Goal: Task Accomplishment & Management: Manage account settings

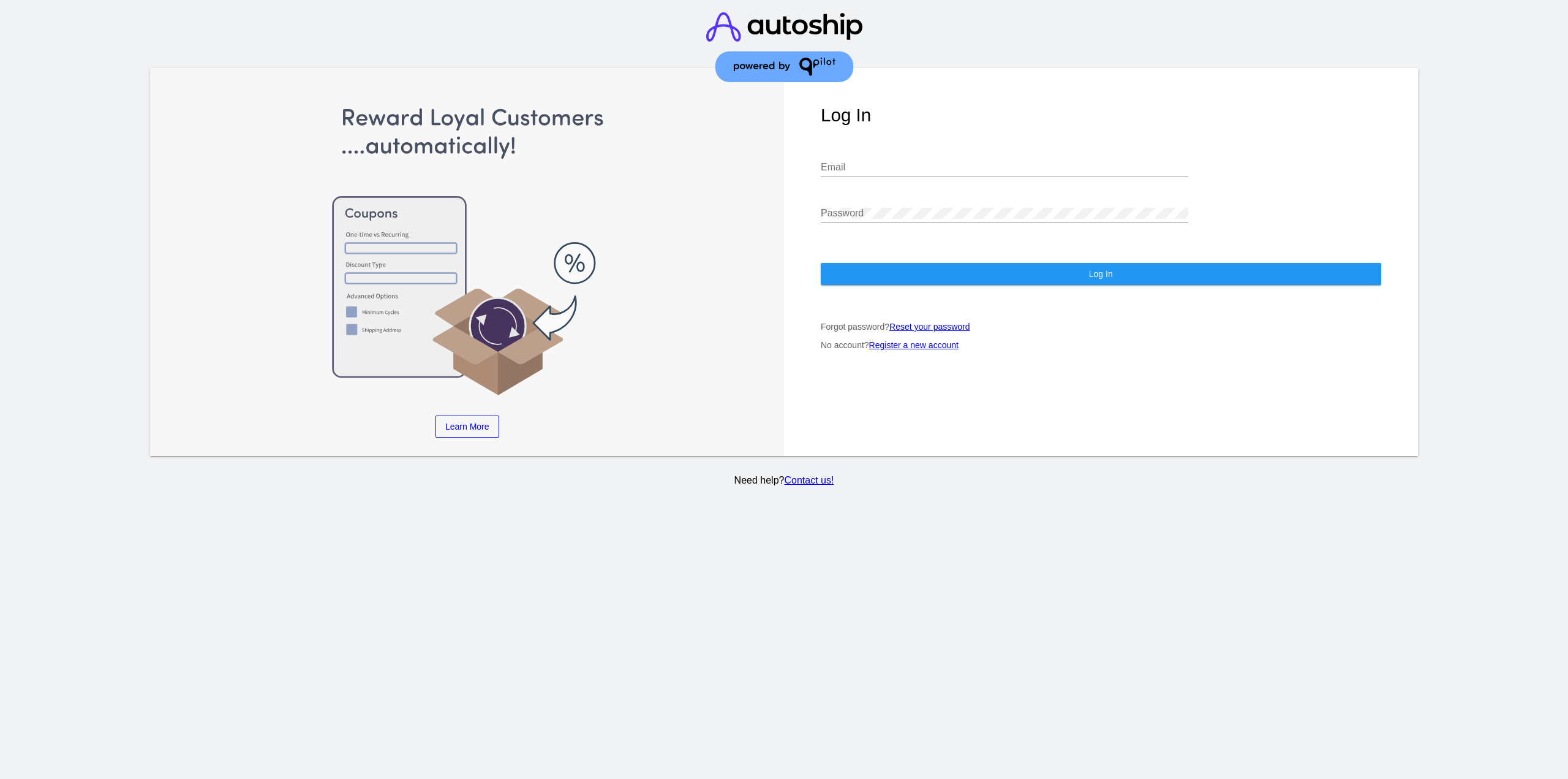
click at [847, 138] on div "Log In Email Password Log In Forgot password? Reset your password No account? R…" at bounding box center [1101, 261] width 634 height 388
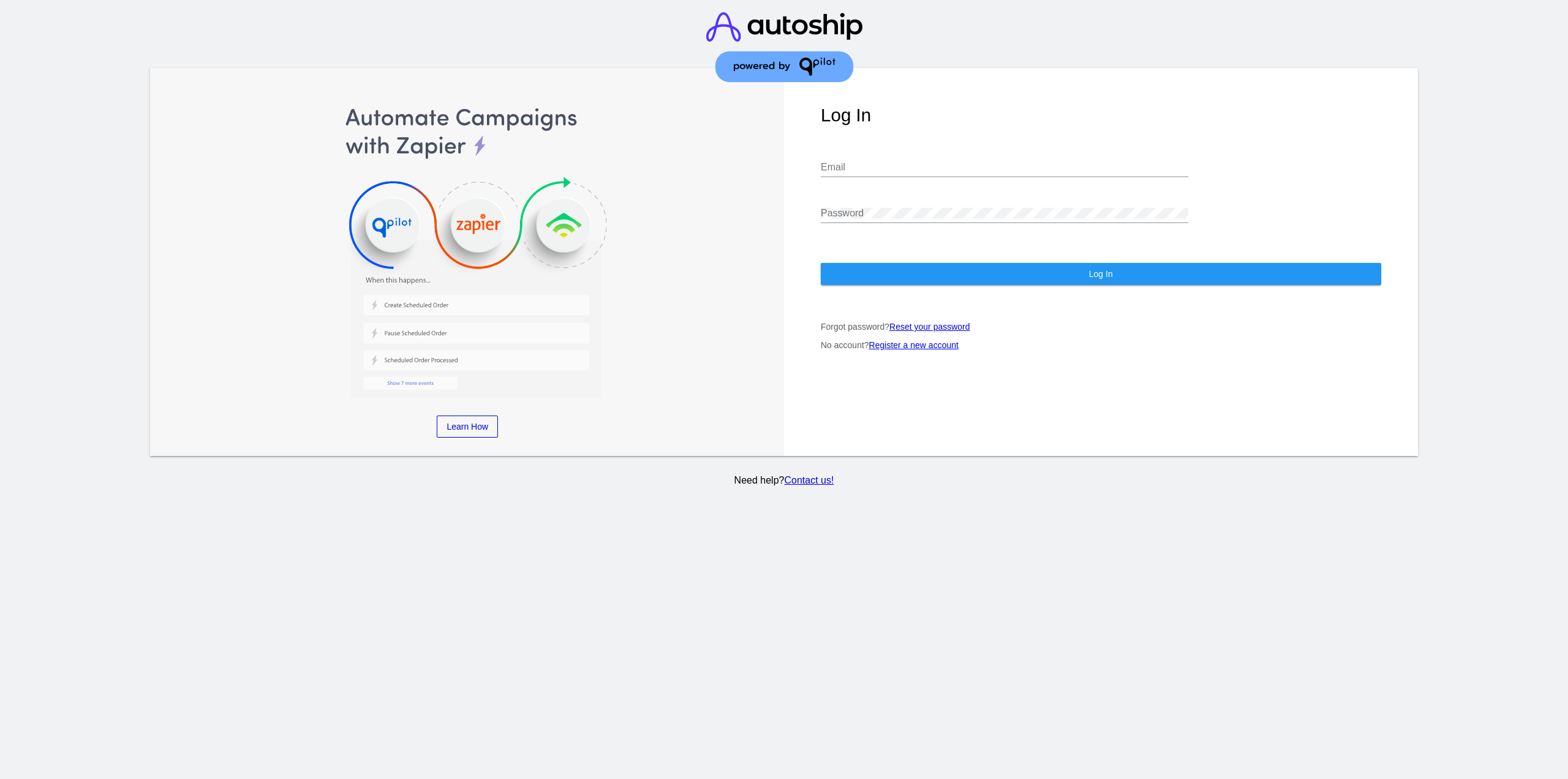
click at [869, 162] on input "Email" at bounding box center [1005, 167] width 368 height 11
type input "[EMAIL_ADDRESS][DOMAIN_NAME]"
click at [905, 264] on button "Log In" at bounding box center [1101, 274] width 561 height 22
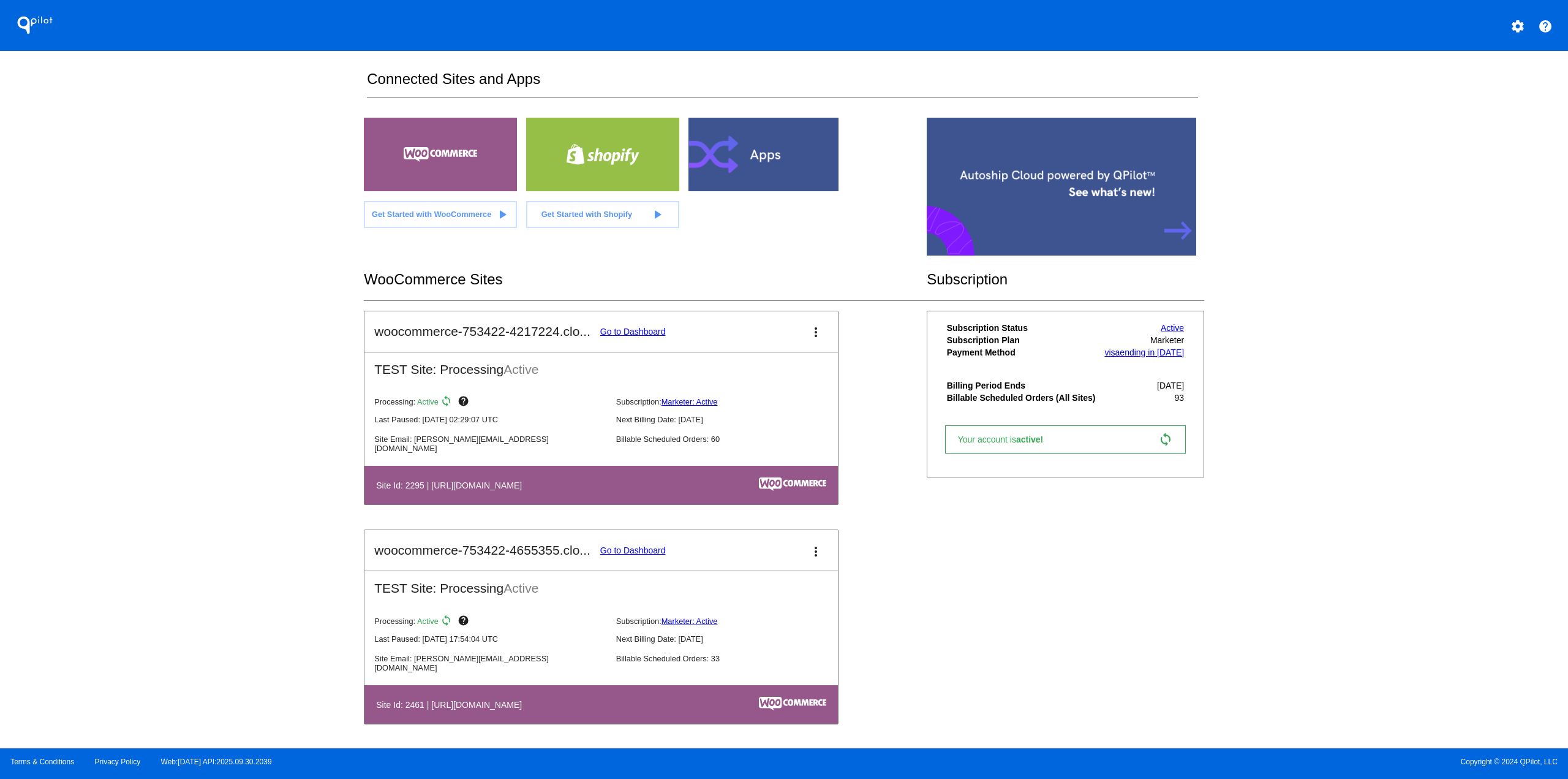
scroll to position [10, 0]
click at [634, 546] on link "Go to Dashboard" at bounding box center [633, 550] width 65 height 10
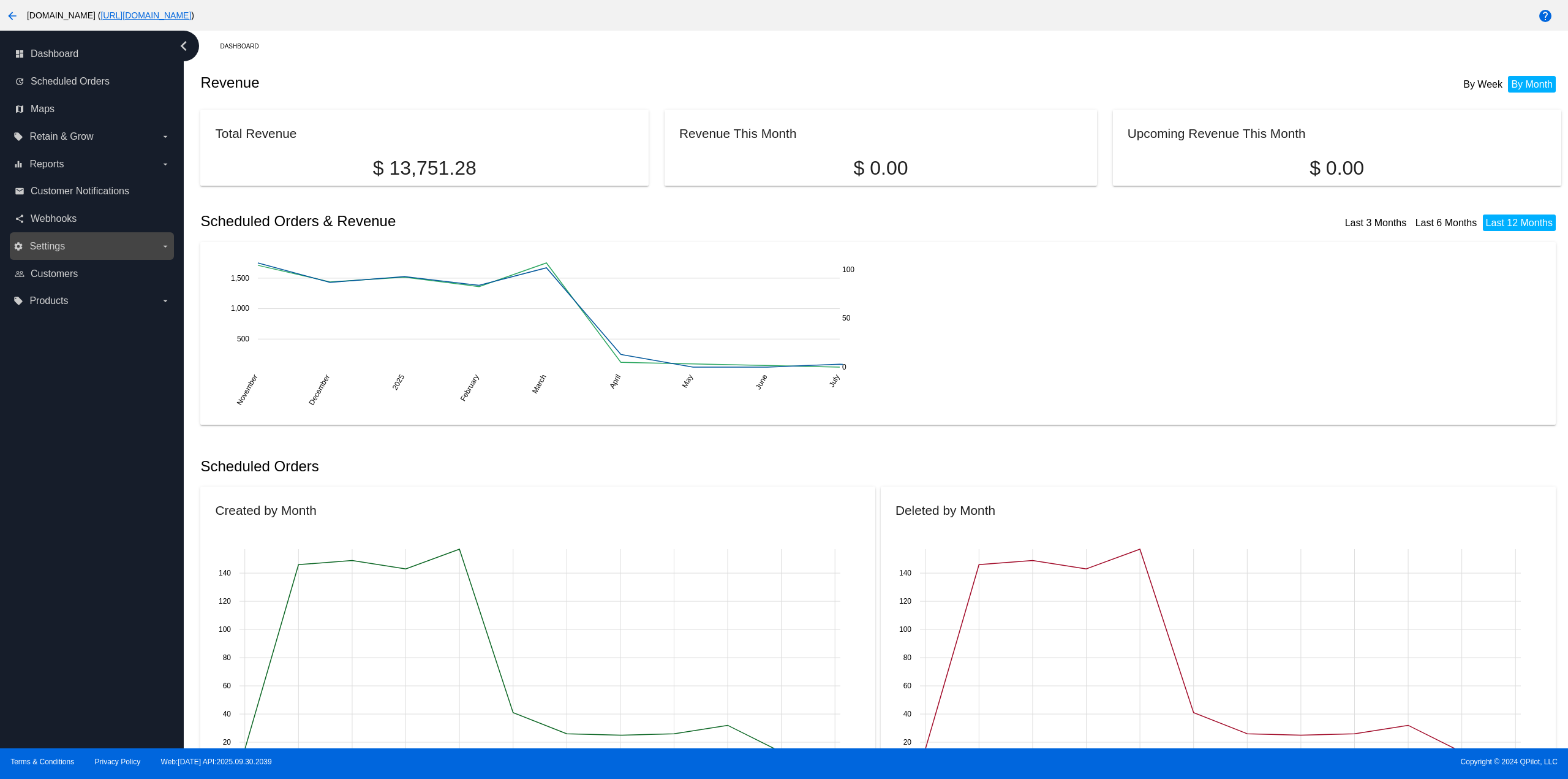
click at [60, 245] on span "Settings" at bounding box center [47, 246] width 35 height 11
click at [0, 0] on input "settings Settings arrow_drop_down" at bounding box center [0, 0] width 0 height 0
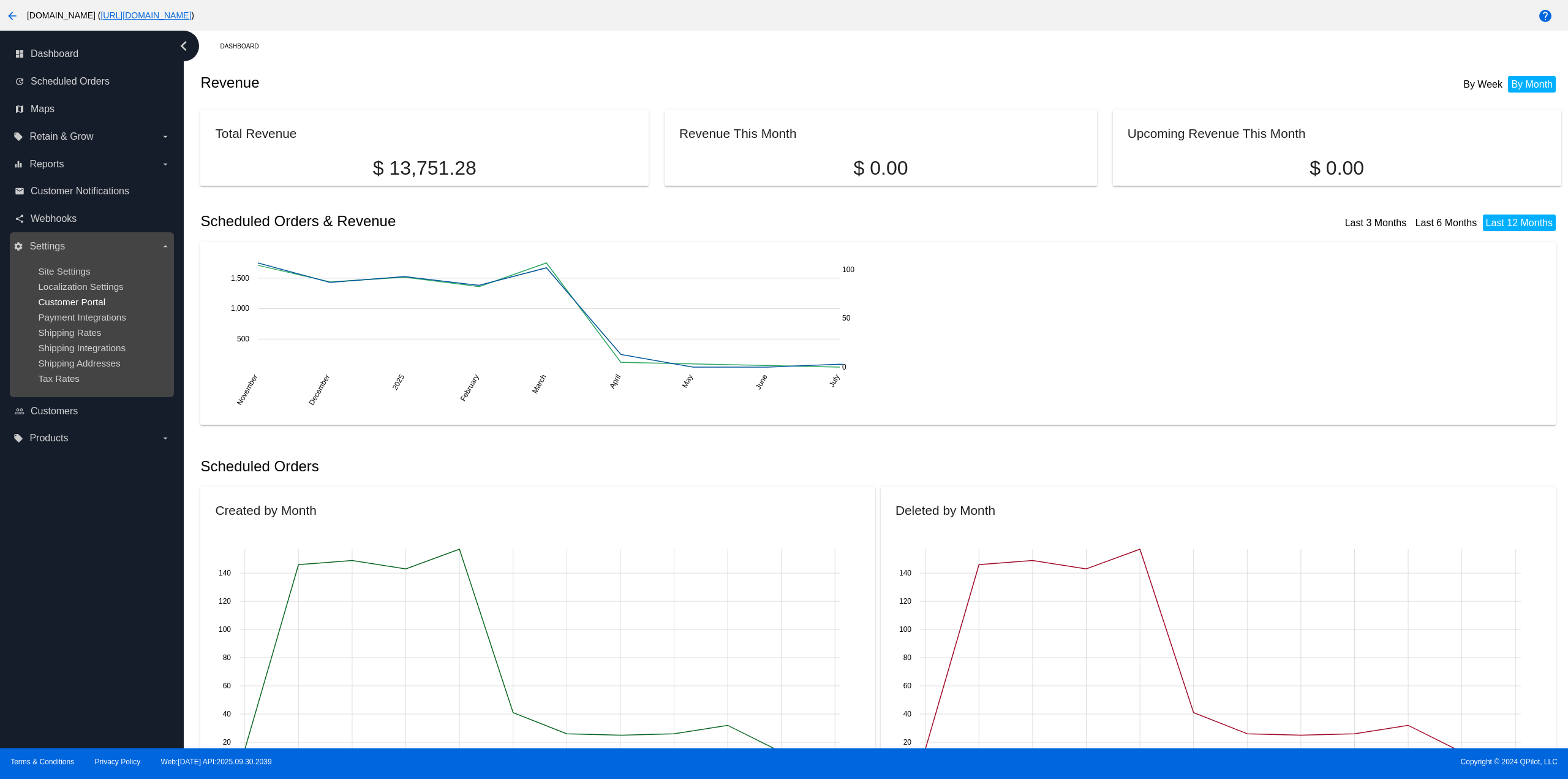
click at [89, 302] on span "Customer Portal" at bounding box center [72, 302] width 68 height 10
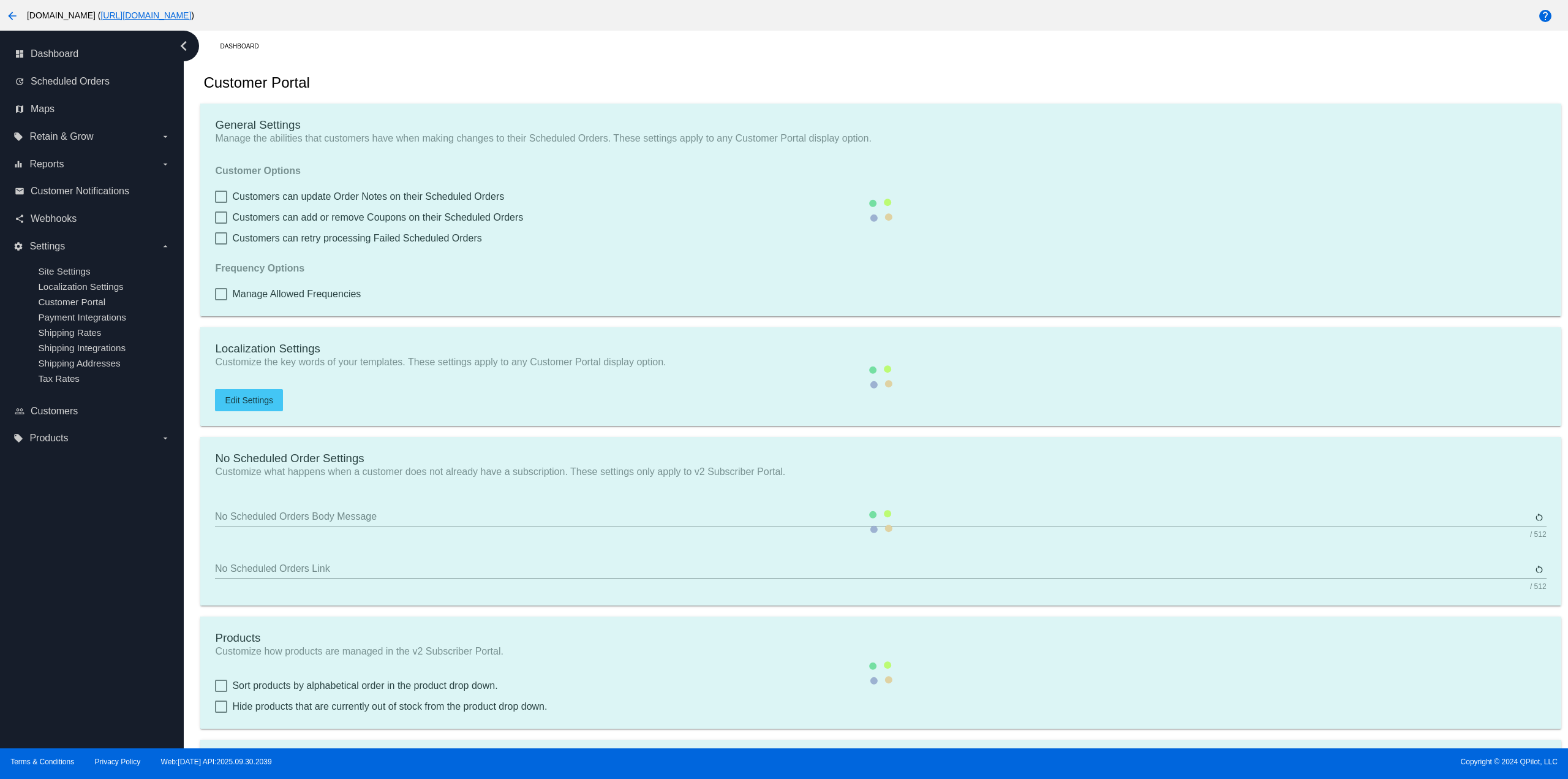
checkbox input "true"
type input "Create a Subscription"
type input "https://woocommerce-753422-4655355.cloudwaysapps.com/my-account/scheduled-order…"
checkbox input "true"
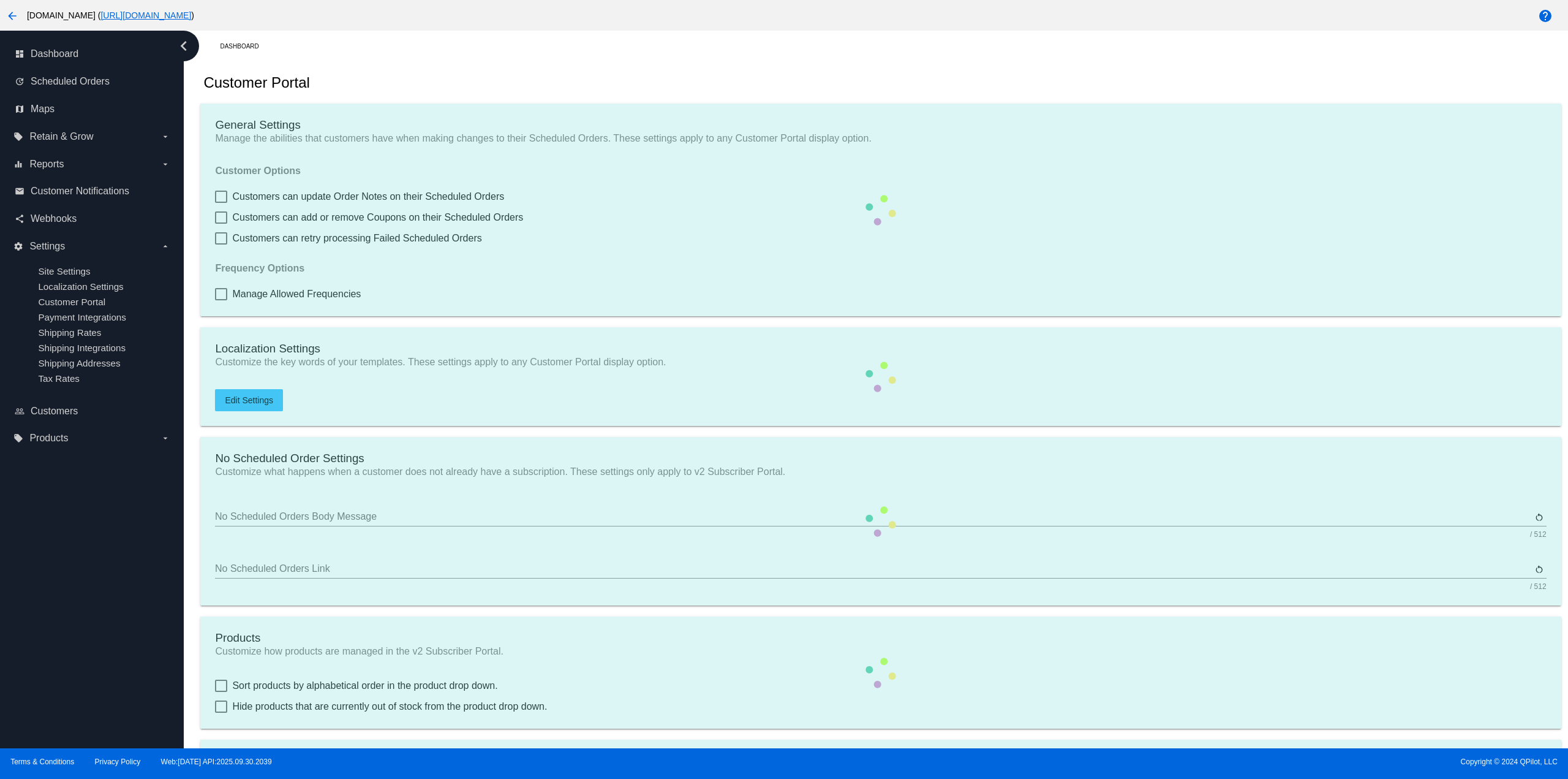
checkbox input "true"
type input "1"
type input "20"
type input "500"
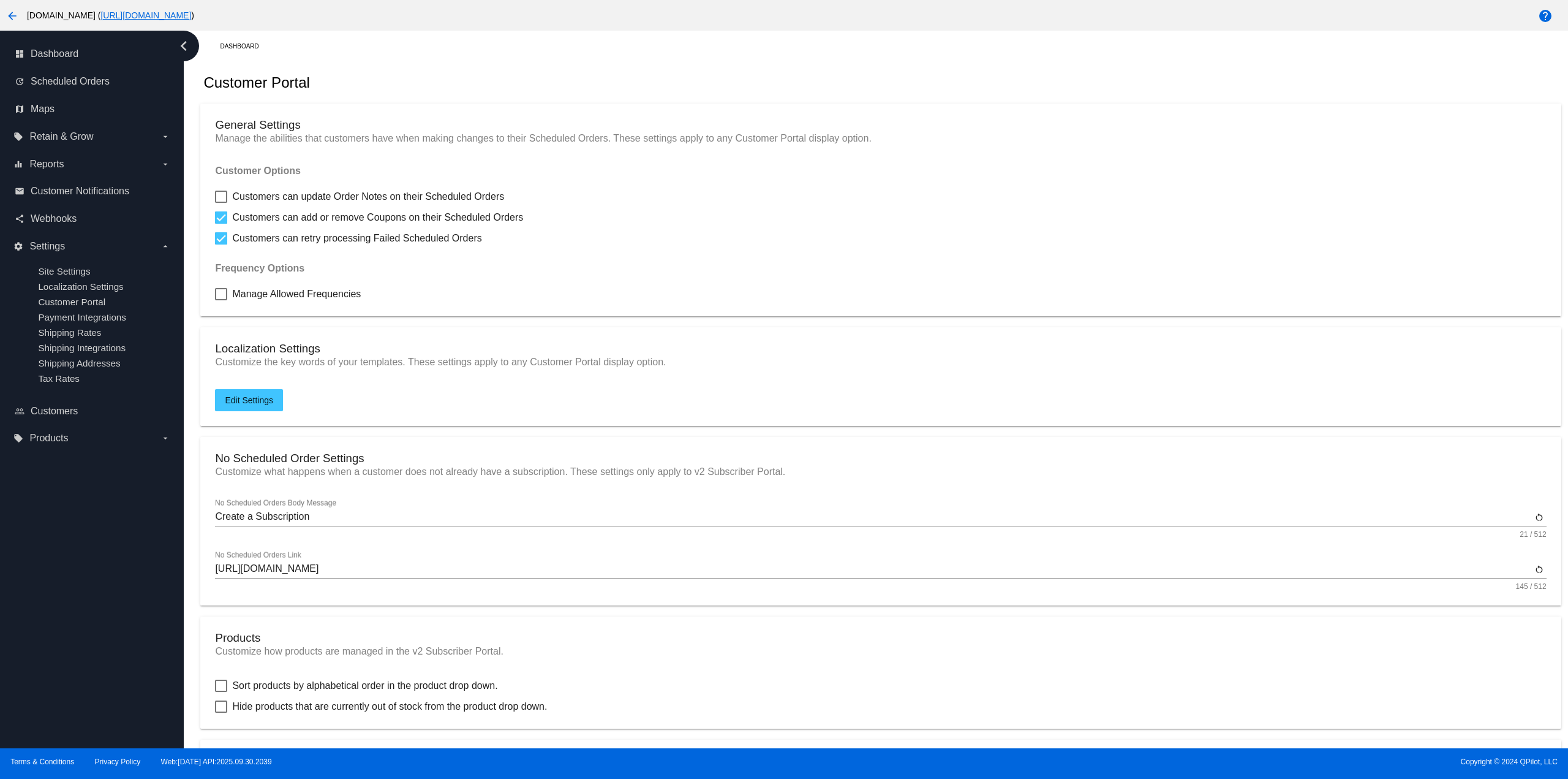
click at [278, 299] on span "Manage Allowed Frequencies" at bounding box center [296, 294] width 129 height 14
click at [221, 300] on input "Manage Allowed Frequencies" at bounding box center [220, 300] width 1 height 1
checkbox input "true"
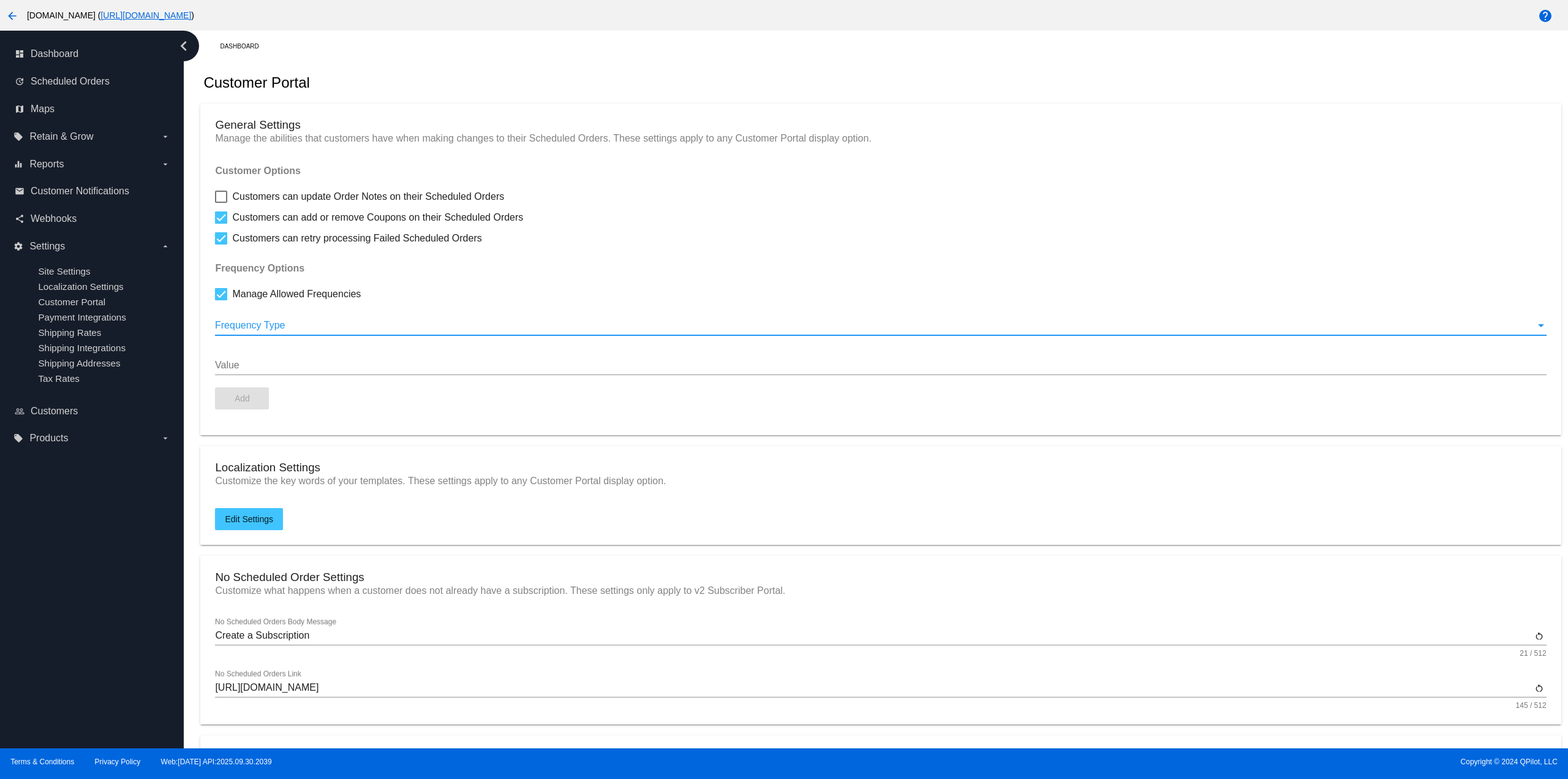
click at [274, 325] on div at bounding box center [875, 325] width 1320 height 11
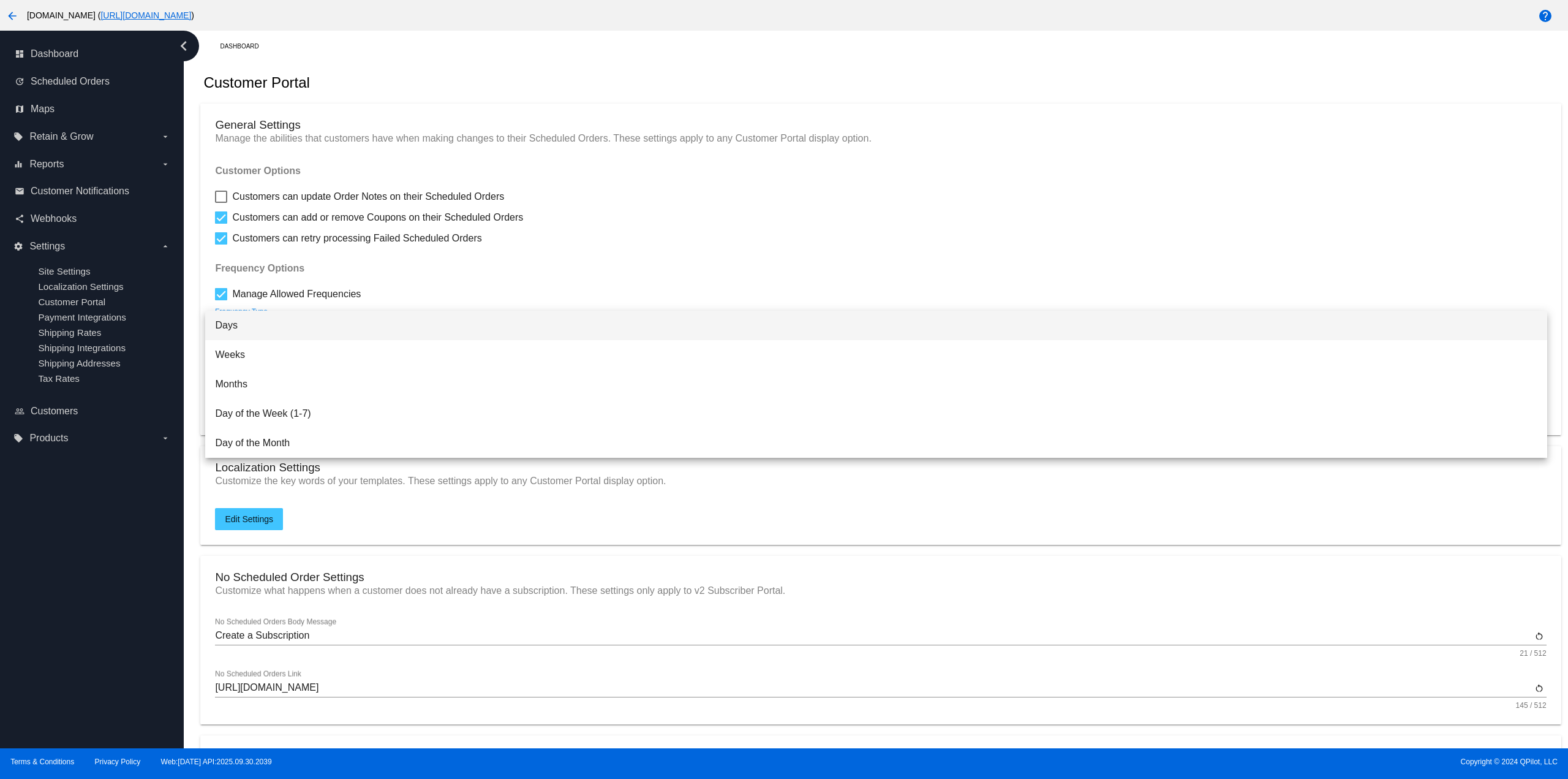
click at [293, 335] on span "Days" at bounding box center [876, 325] width 1322 height 30
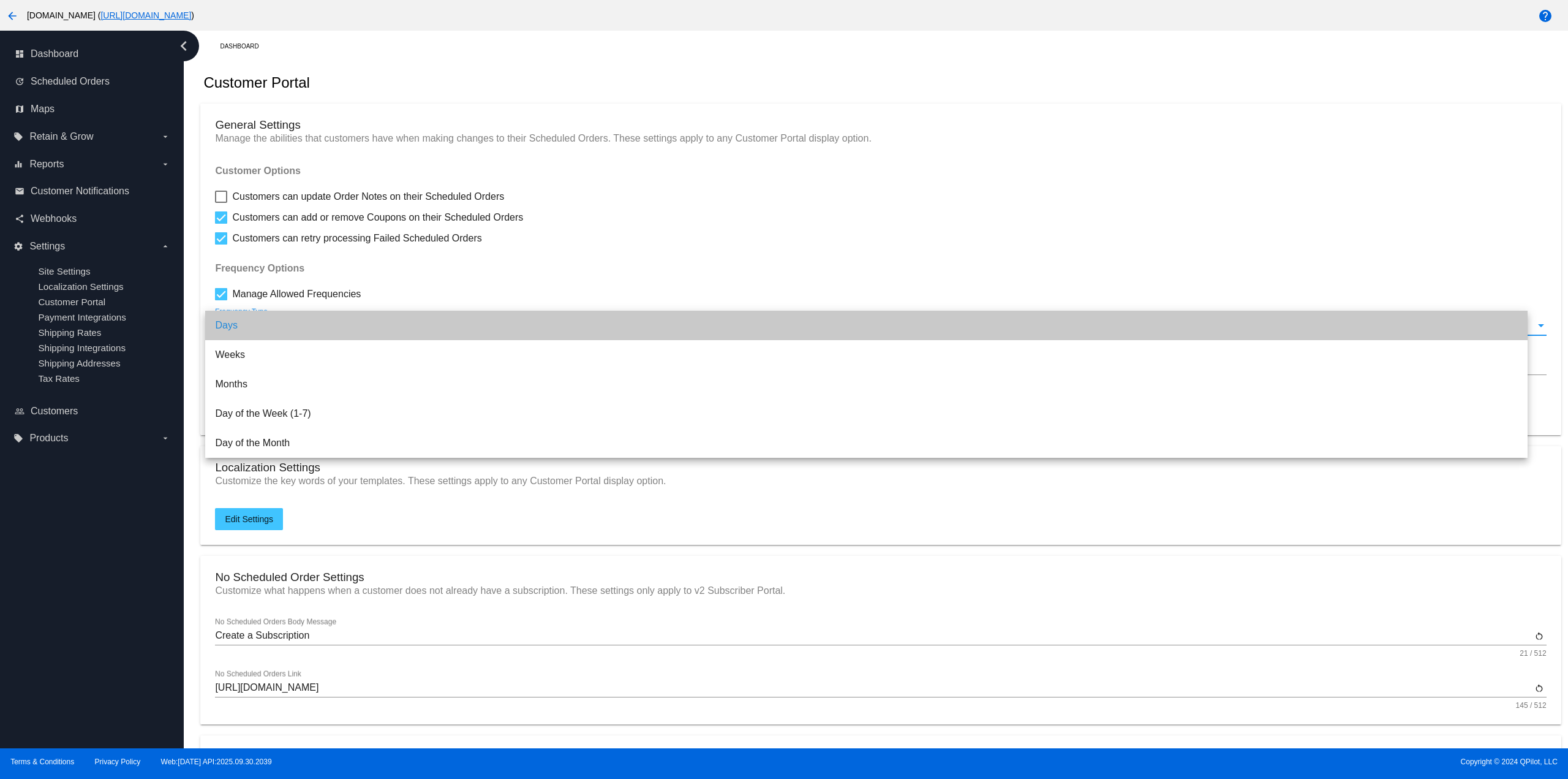
click at [278, 358] on div "Value" at bounding box center [881, 361] width 1331 height 27
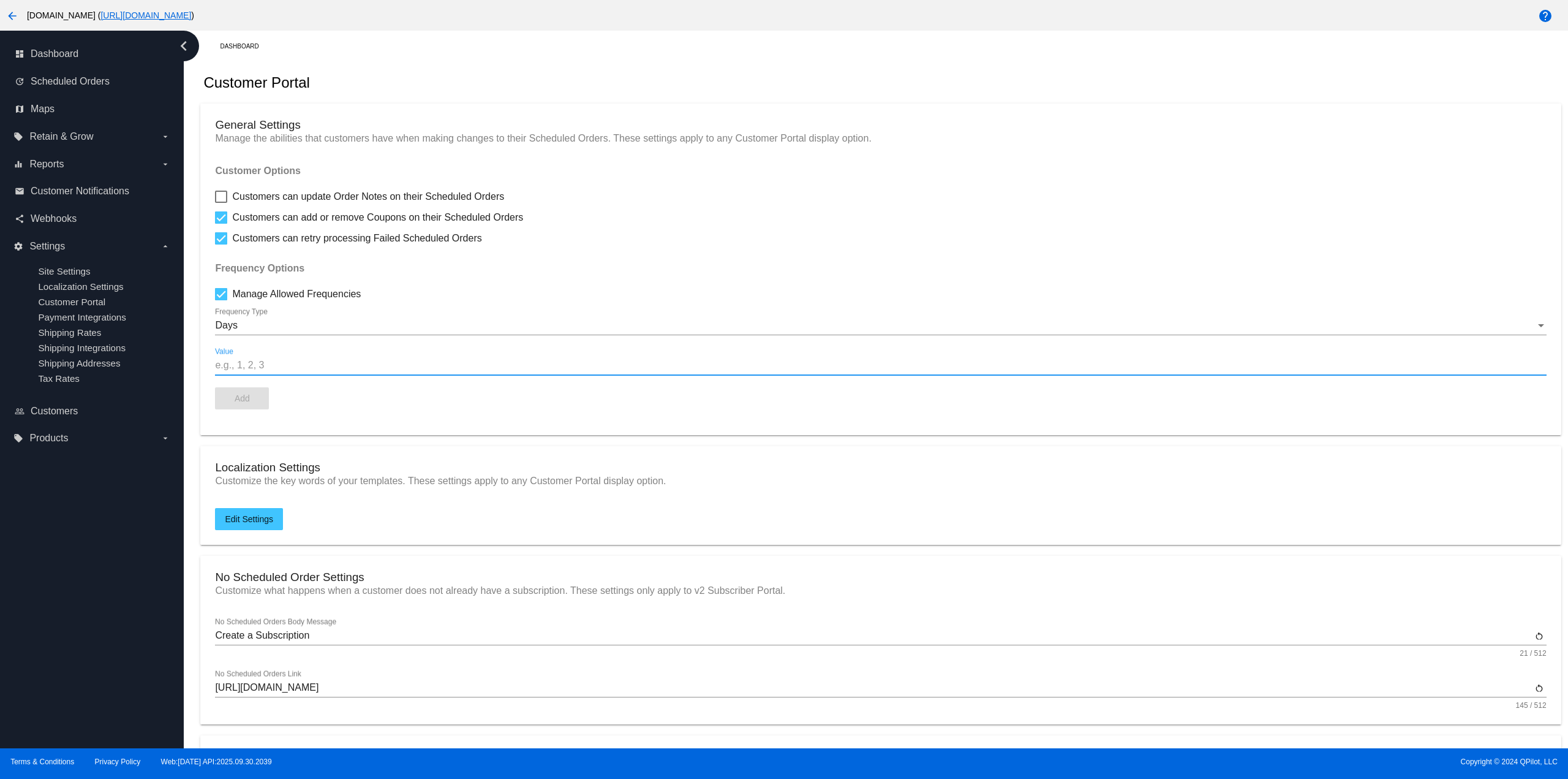
click at [270, 367] on input "Value" at bounding box center [881, 365] width 1331 height 11
type input "1"
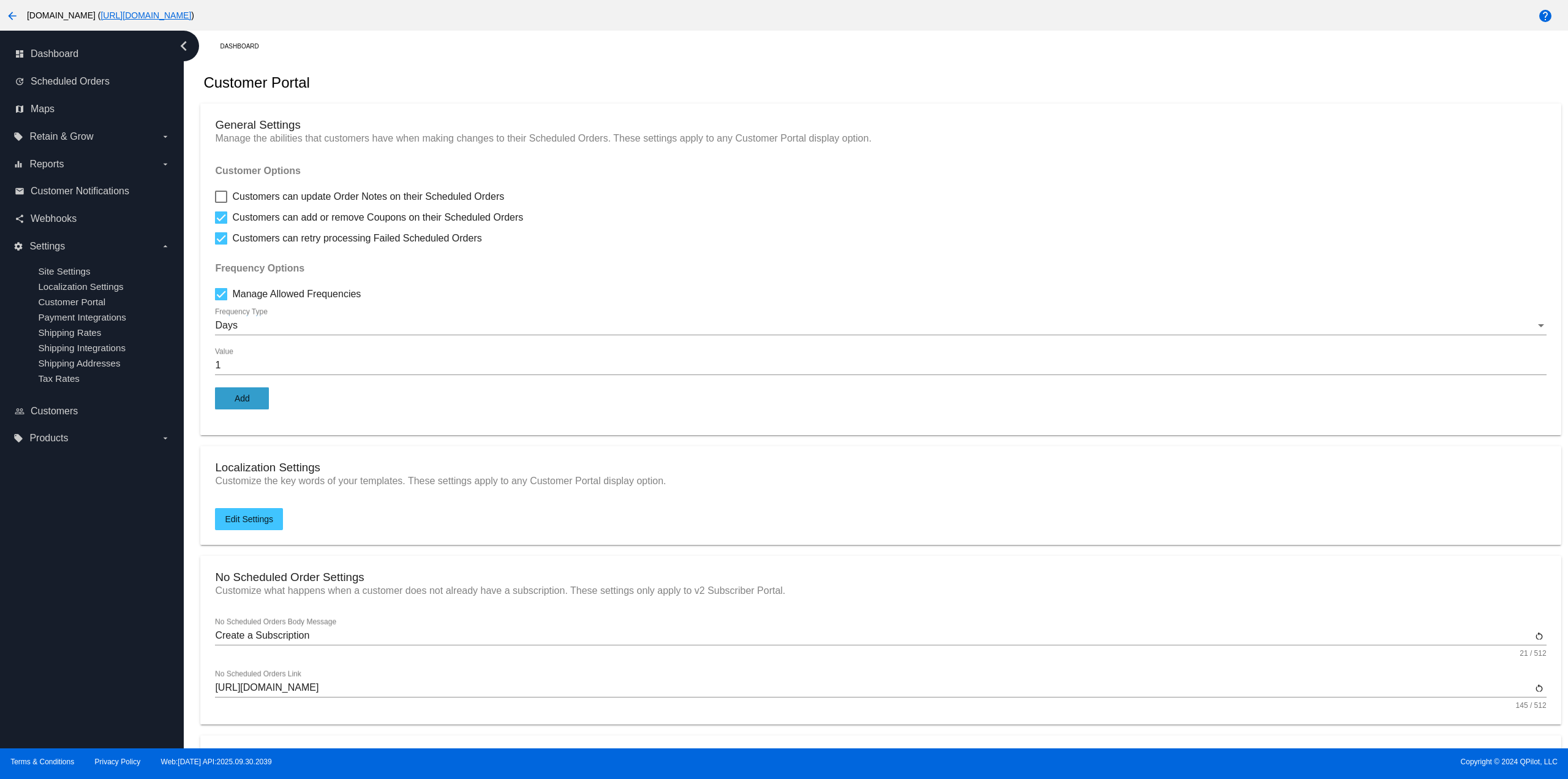
click at [244, 400] on span "Add" at bounding box center [242, 399] width 15 height 10
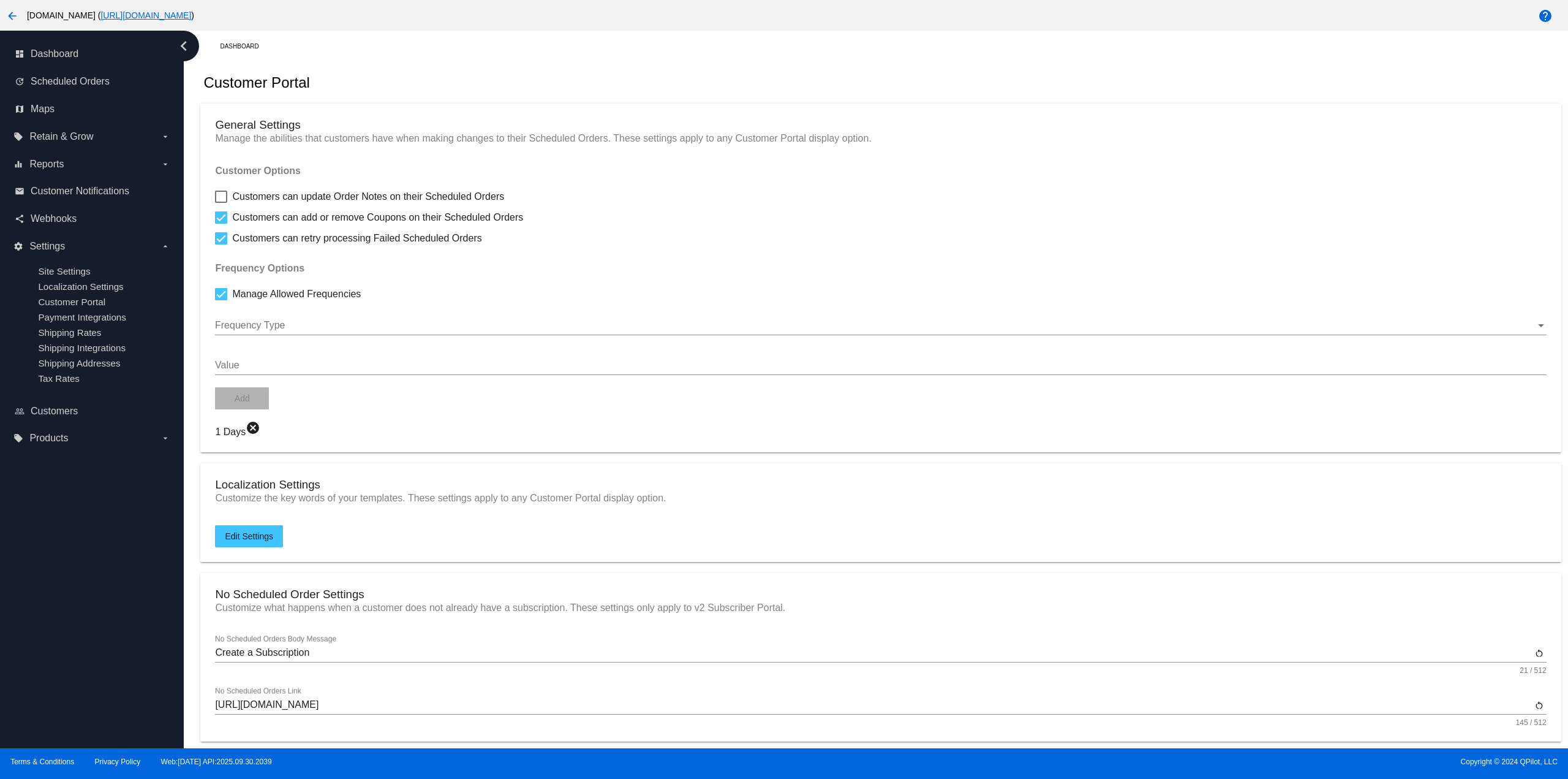
click at [262, 332] on div "Frequency Type" at bounding box center [881, 321] width 1331 height 27
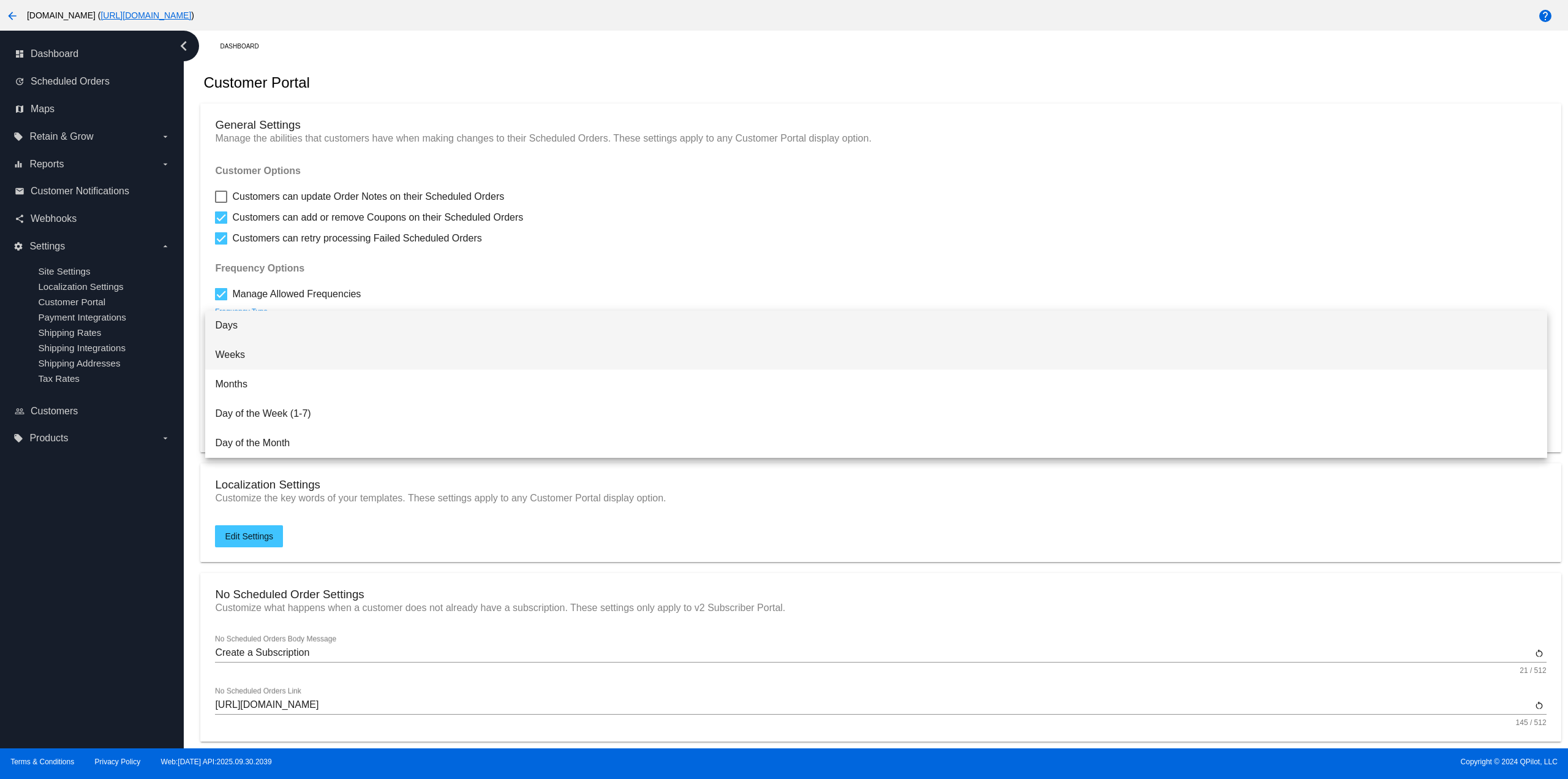
click at [259, 344] on span "Weeks" at bounding box center [876, 354] width 1322 height 30
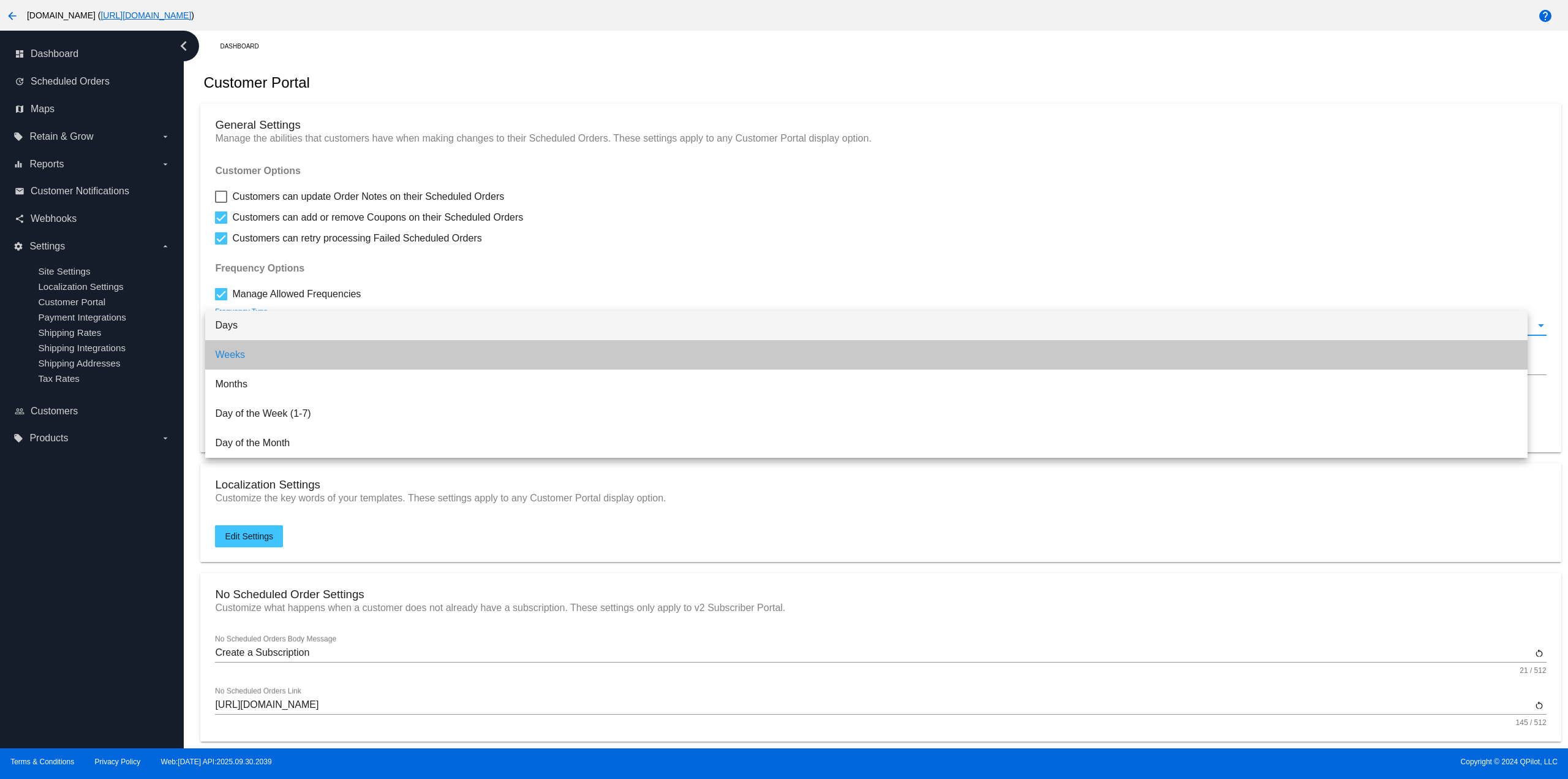
click at [253, 372] on div "Value" at bounding box center [881, 361] width 1331 height 27
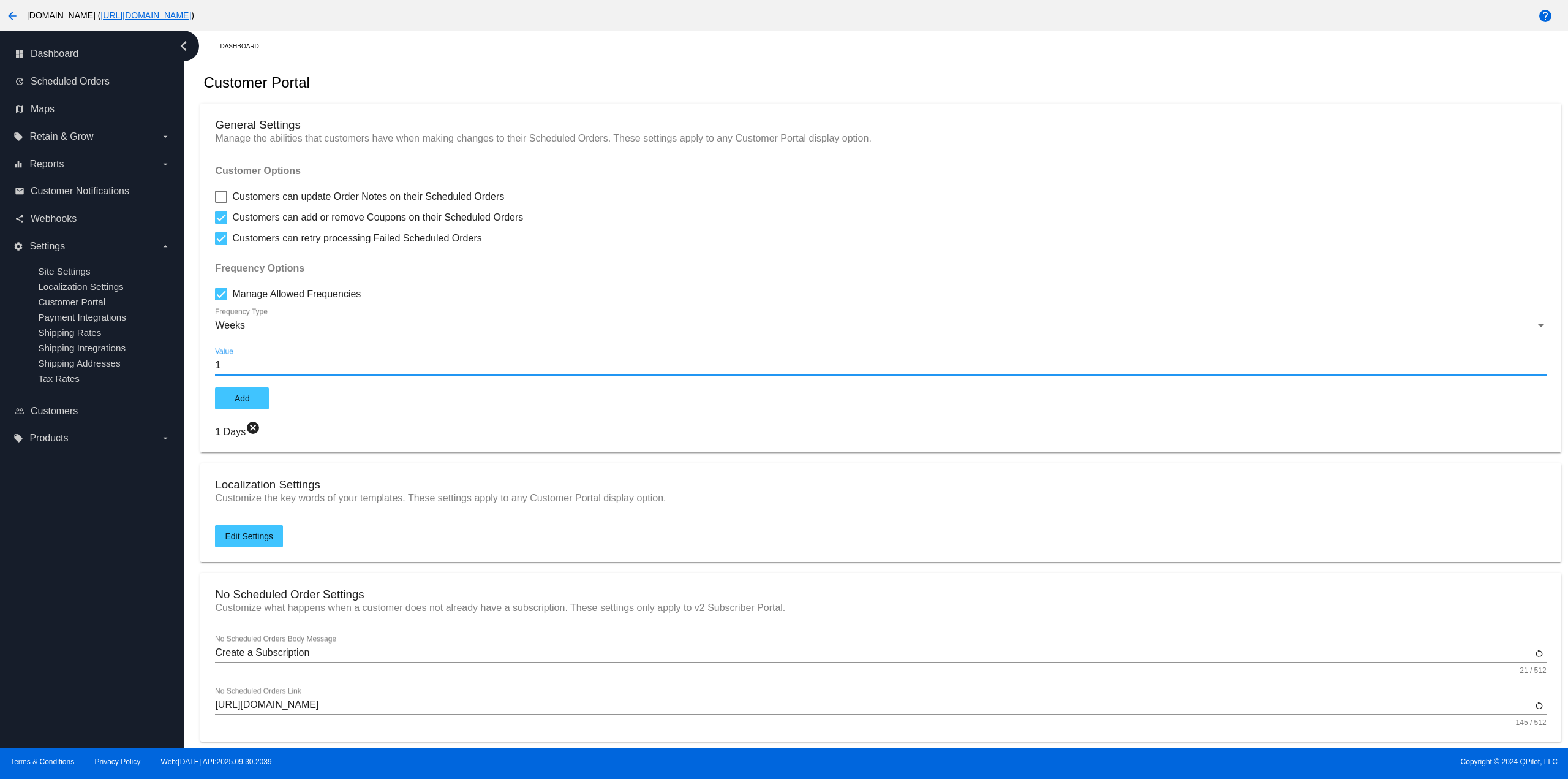
type input "1"
click at [249, 394] on span "Add" at bounding box center [242, 399] width 15 height 10
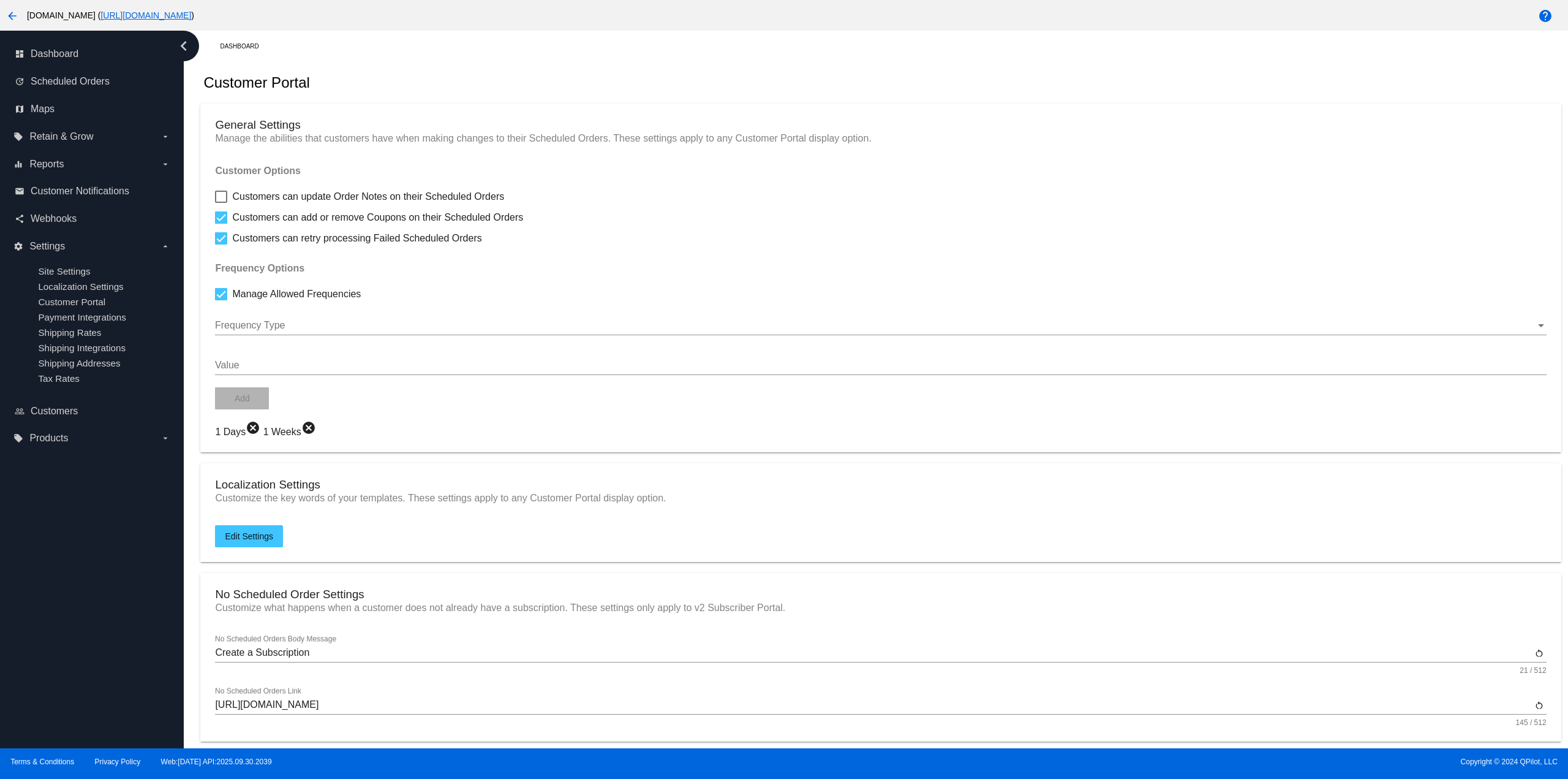
click at [268, 331] on div at bounding box center [875, 325] width 1320 height 11
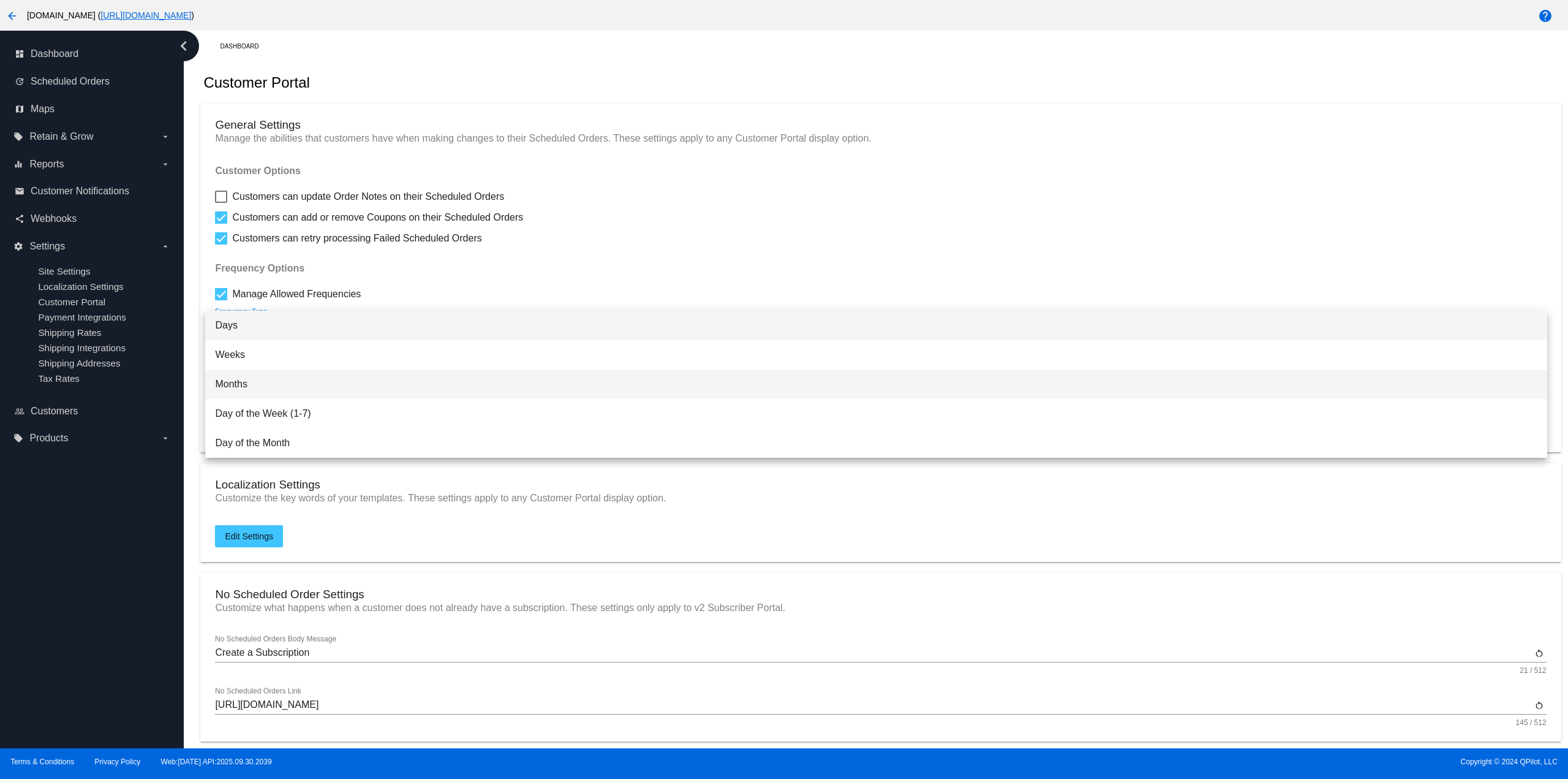
click at [262, 382] on span "Months" at bounding box center [876, 384] width 1322 height 30
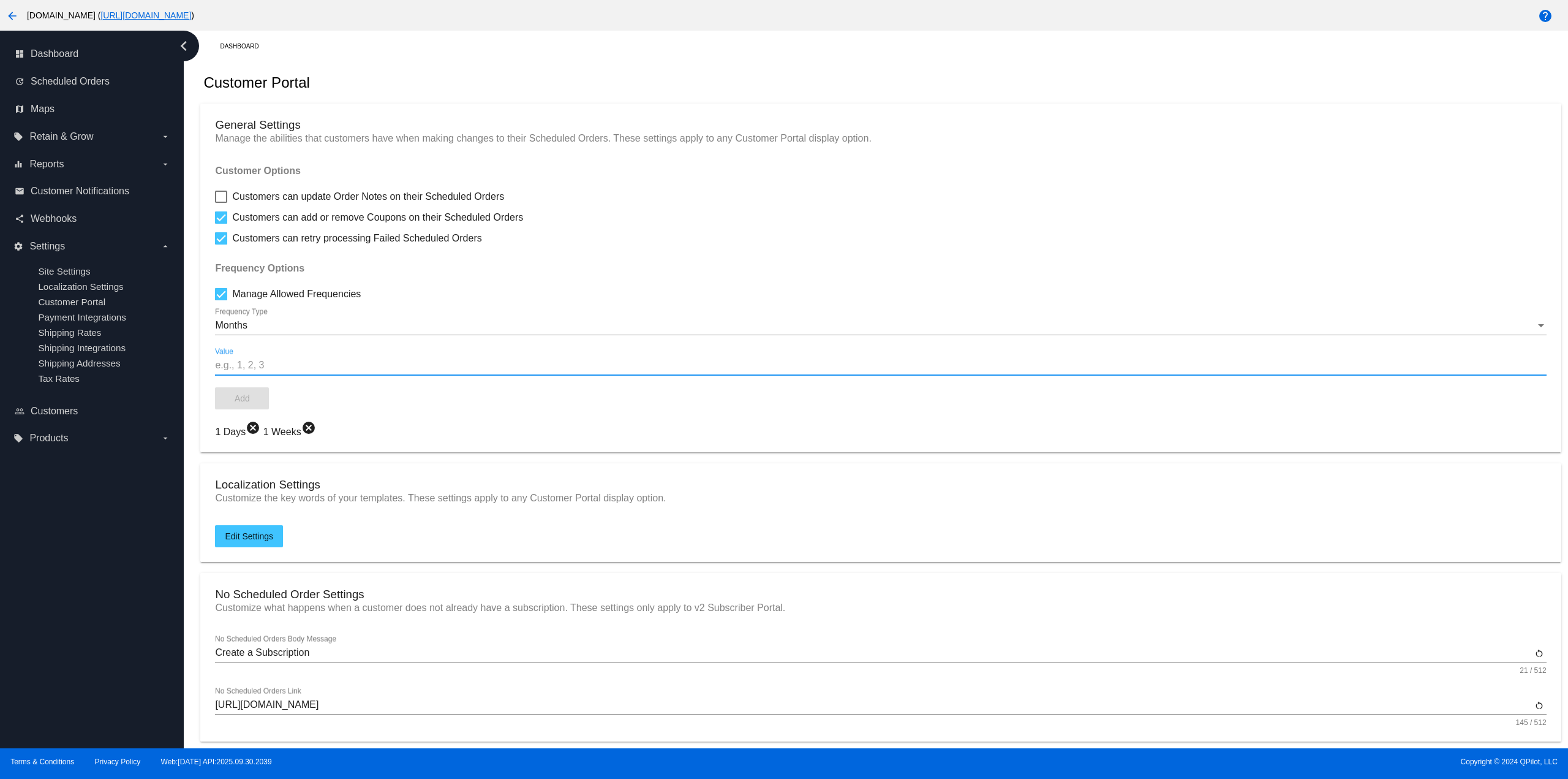
click at [261, 365] on input "Value" at bounding box center [881, 365] width 1331 height 11
type input "1"
click at [253, 396] on button "Add" at bounding box center [242, 398] width 54 height 22
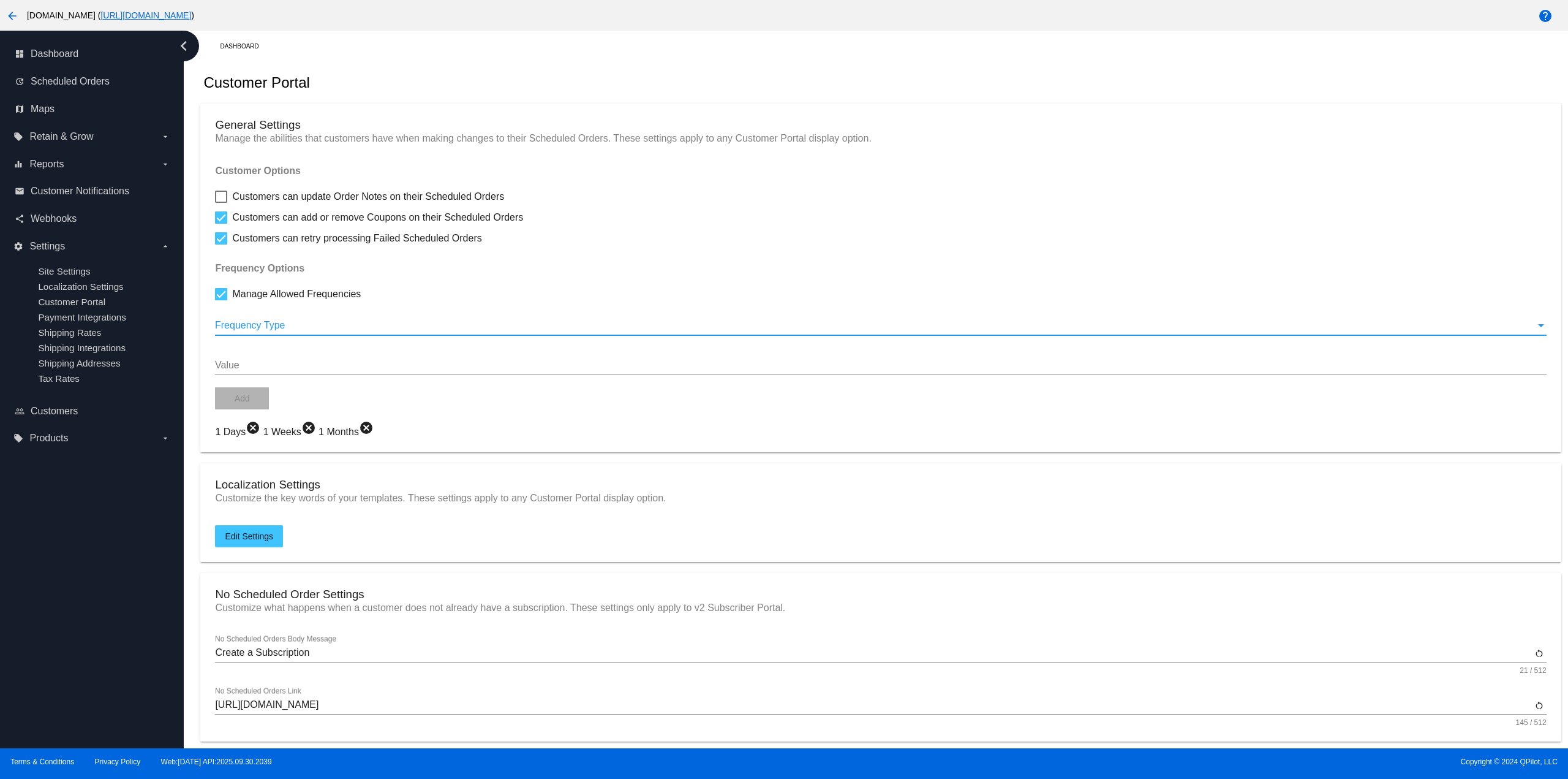
click at [268, 328] on div at bounding box center [875, 325] width 1320 height 11
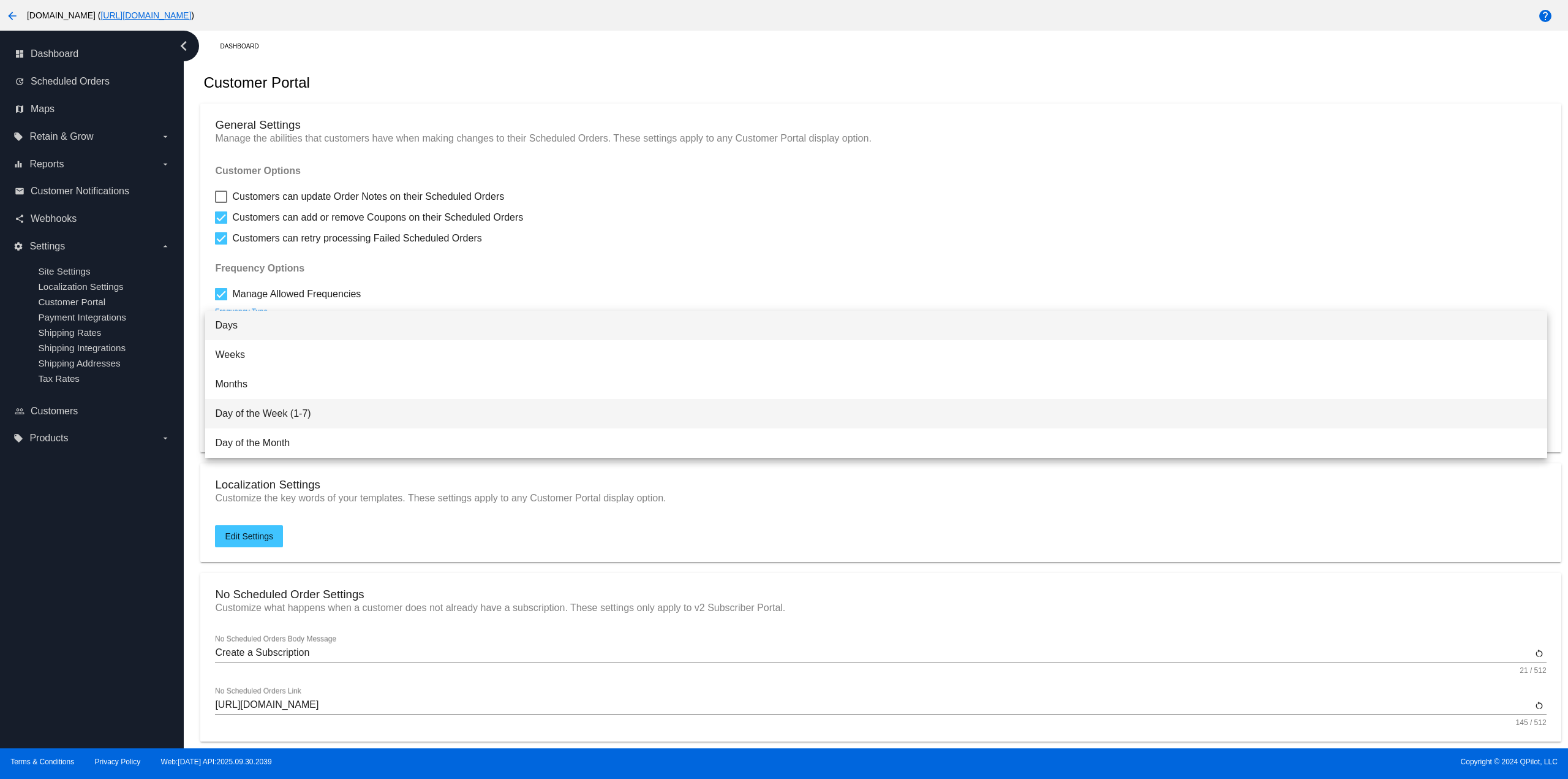
click at [265, 415] on span "Day of the Week (1-7)" at bounding box center [876, 413] width 1322 height 30
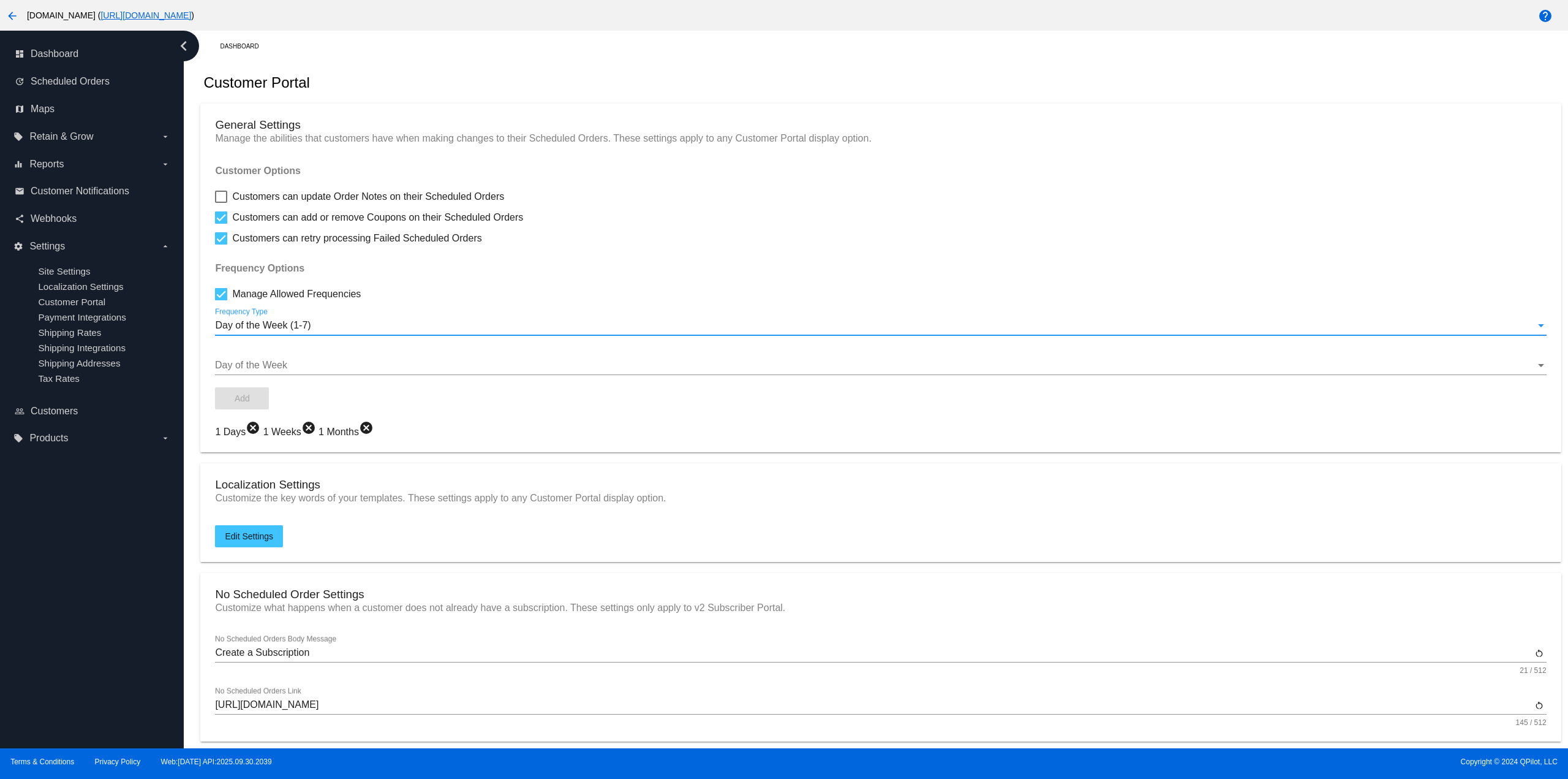
click at [250, 369] on div at bounding box center [875, 365] width 1320 height 11
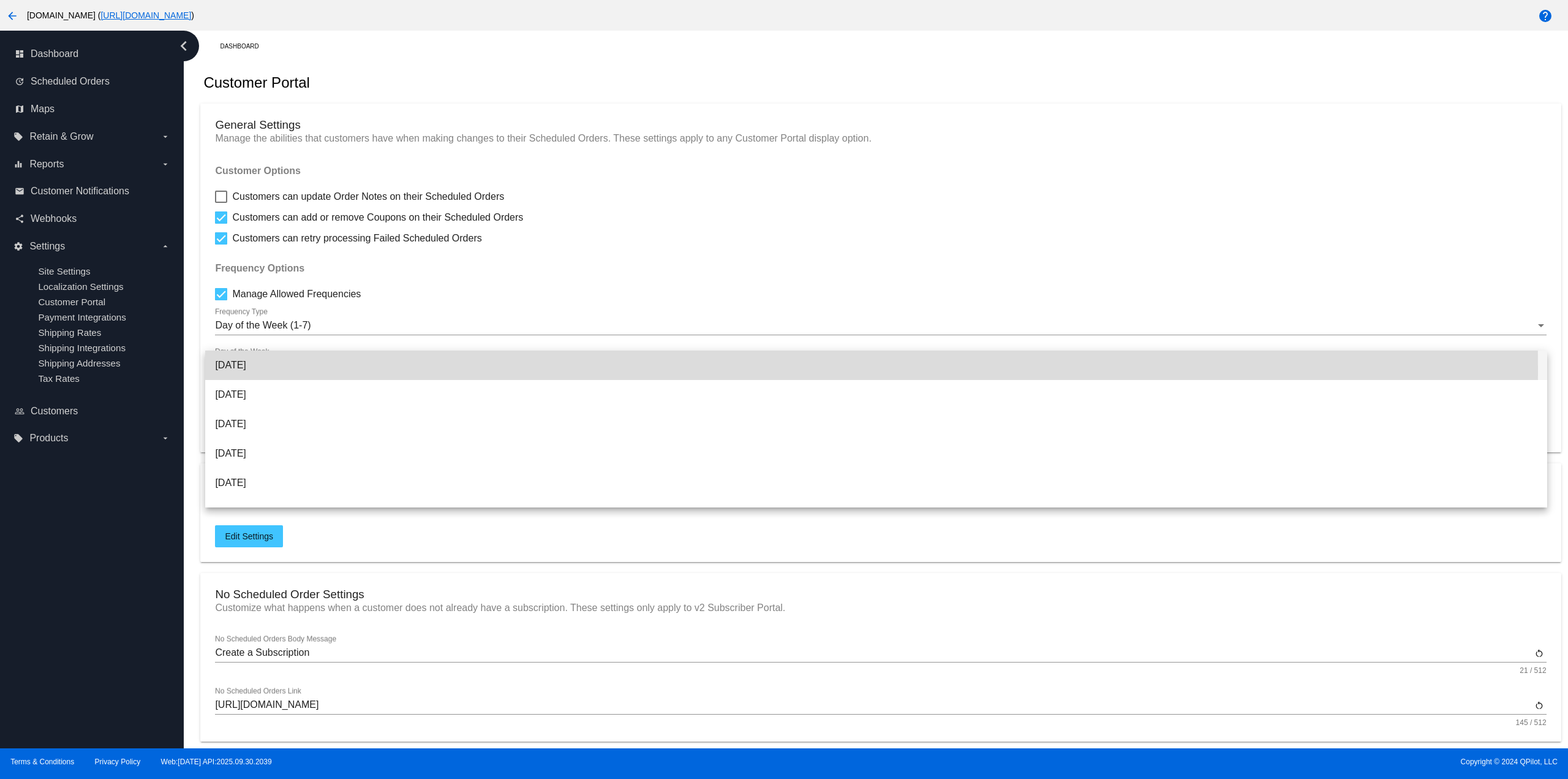
click at [250, 369] on span "Sunday" at bounding box center [876, 365] width 1322 height 30
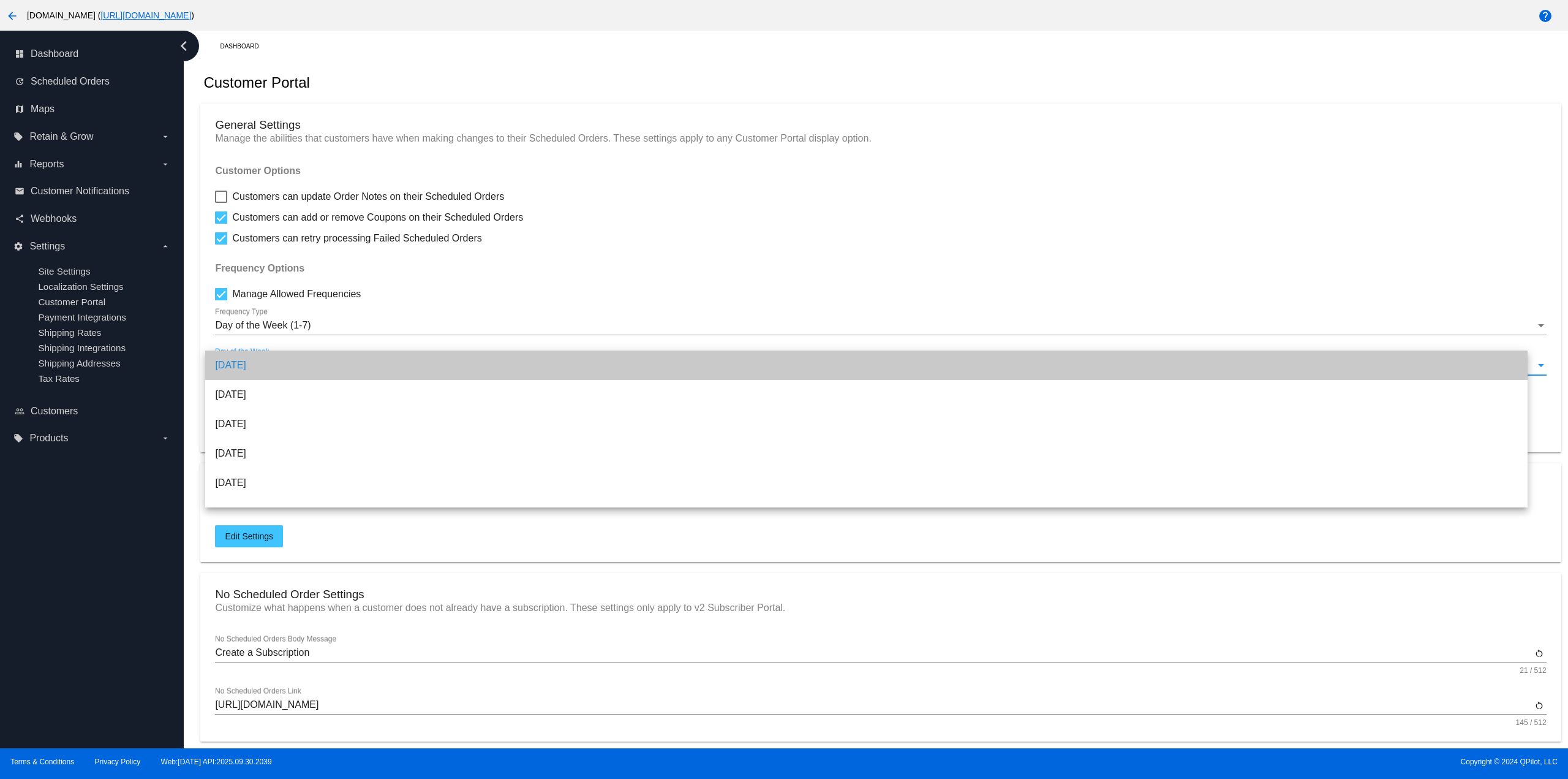
click at [250, 397] on button "Add" at bounding box center [242, 398] width 54 height 22
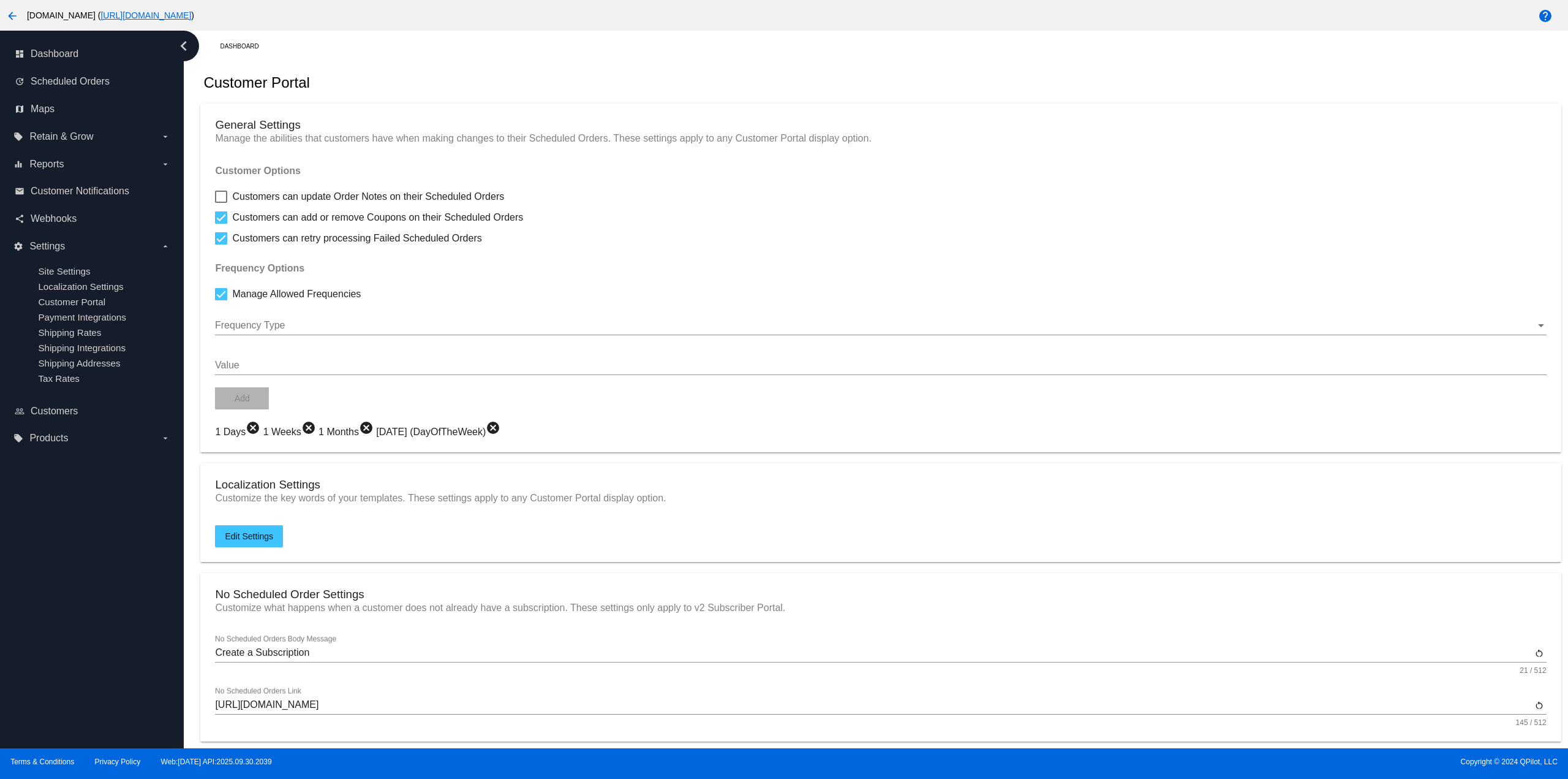
click at [286, 328] on div at bounding box center [875, 325] width 1320 height 11
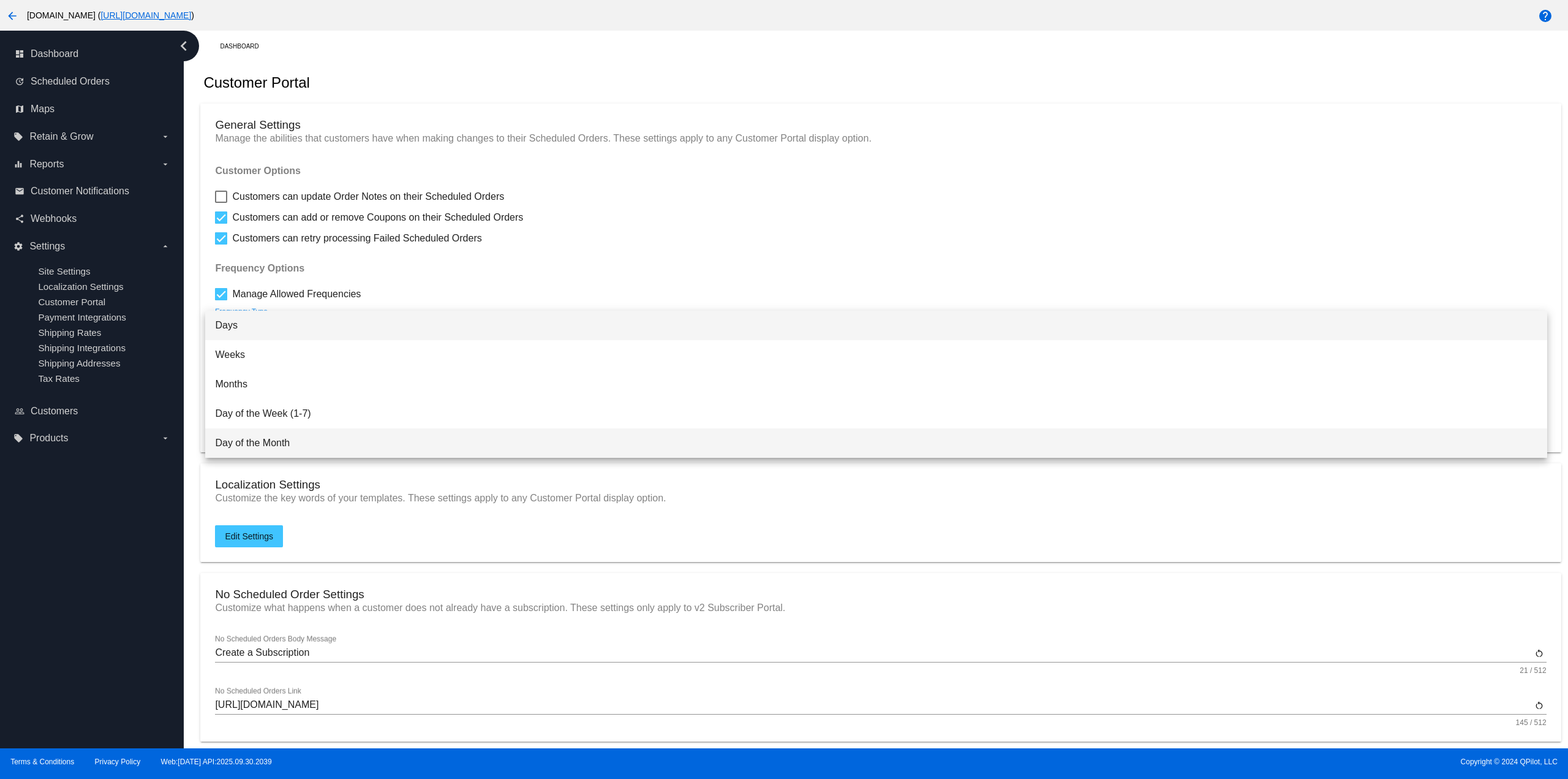
click at [277, 440] on span "Day of the Month" at bounding box center [876, 443] width 1322 height 30
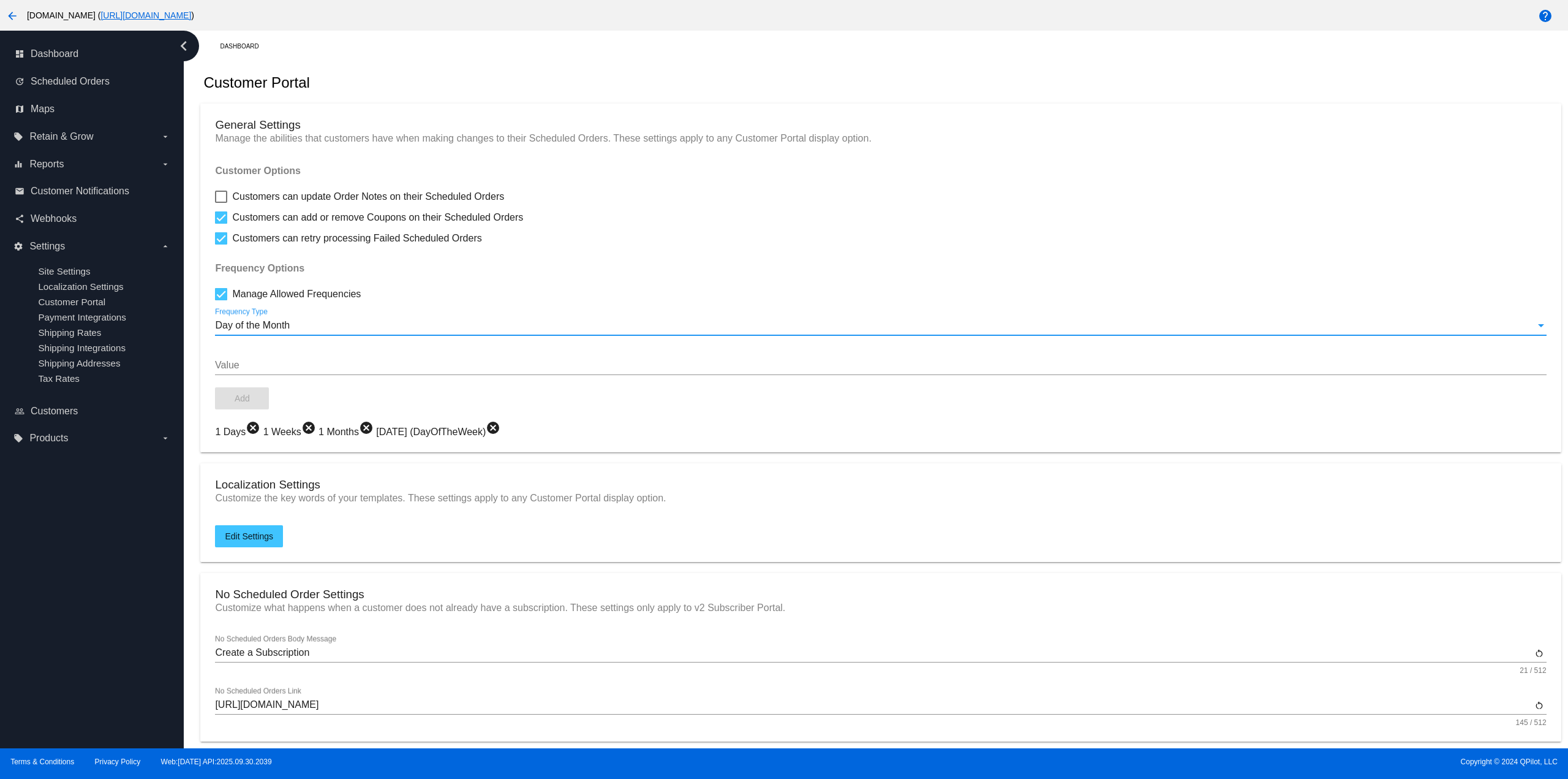
click at [263, 364] on input "Value" at bounding box center [881, 365] width 1331 height 11
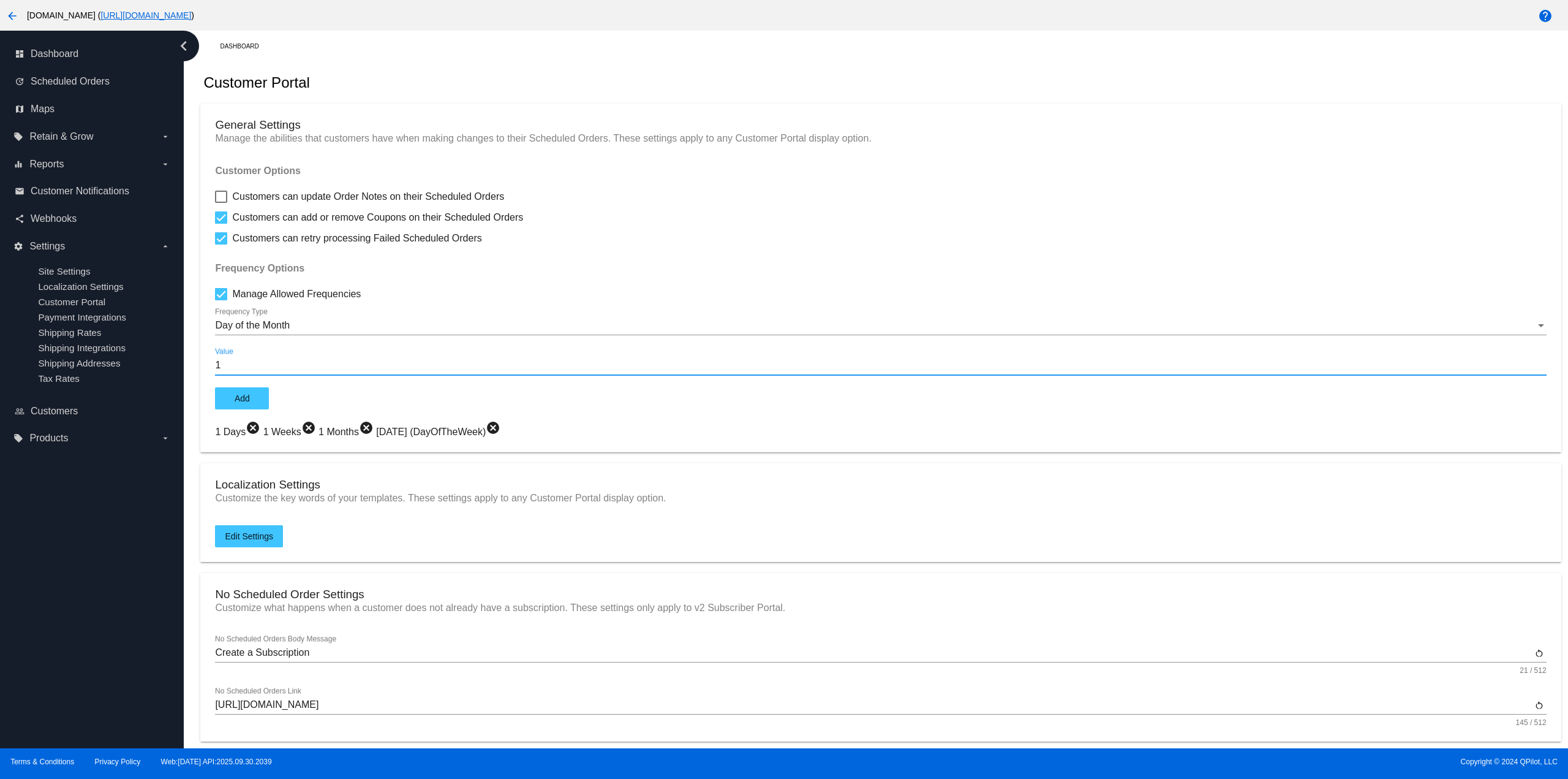
type input "1"
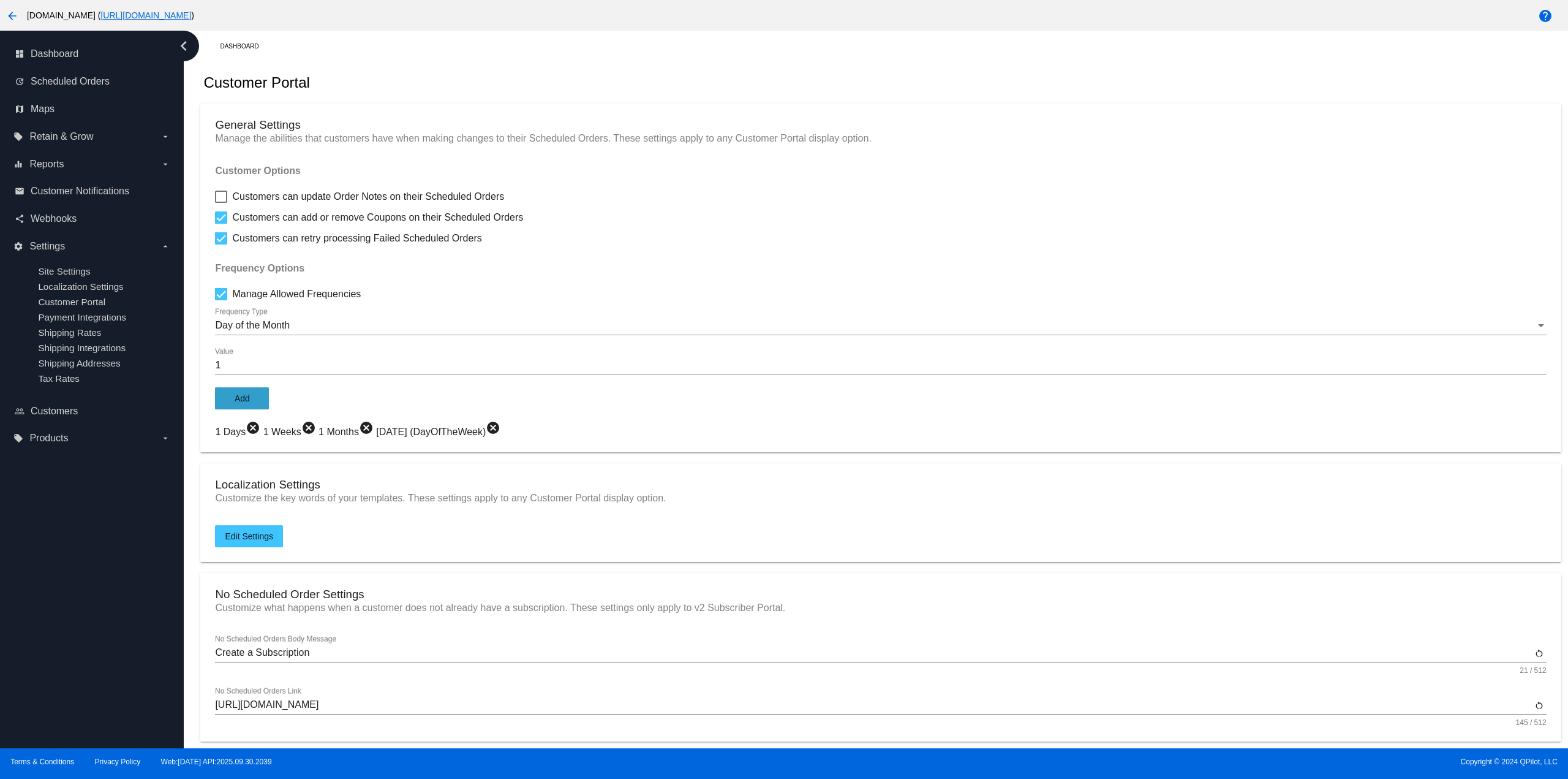
click at [253, 397] on button "Add" at bounding box center [242, 398] width 54 height 22
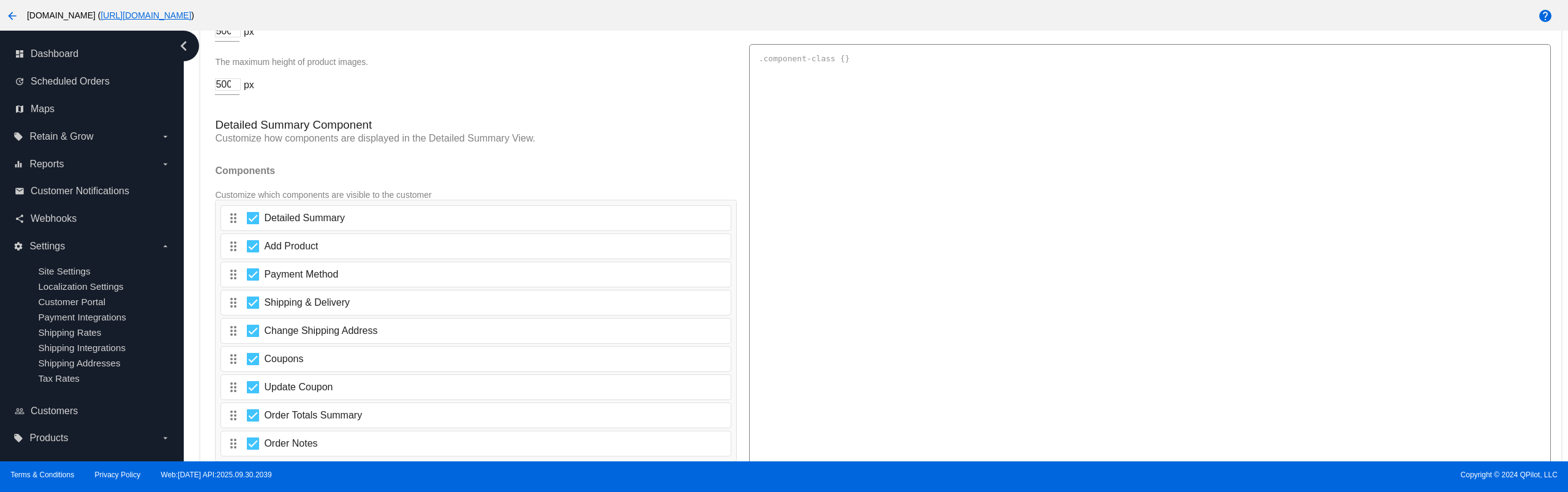
scroll to position [2219, 0]
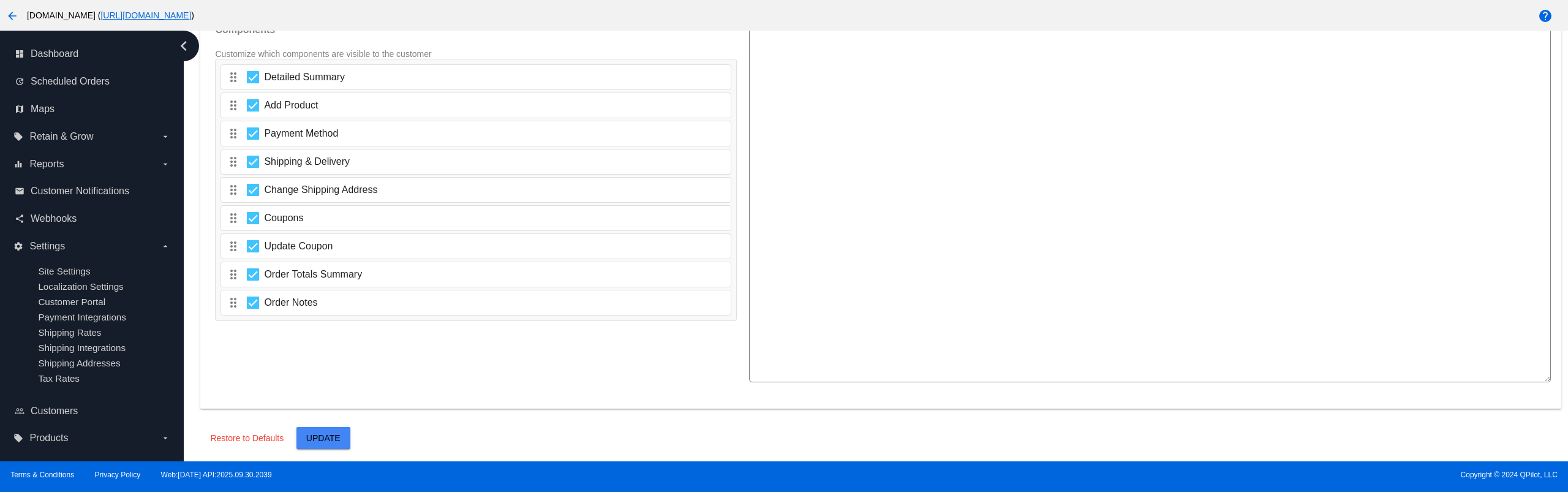
click at [330, 436] on span "Update" at bounding box center [324, 438] width 35 height 10
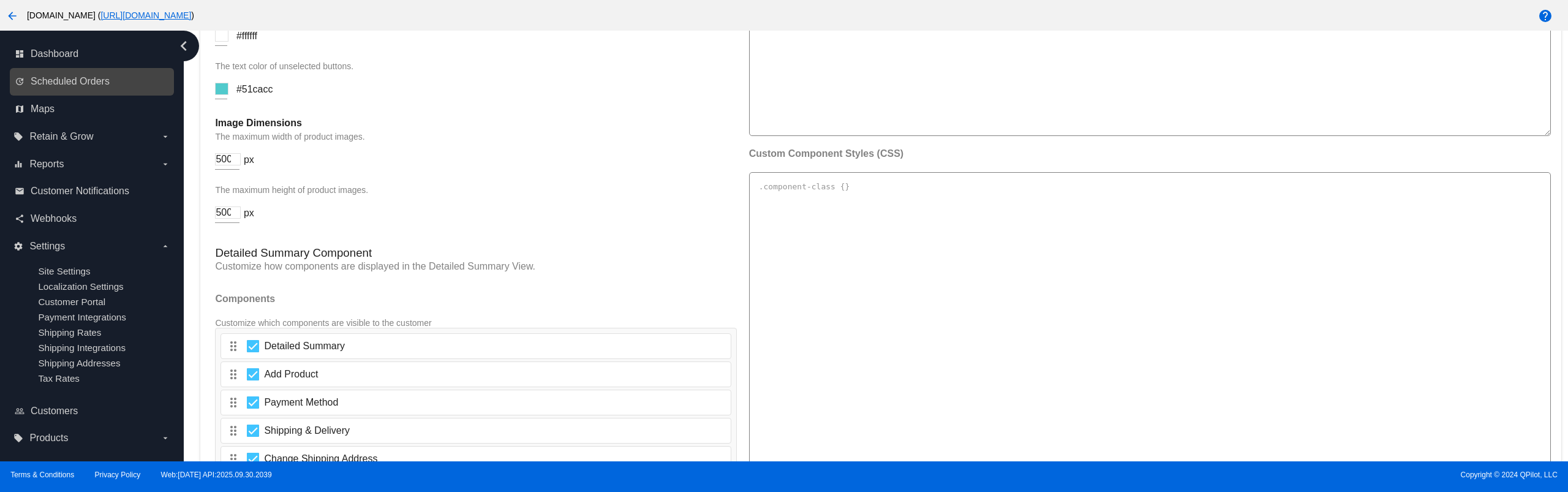
scroll to position [1851, 0]
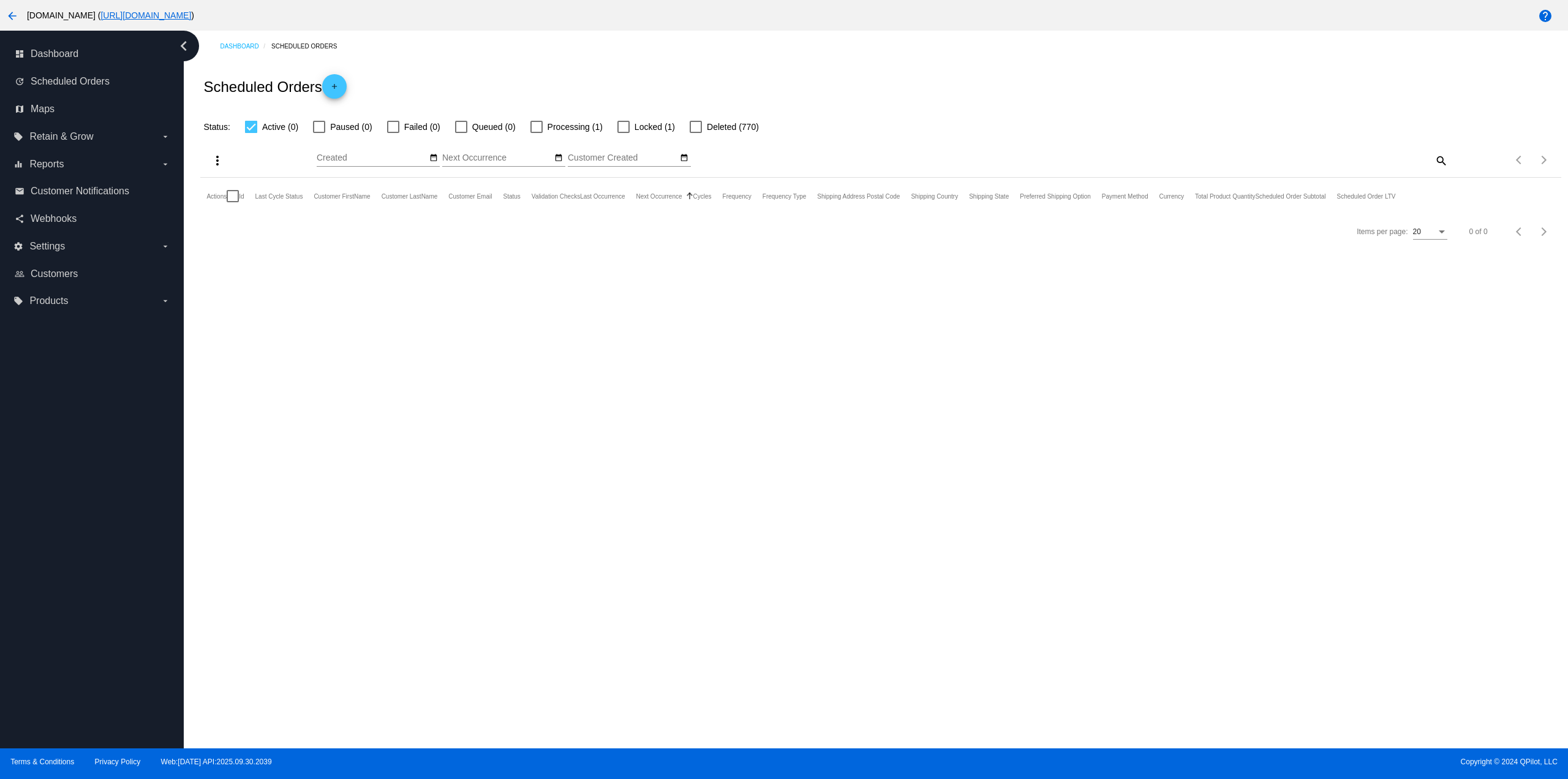
click at [543, 124] on label "Processing (1)" at bounding box center [566, 127] width 72 height 14
click at [537, 133] on input "Processing (1)" at bounding box center [536, 133] width 1 height 1
click at [543, 124] on label "Processing (1)" at bounding box center [566, 127] width 72 height 14
click at [537, 133] on input "Processing (1)" at bounding box center [536, 133] width 1 height 1
checkbox input "false"
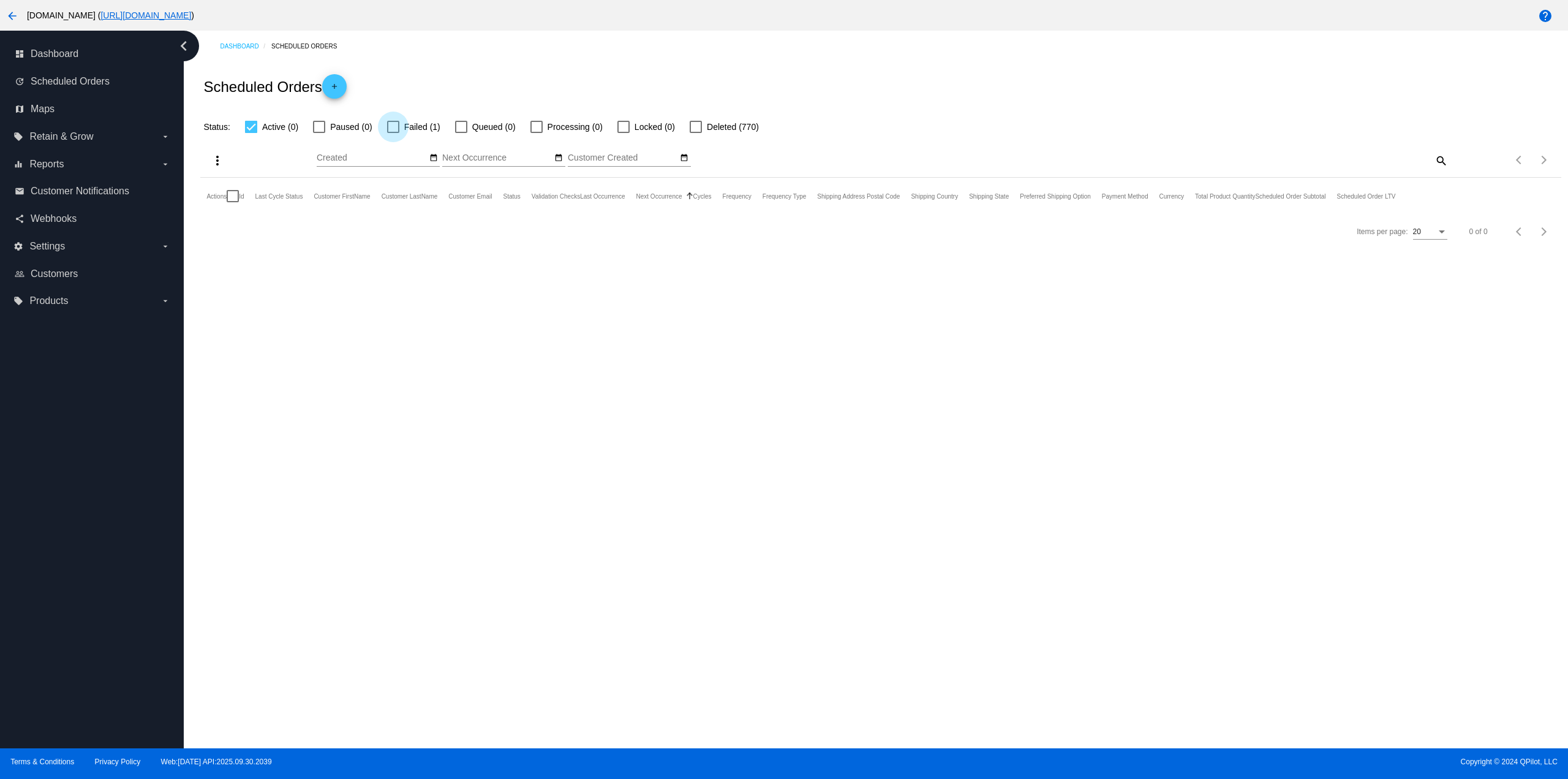
click at [399, 129] on label "Failed (1)" at bounding box center [414, 127] width 53 height 14
click at [394, 133] on input "Failed (1)" at bounding box center [393, 133] width 1 height 1
checkbox input "true"
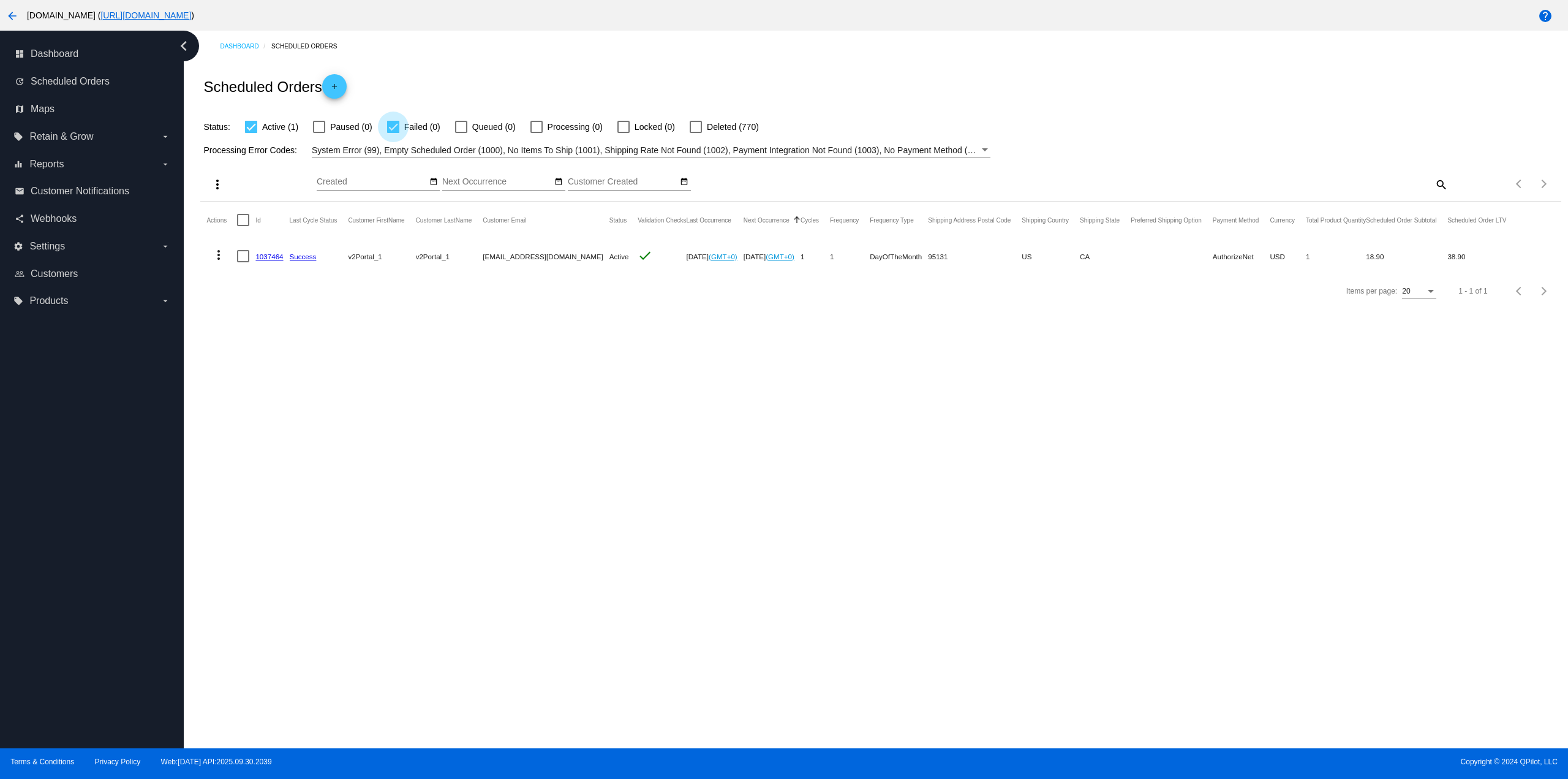
click at [396, 125] on div at bounding box center [393, 127] width 12 height 12
click at [394, 133] on input "Failed (0)" at bounding box center [393, 133] width 1 height 1
checkbox input "false"
click at [417, 93] on div "Scheduled Orders add" at bounding box center [880, 86] width 1361 height 49
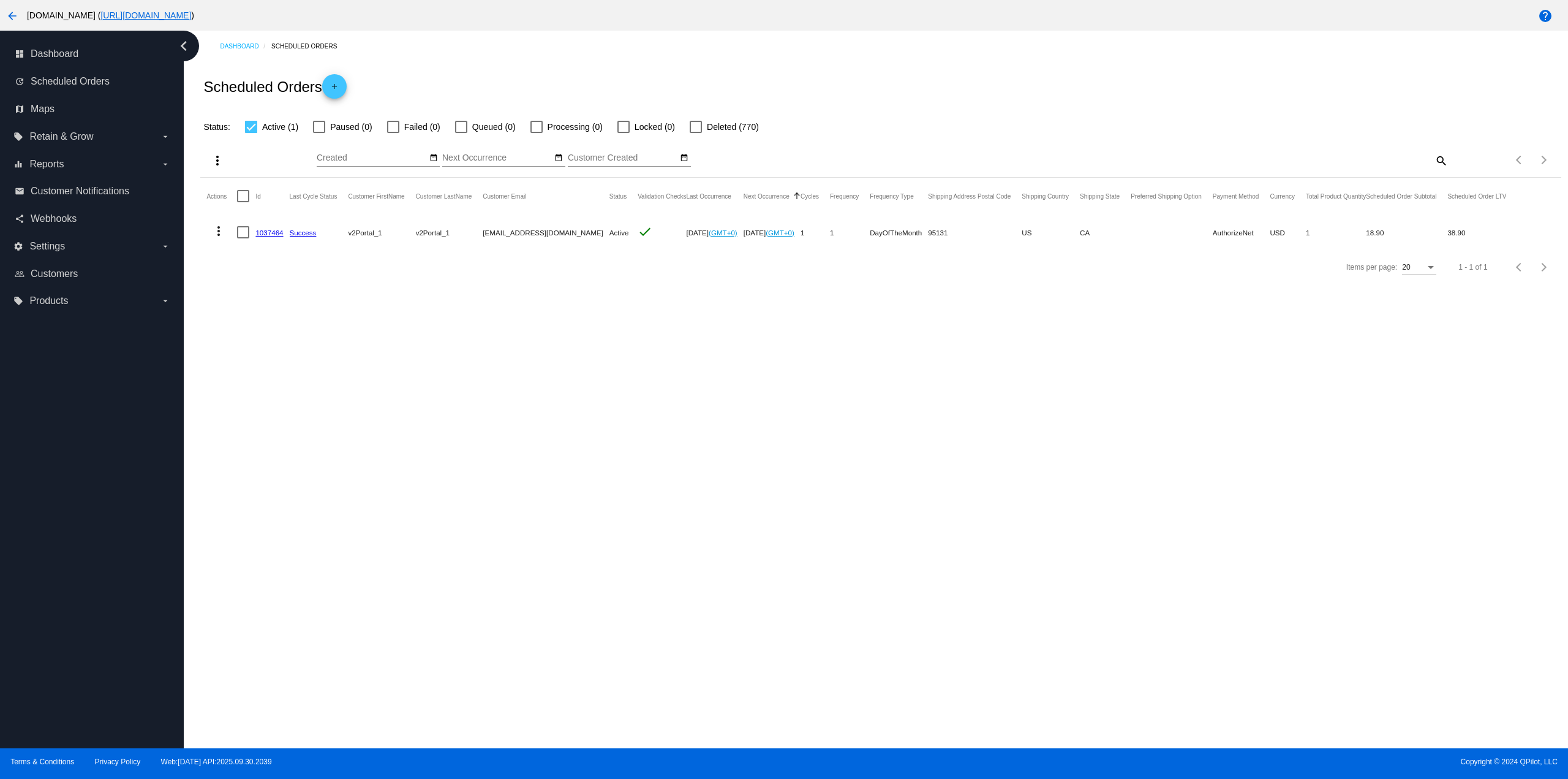
click at [215, 224] on mat-icon "more_vert" at bounding box center [219, 231] width 14 height 14
click at [260, 377] on span "Delete" at bounding box center [255, 378] width 24 height 10
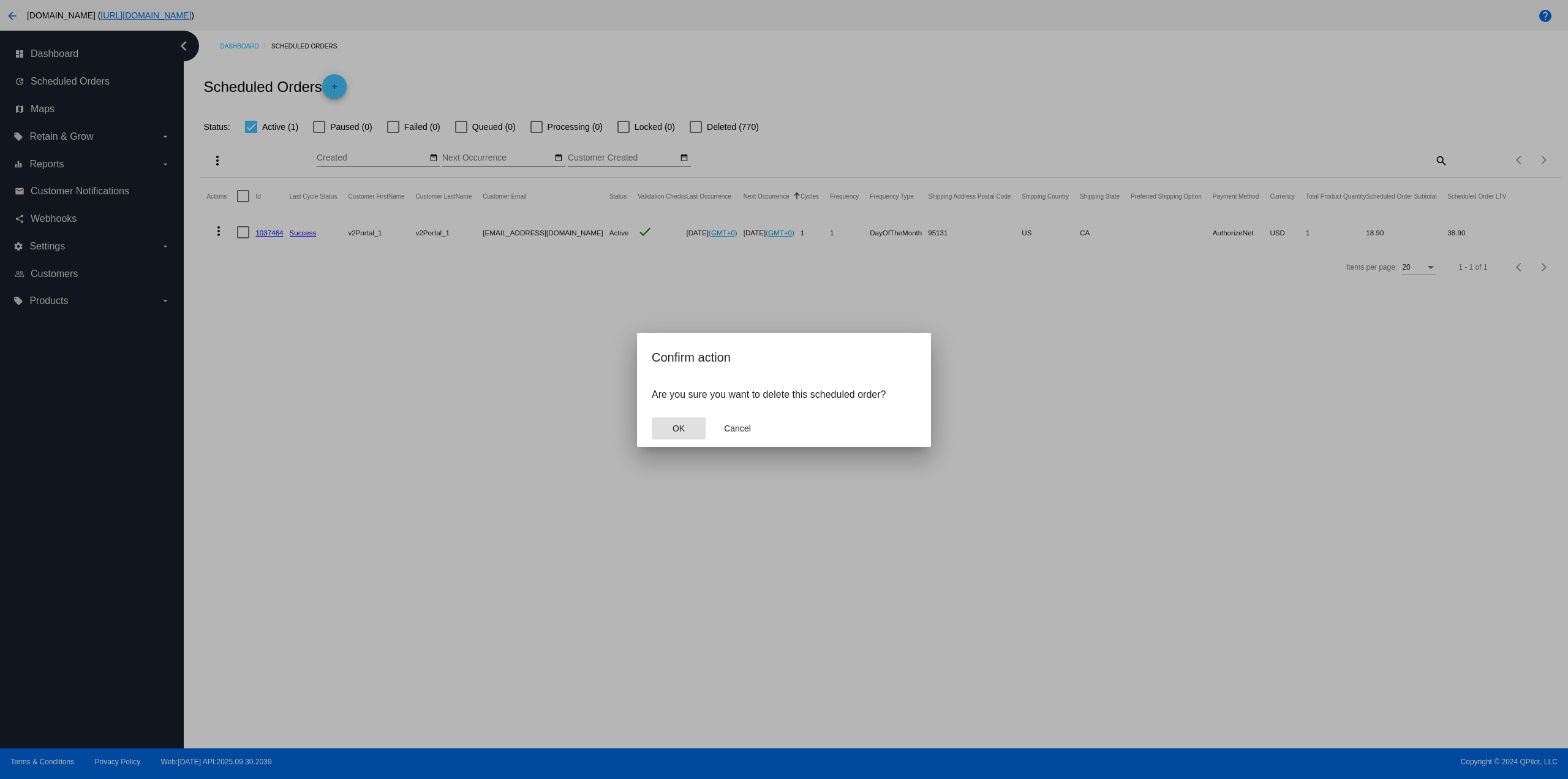
click at [644, 431] on mat-dialog-container "Confirm action Are you sure you want to delete this scheduled order? OK Cancel" at bounding box center [784, 390] width 294 height 114
click at [667, 427] on button "OK" at bounding box center [679, 428] width 54 height 22
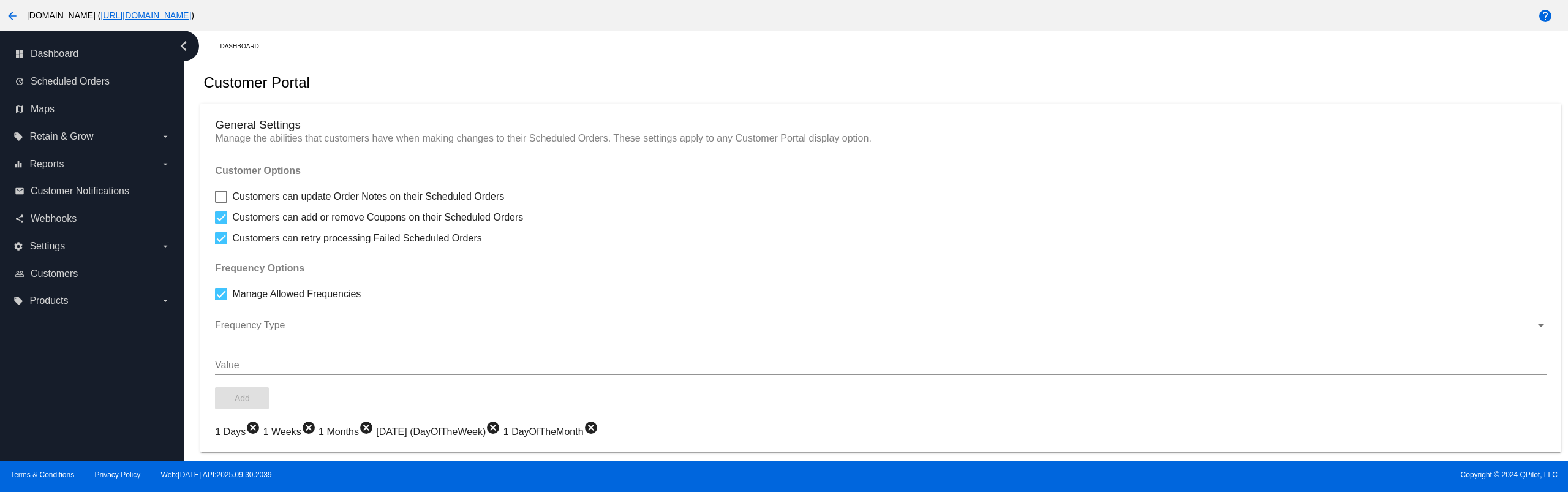
click at [254, 424] on mat-icon "cancel" at bounding box center [253, 427] width 14 height 14
click at [255, 428] on mat-icon "cancel" at bounding box center [260, 427] width 14 height 14
click at [259, 428] on mat-icon "cancel" at bounding box center [263, 427] width 14 height 14
click at [259, 428] on mat-chip "[DATE] (DayOfTheWeek) cancel" at bounding box center [278, 432] width 127 height 10
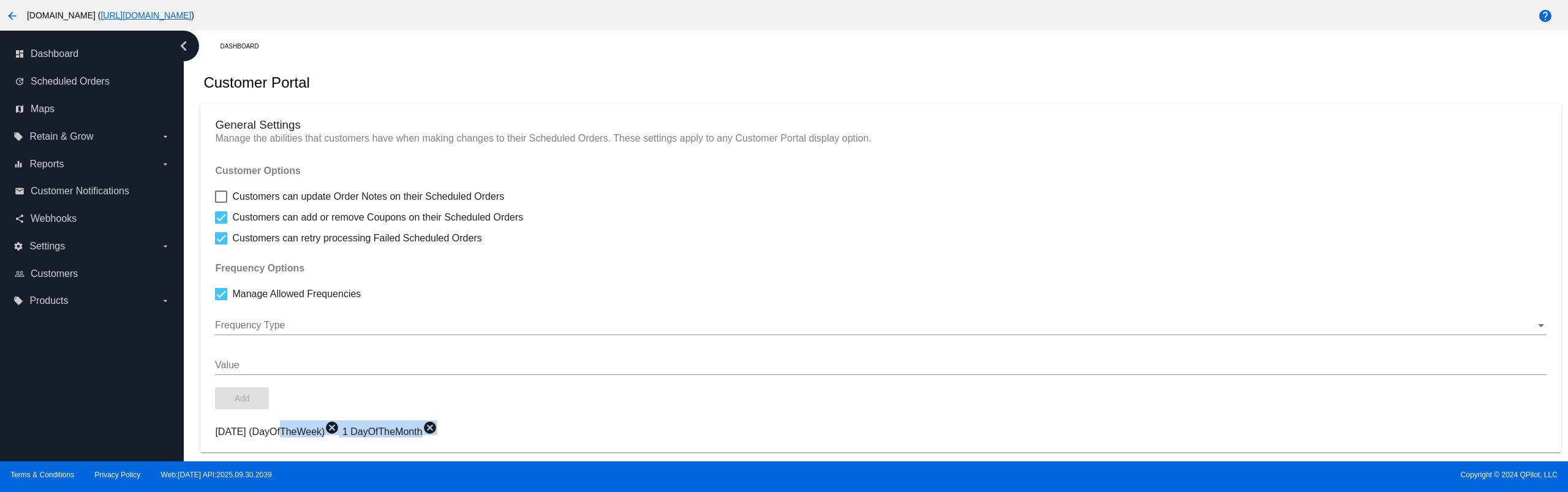
click at [325, 430] on mat-chip "Sunday (DayOfTheWeek) cancel" at bounding box center [278, 432] width 127 height 10
click at [331, 427] on mat-icon "cancel" at bounding box center [332, 427] width 14 height 14
click at [305, 427] on mat-icon "cancel" at bounding box center [302, 427] width 14 height 14
click at [368, 389] on div "Add" at bounding box center [881, 398] width 1331 height 22
click at [218, 294] on div at bounding box center [221, 293] width 12 height 12
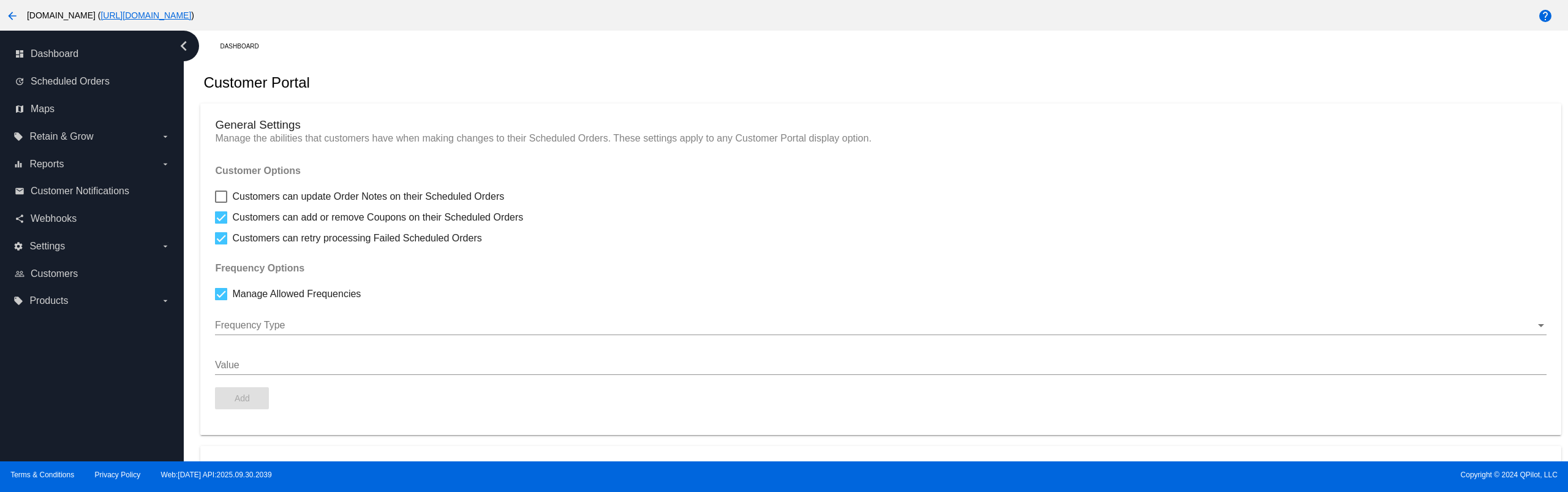
click at [220, 300] on input "Manage Allowed Frequencies" at bounding box center [220, 300] width 1 height 1
checkbox input "false"
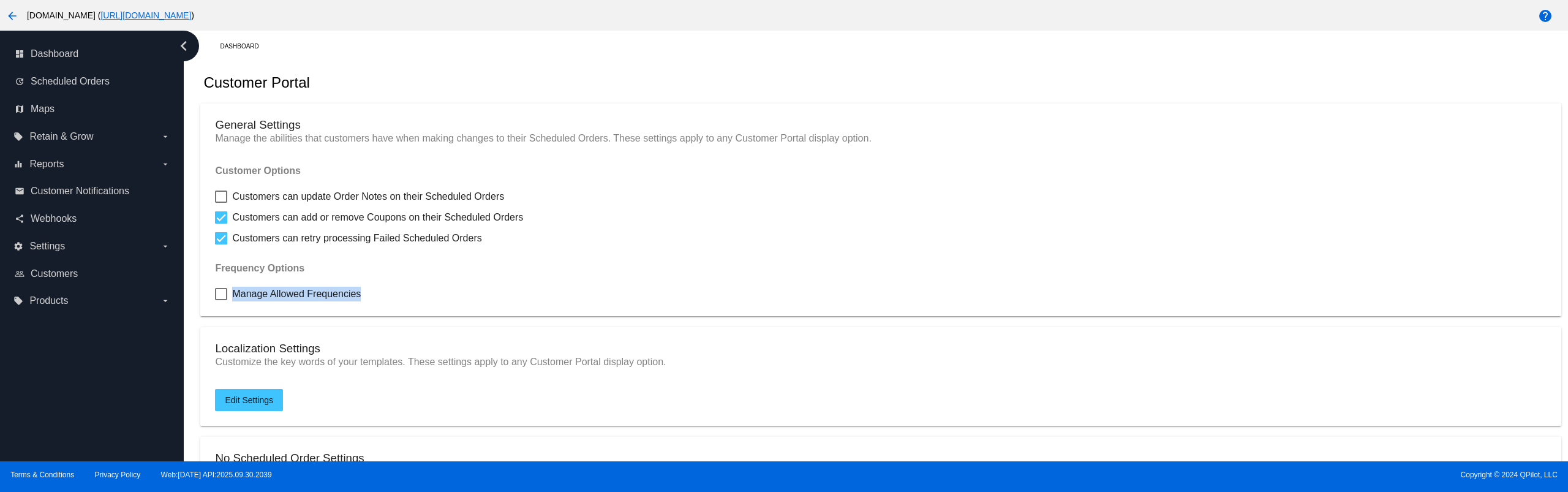
drag, startPoint x: 406, startPoint y: 281, endPoint x: 405, endPoint y: 287, distance: 6.1
click at [410, 281] on mat-card "General Settings Manage the abilities that customers have when making changes t…" at bounding box center [880, 210] width 1361 height 213
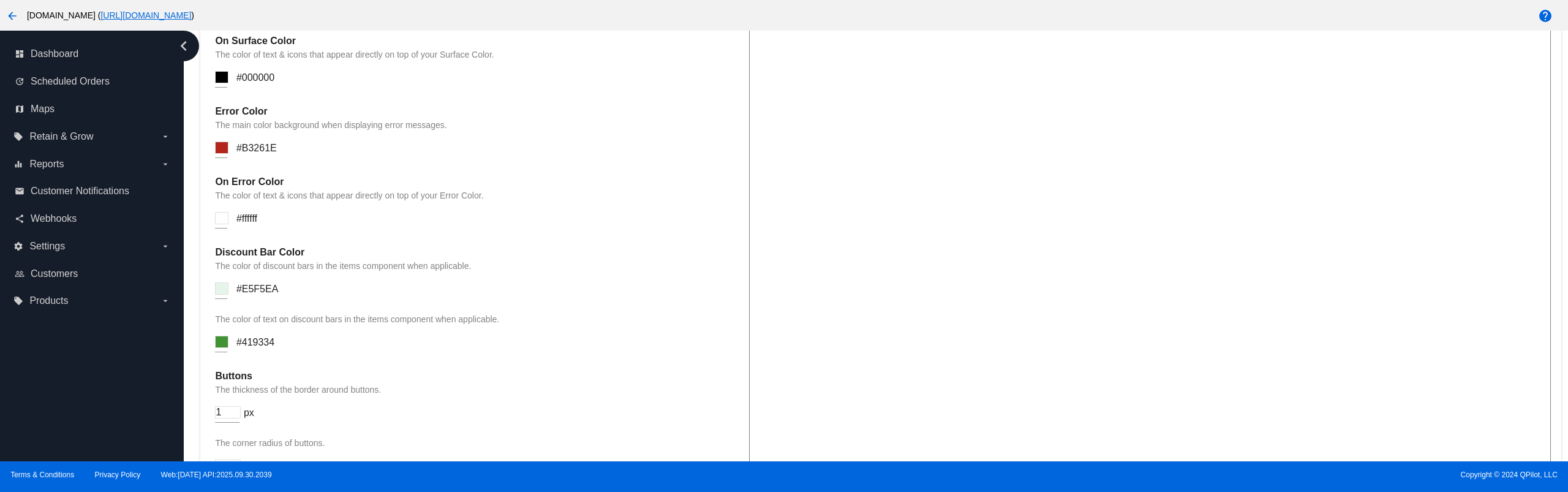
click at [134, 391] on div "dashboard Dashboard update Scheduled Orders map Maps local_offer Retain & Grow …" at bounding box center [91, 246] width 183 height 430
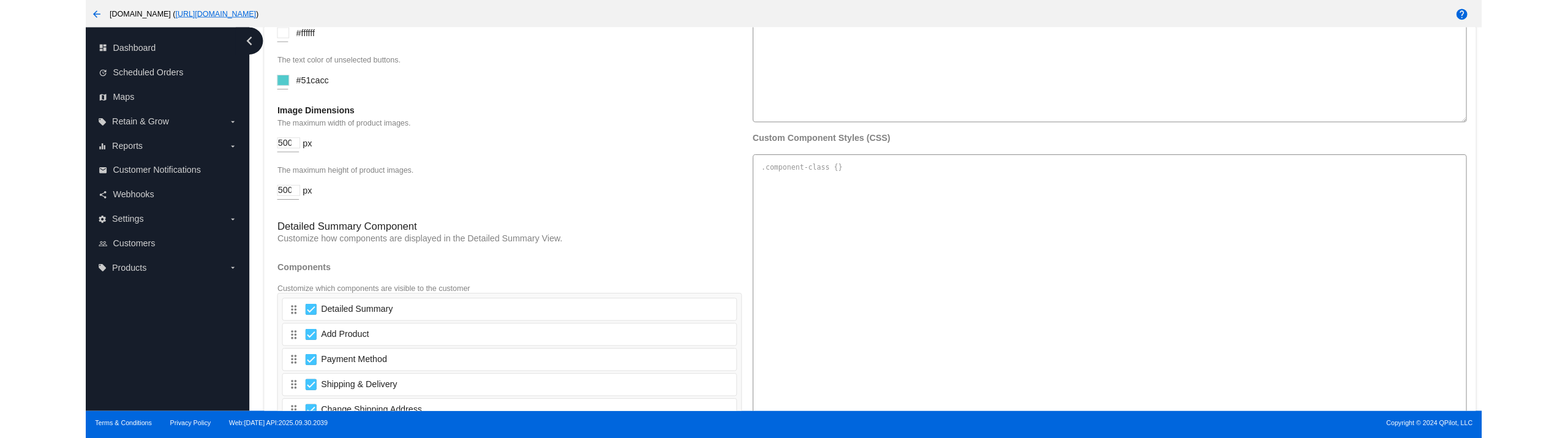
scroll to position [2083, 0]
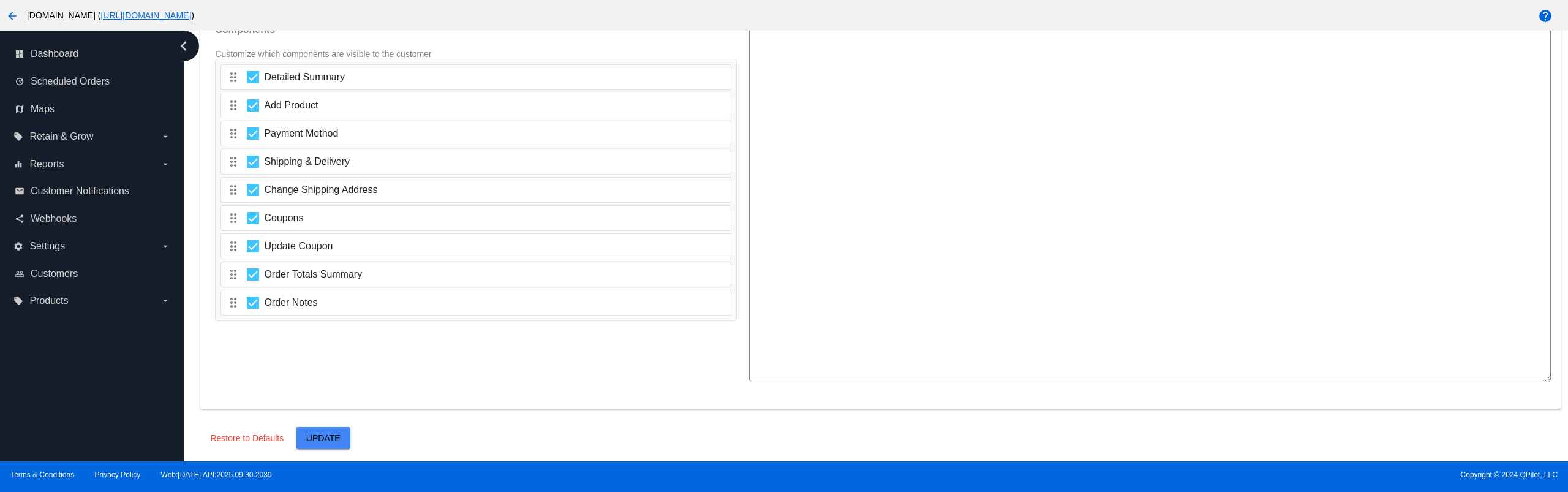
click at [320, 432] on button "Update" at bounding box center [323, 437] width 54 height 22
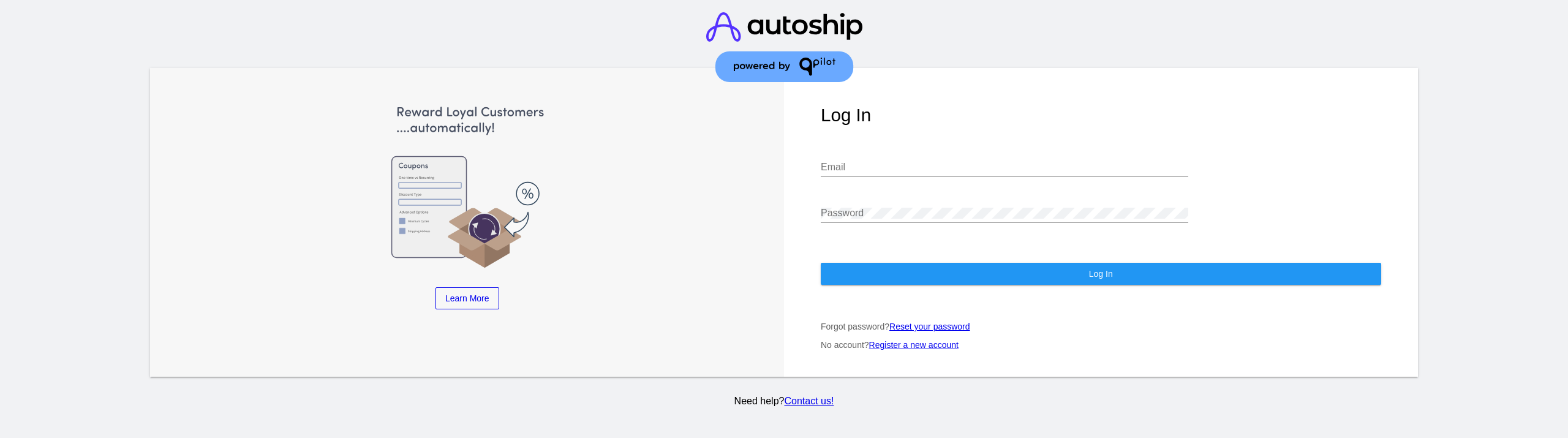
click at [843, 162] on input "Email" at bounding box center [1005, 167] width 368 height 11
type input "[EMAIL_ADDRESS][DOMAIN_NAME]"
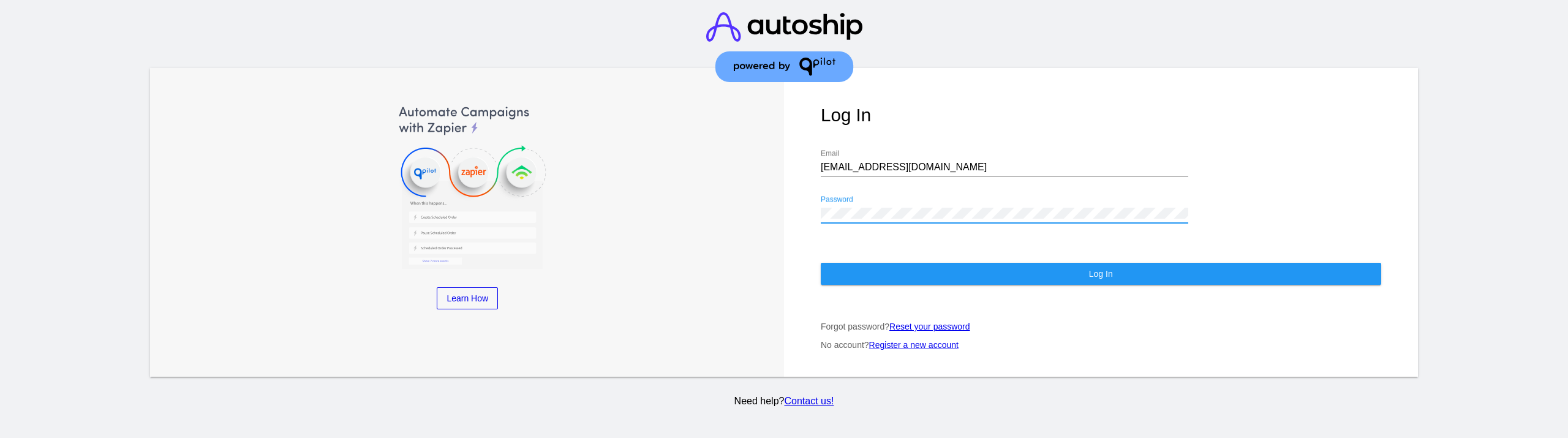
click at [895, 263] on button "Log In" at bounding box center [1101, 273] width 561 height 22
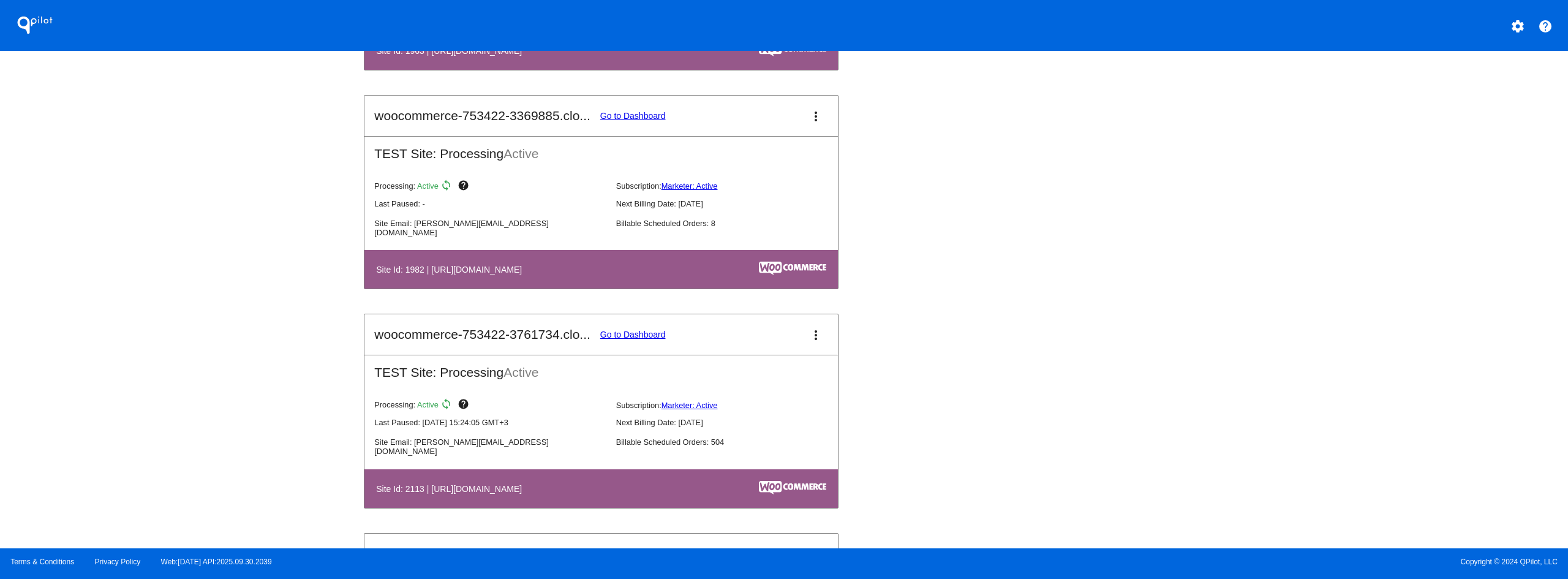
scroll to position [1408, 0]
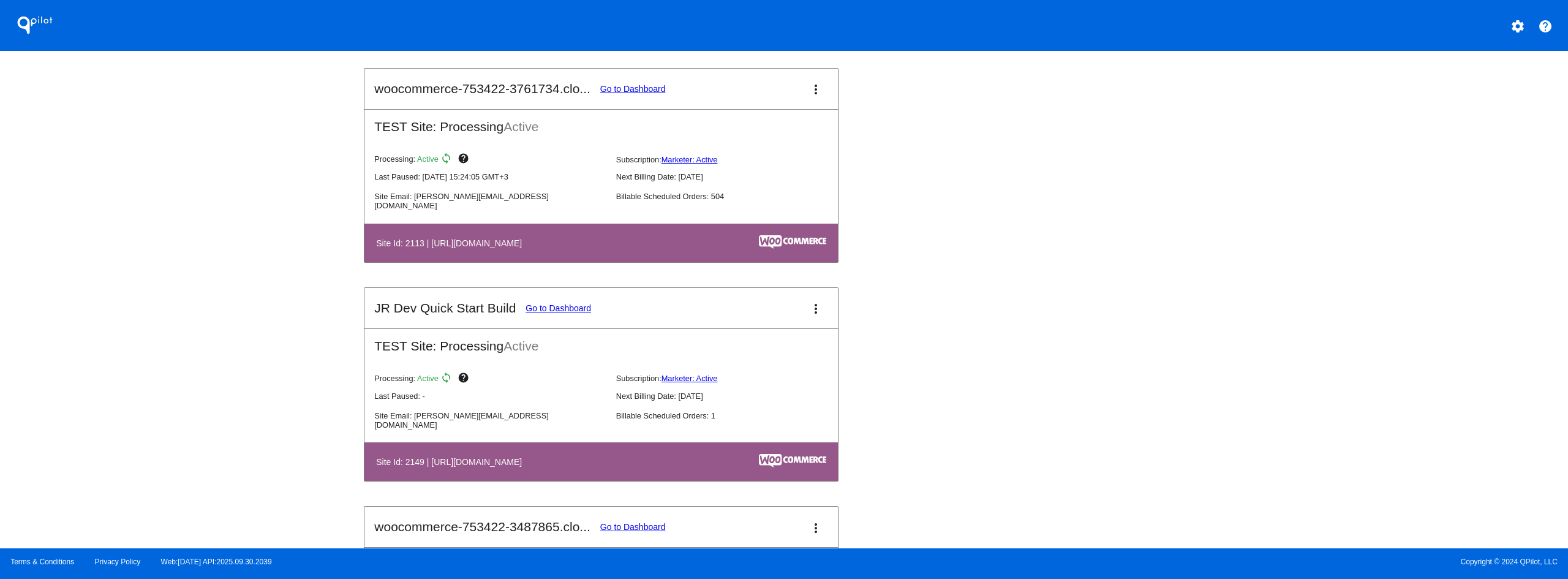
click at [633, 87] on link "Go to Dashboard" at bounding box center [633, 89] width 65 height 10
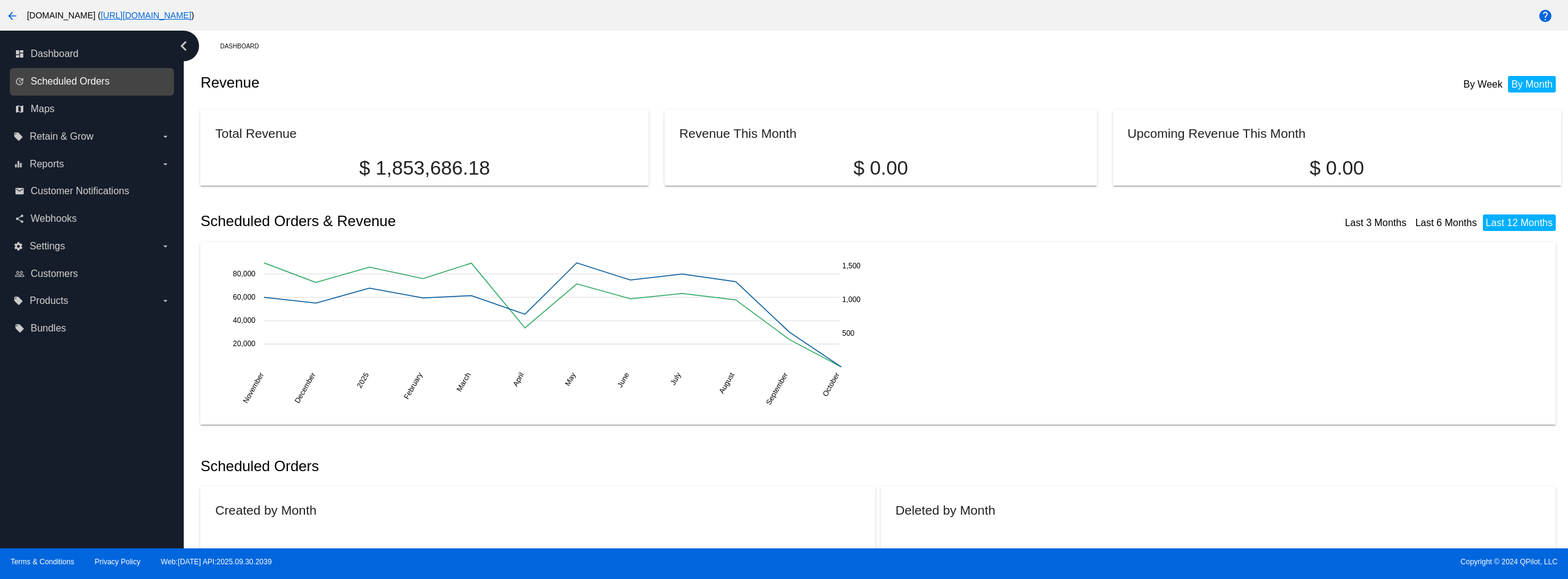
click at [54, 79] on span "Scheduled Orders" at bounding box center [71, 81] width 79 height 11
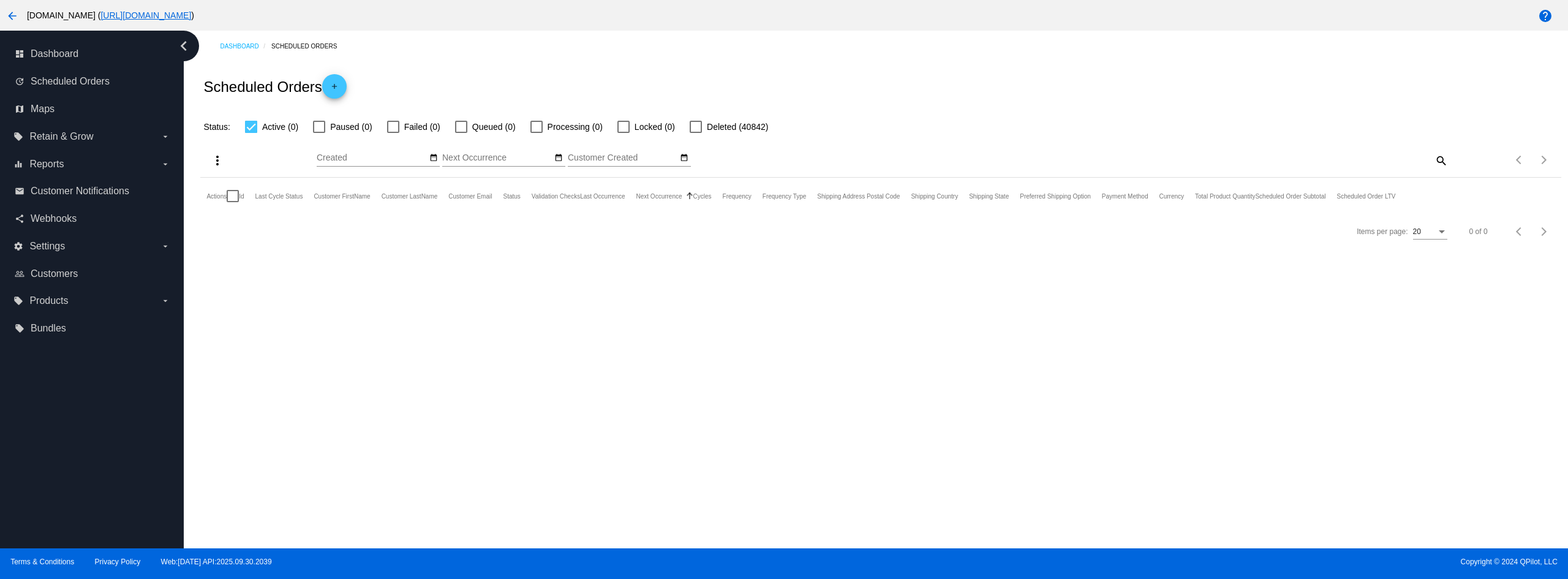
click at [337, 80] on span "add" at bounding box center [335, 89] width 14 height 30
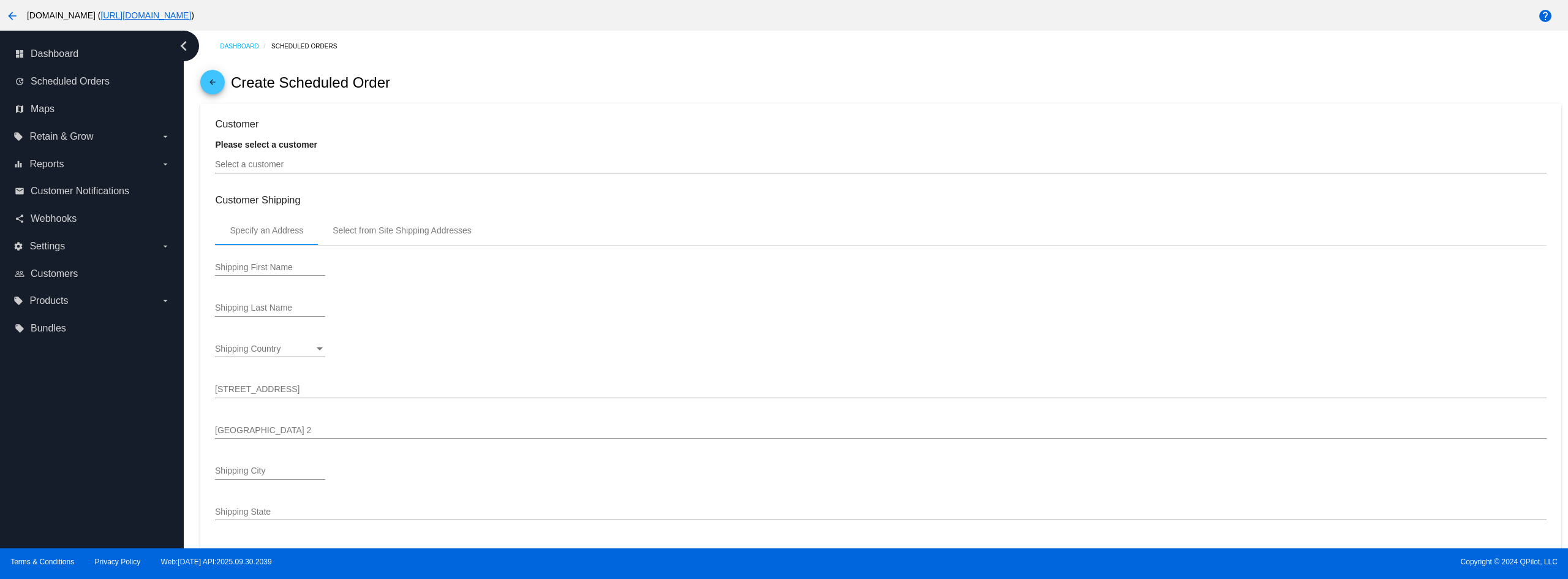
type input "[DATE]"
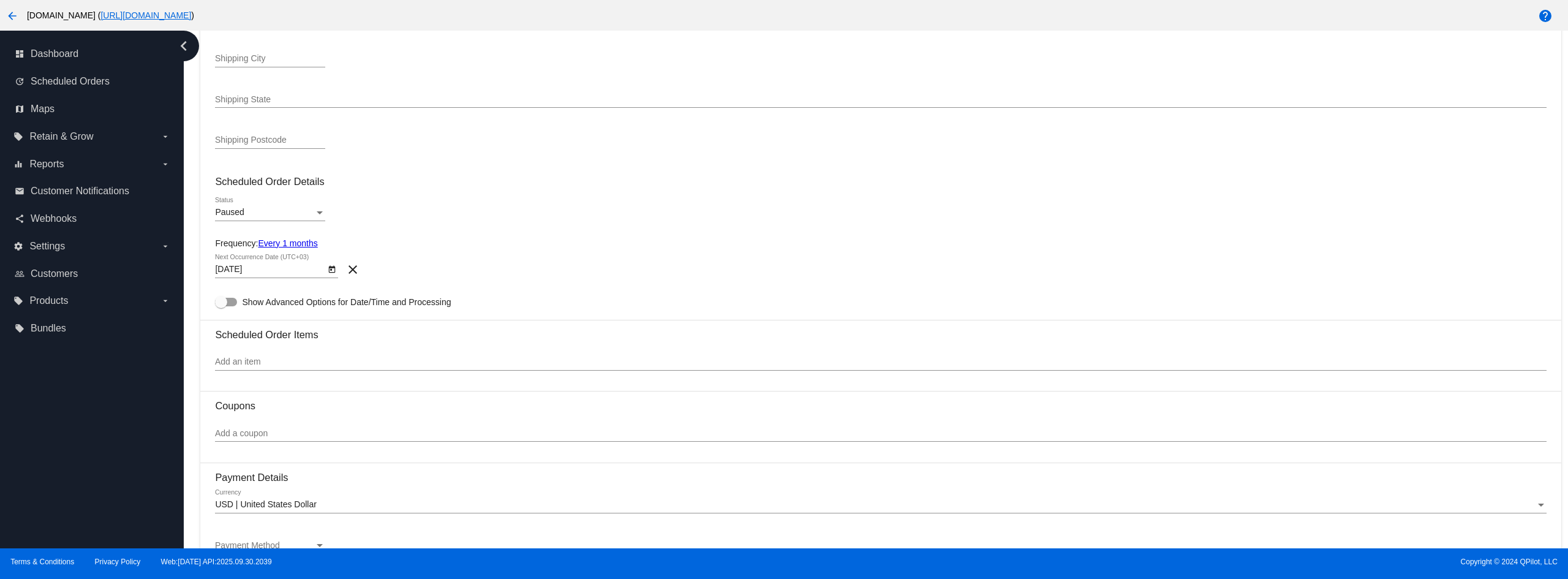
scroll to position [490, 0]
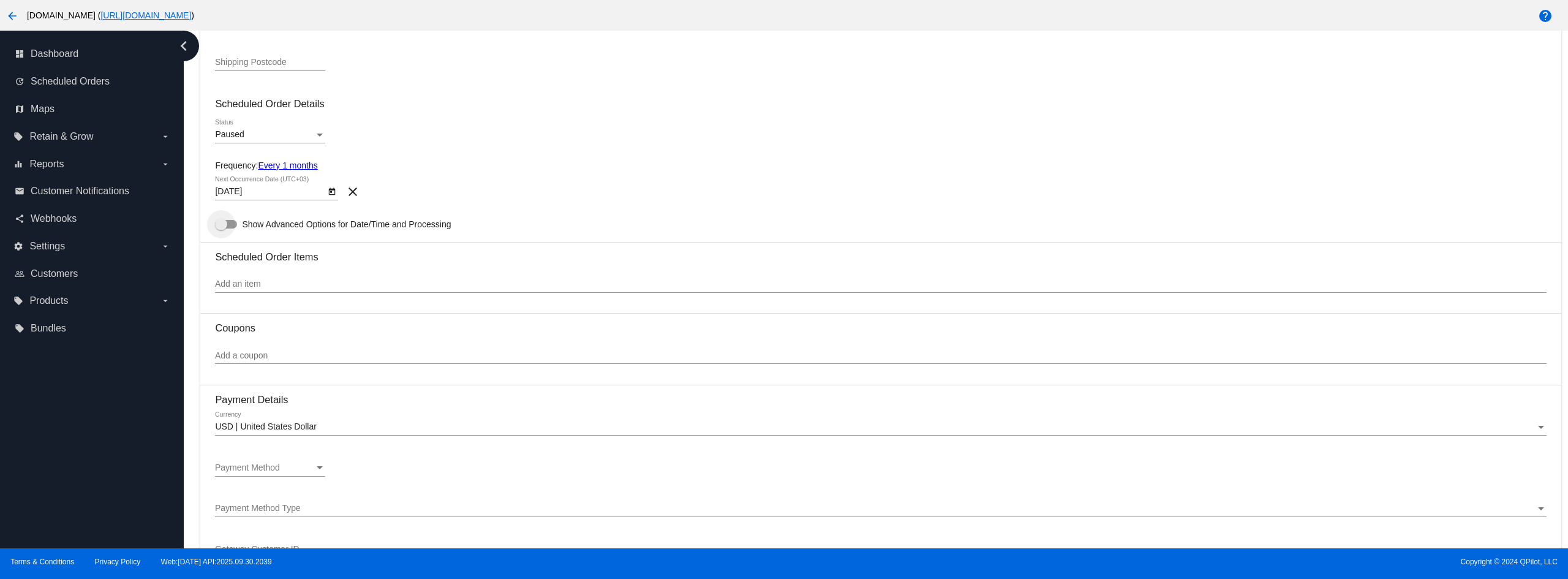
click at [225, 220] on div at bounding box center [221, 224] width 12 height 12
click at [221, 229] on input "Show Advanced Options for Date/Time and Processing" at bounding box center [220, 229] width 1 height 1
checkbox input "true"
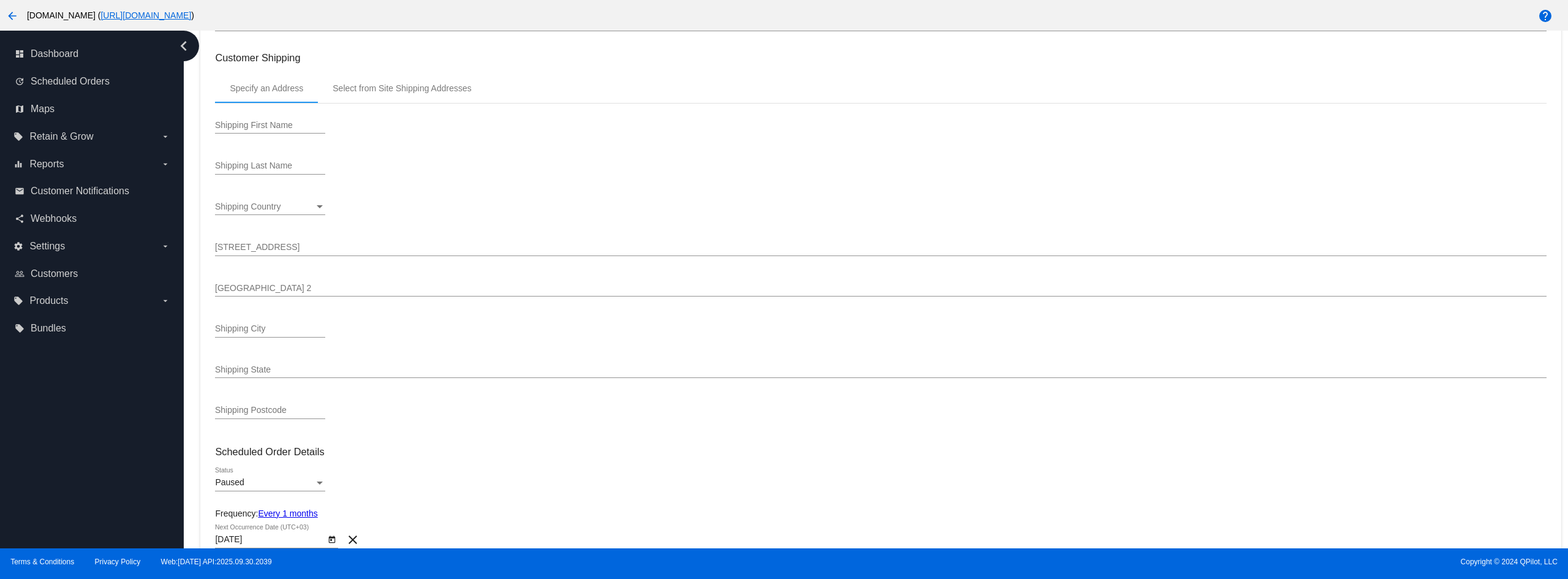
scroll to position [0, 0]
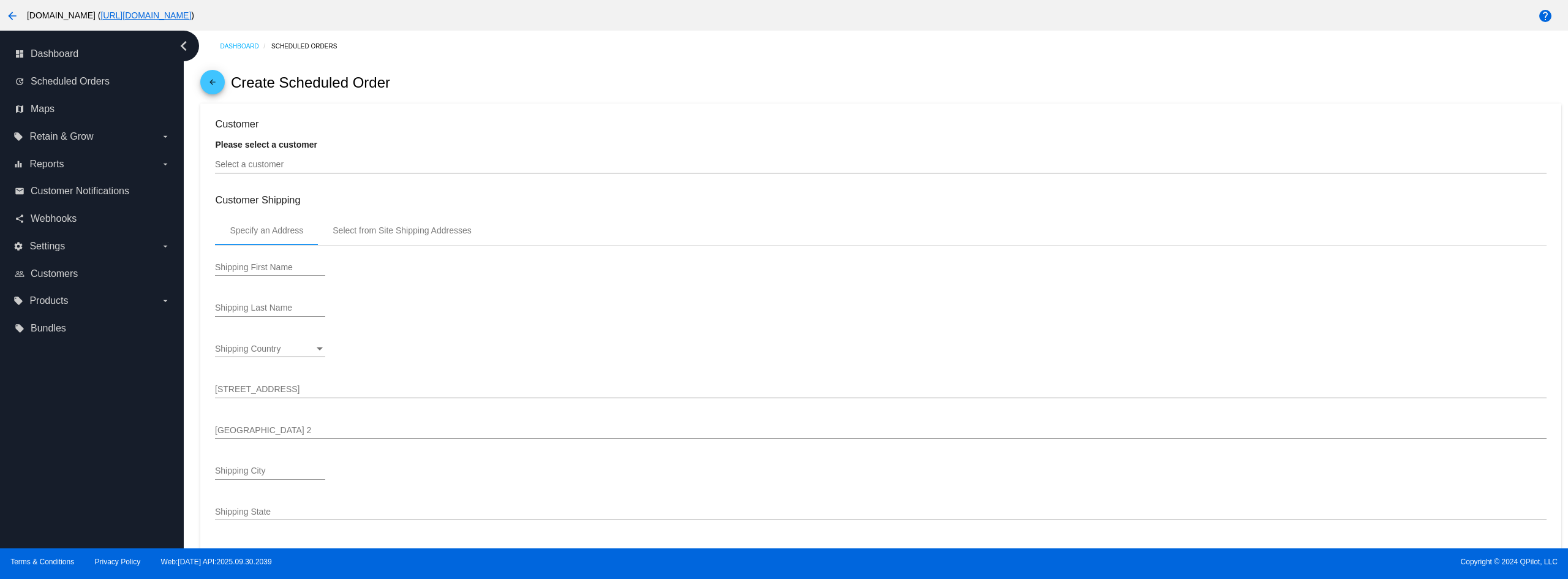
drag, startPoint x: 308, startPoint y: 165, endPoint x: 306, endPoint y: 173, distance: 8.2
click at [308, 165] on input "Select a customer" at bounding box center [881, 165] width 1331 height 10
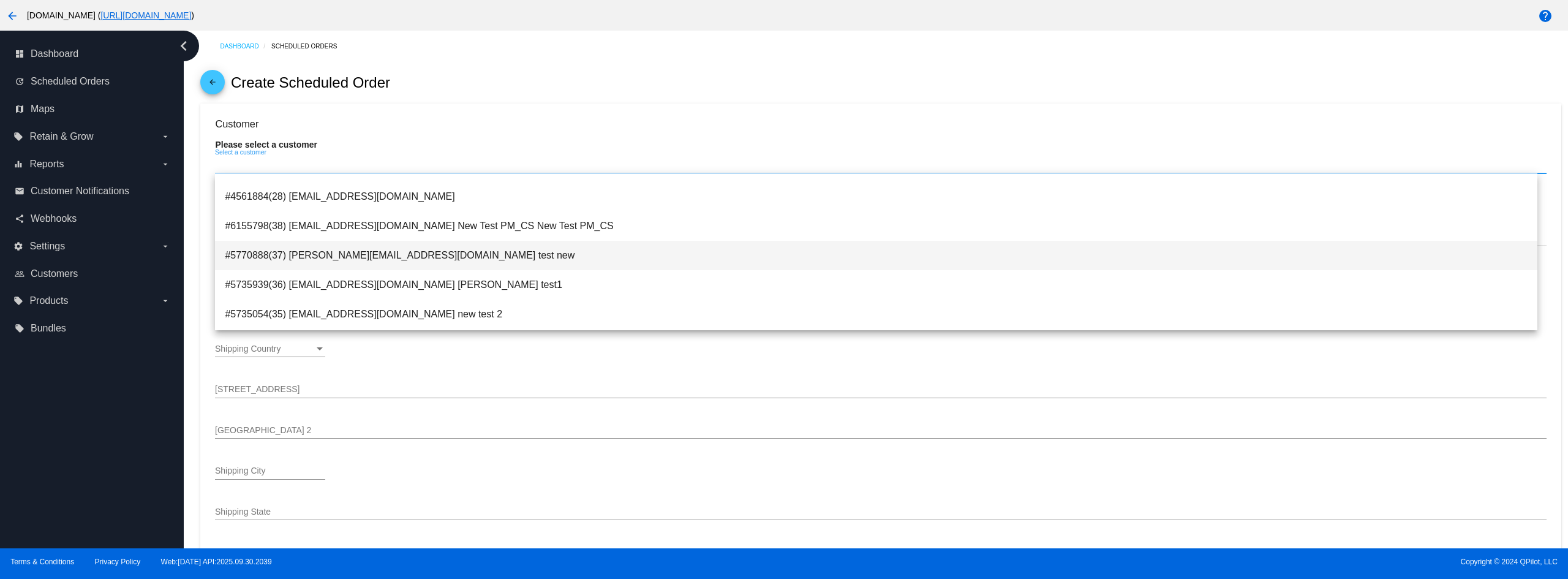
scroll to position [122, 0]
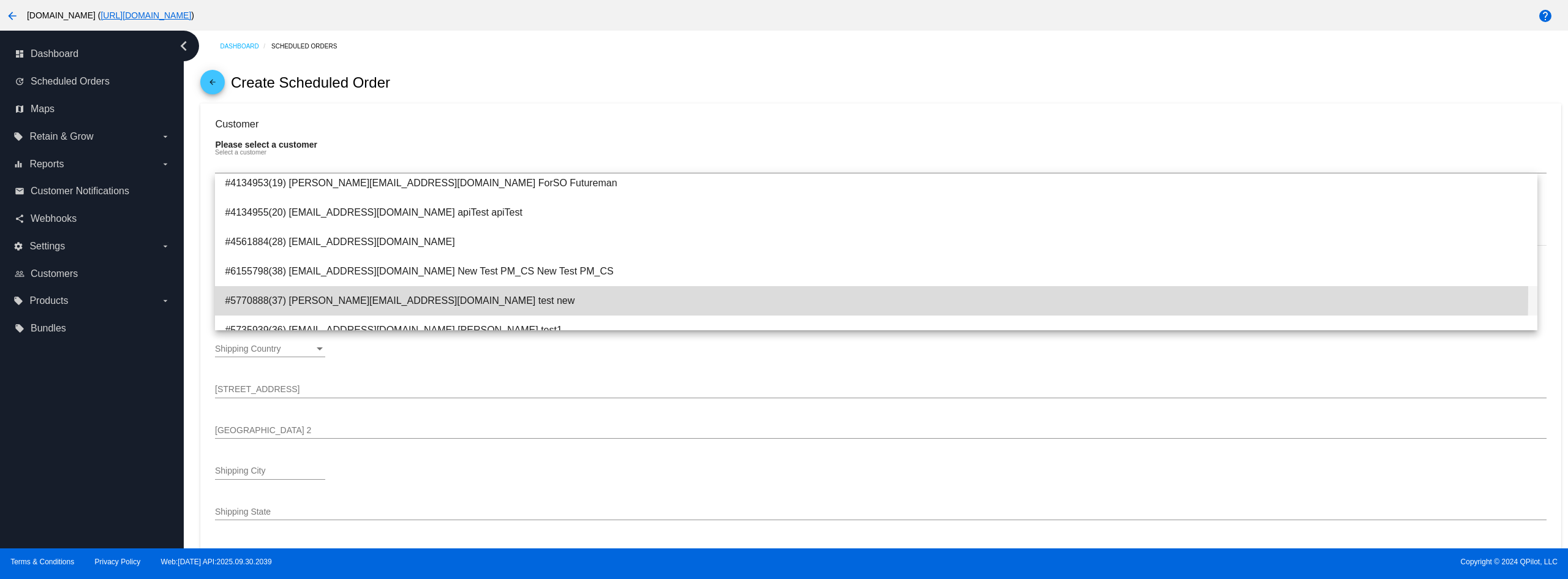
click at [384, 293] on span "#5770888(37) [PERSON_NAME][EMAIL_ADDRESS][DOMAIN_NAME] test new" at bounding box center [876, 301] width 1302 height 29
type input "test"
type input "new"
type input "[STREET_ADDRESS][PERSON_NAME]"
type input "[GEOGRAPHIC_DATA]"
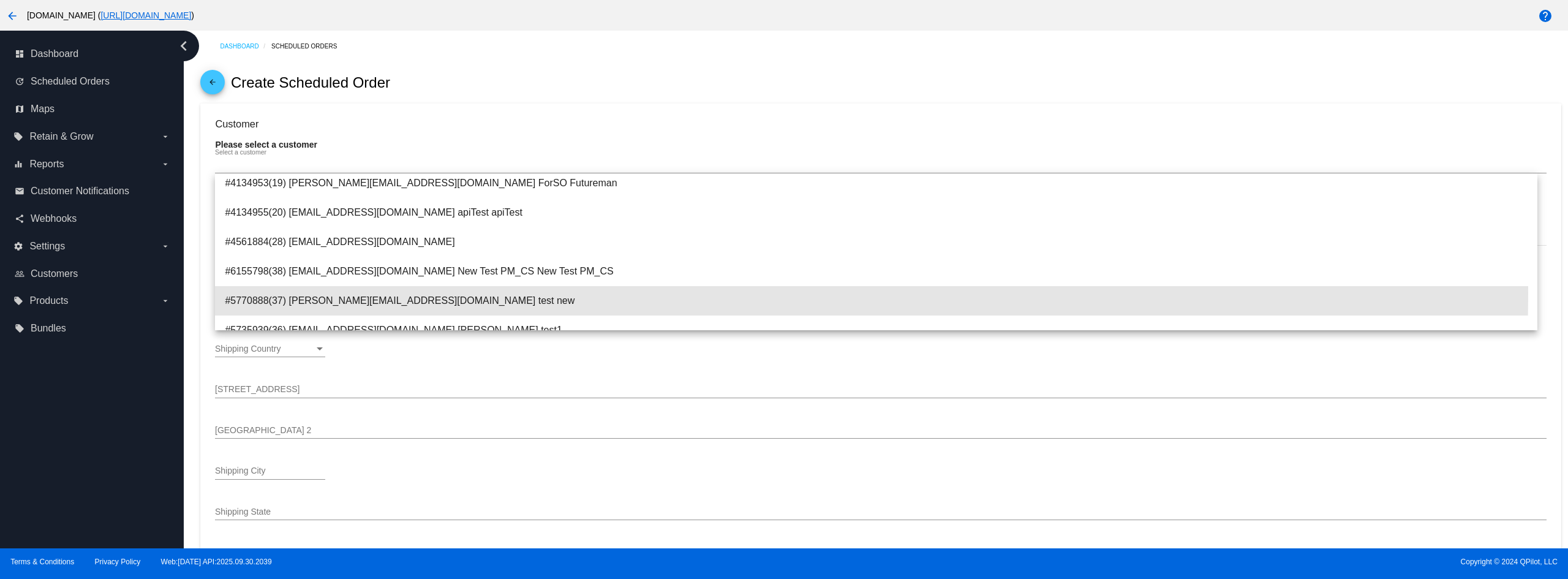
type input "80126"
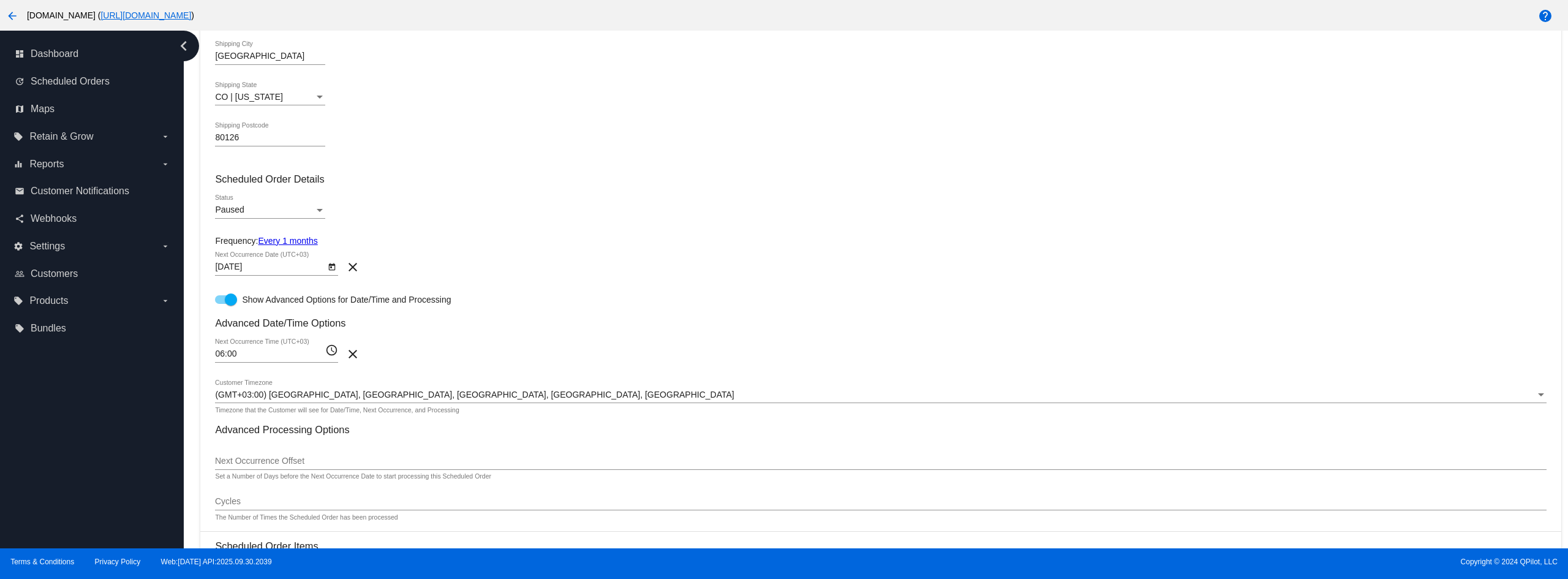
scroll to position [429, 0]
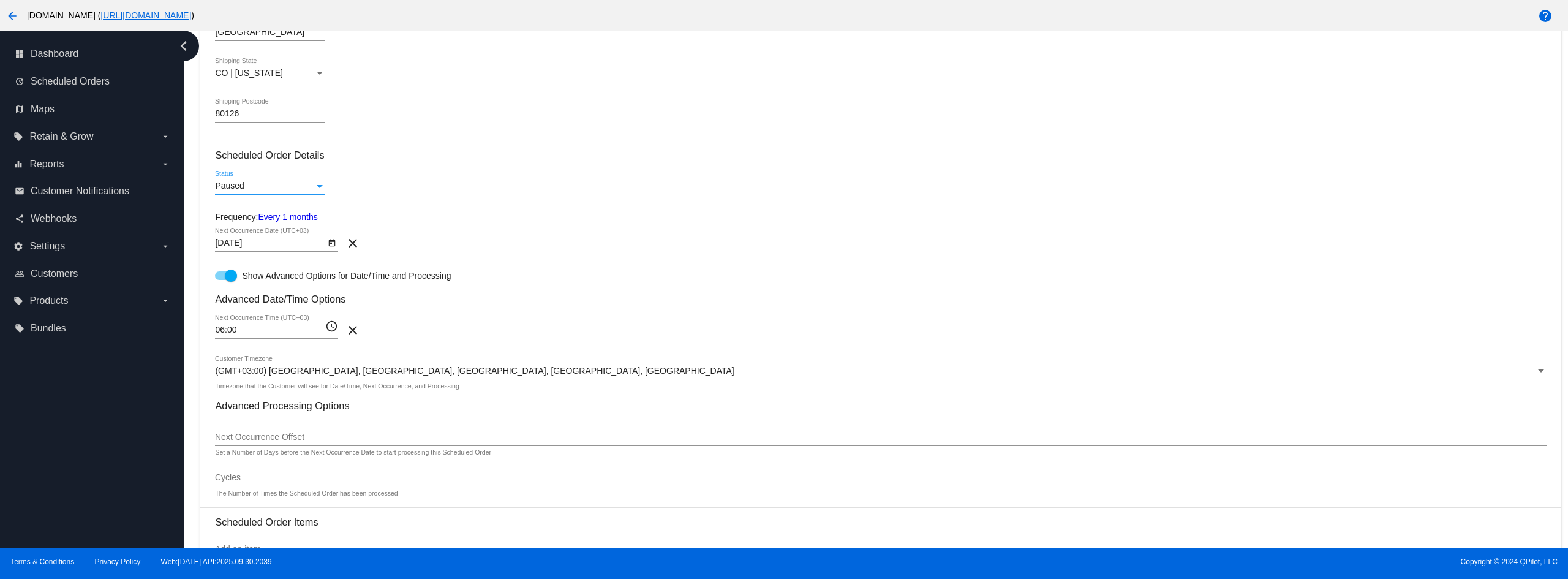
click at [262, 183] on div "Paused" at bounding box center [265, 186] width 99 height 10
click at [260, 161] on span "Active" at bounding box center [270, 160] width 110 height 26
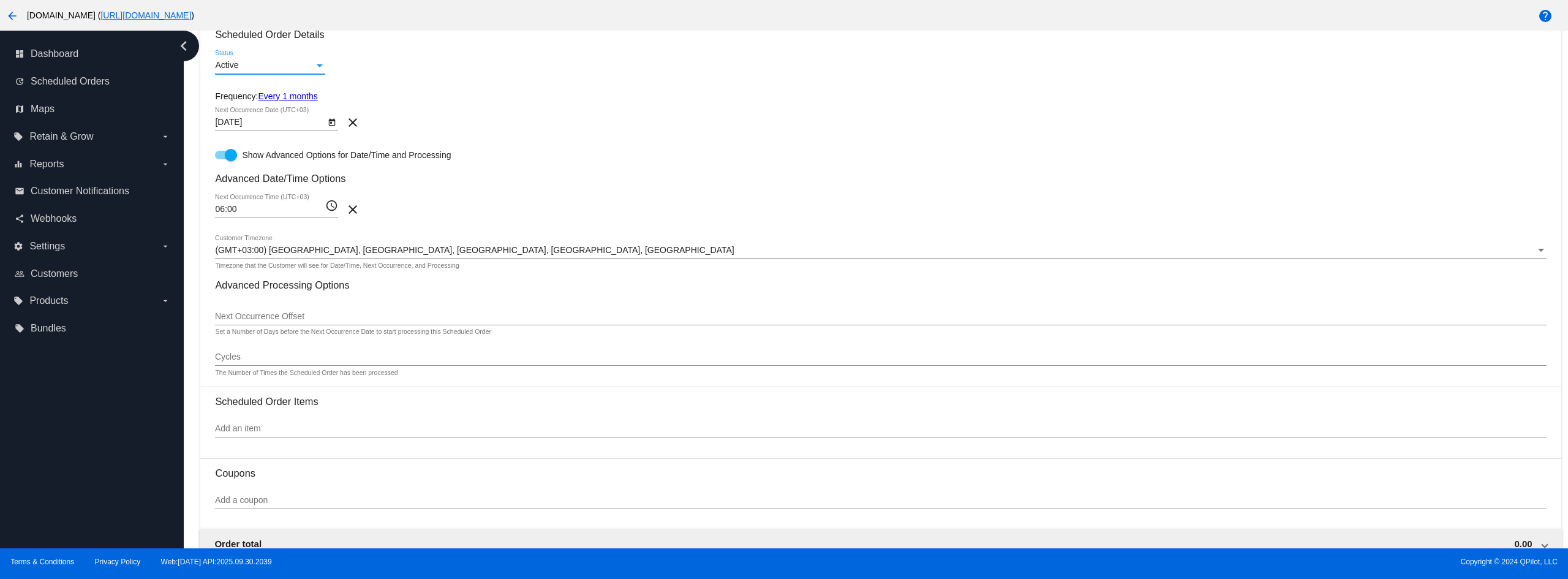
scroll to position [735, 0]
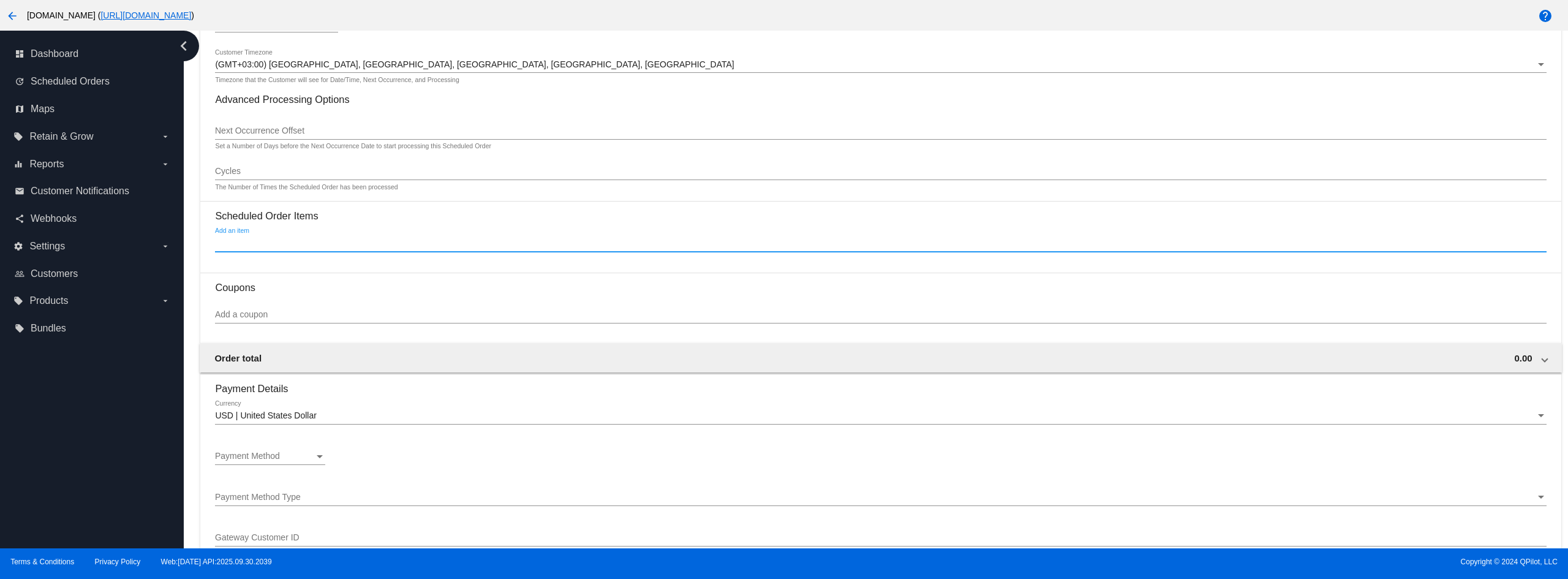
click at [270, 241] on input "Add an item" at bounding box center [881, 243] width 1331 height 10
type input "в"
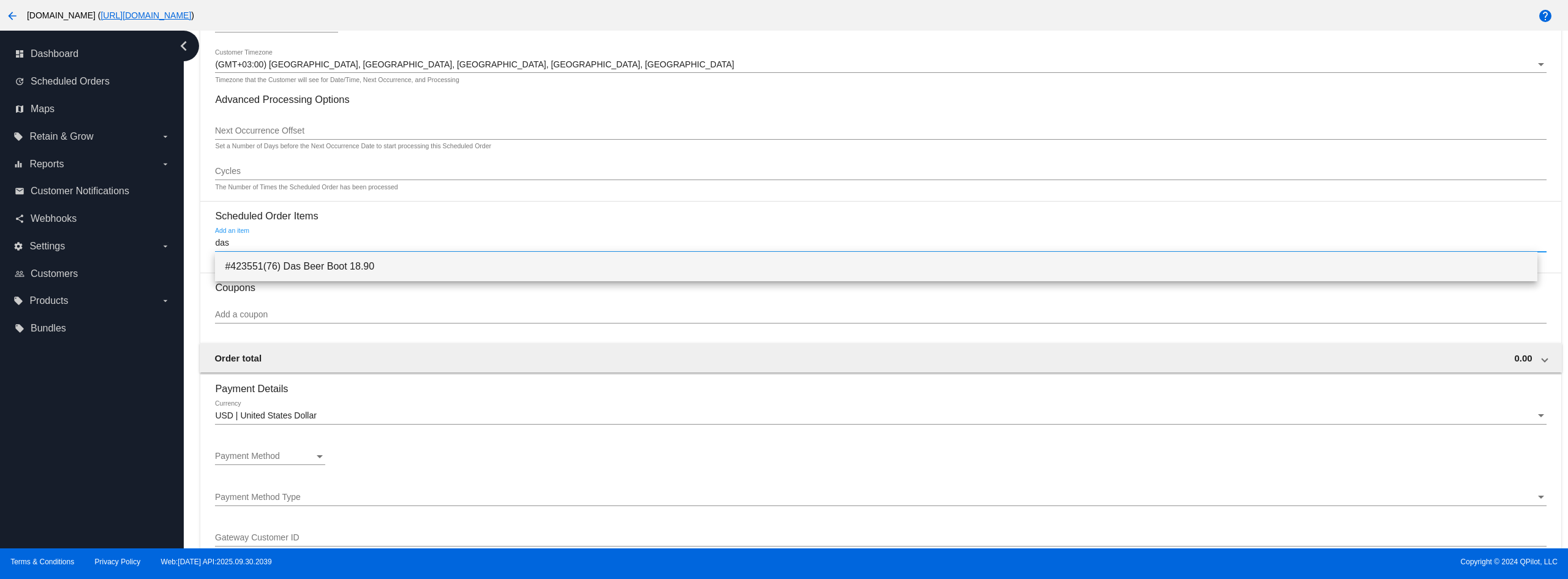
type input "das"
click at [273, 268] on span "#423551(76) Das Beer Boot 18.90" at bounding box center [876, 266] width 1302 height 29
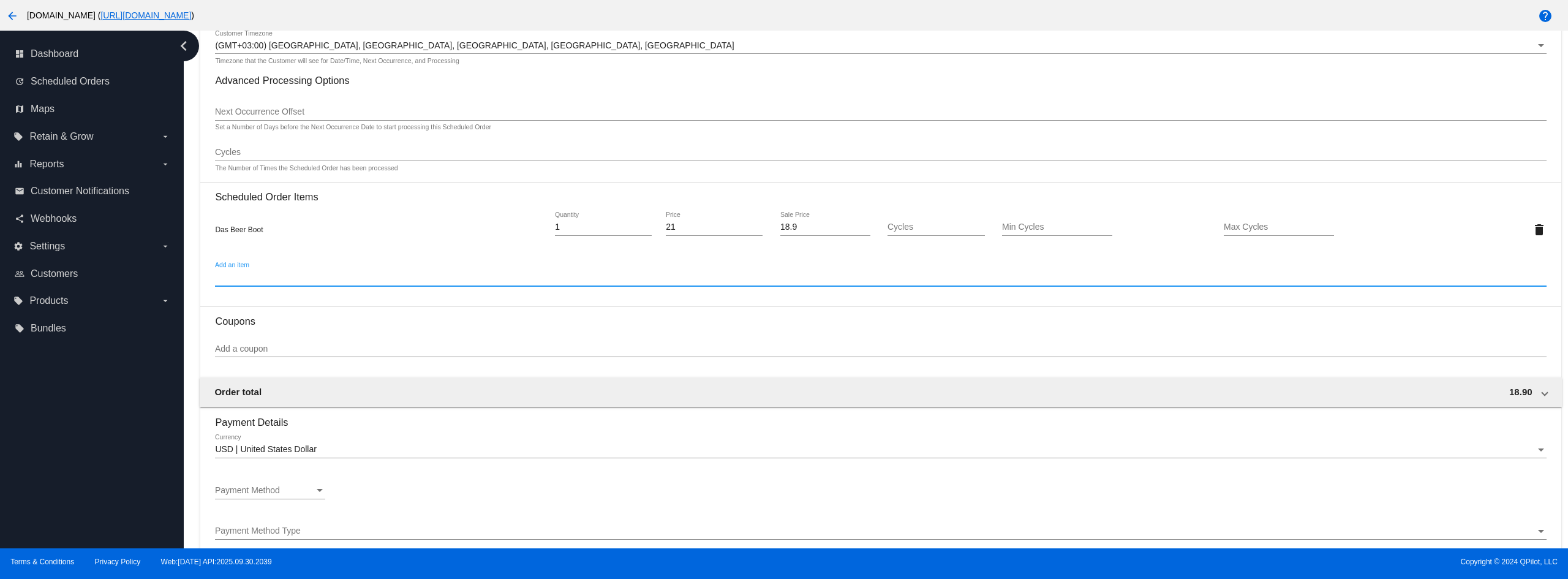
scroll to position [918, 0]
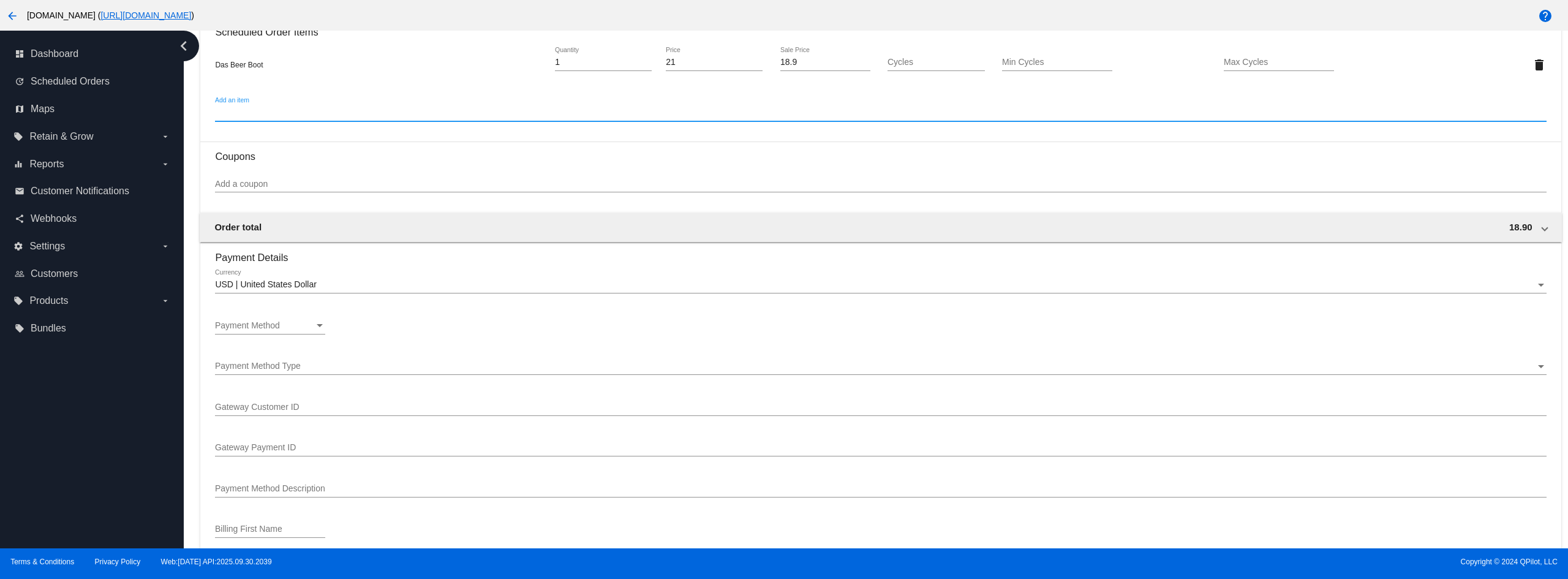
click at [267, 327] on span "Payment Method" at bounding box center [248, 325] width 65 height 10
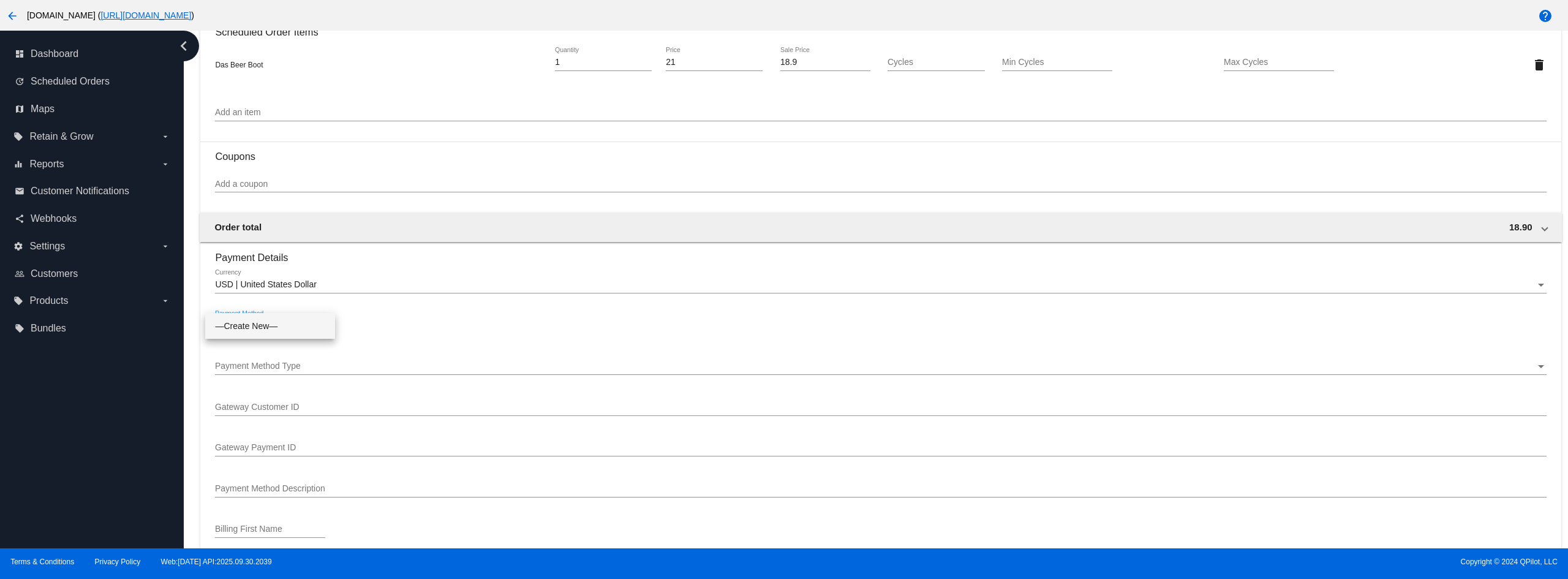
click at [296, 330] on span "—Create New—" at bounding box center [270, 326] width 110 height 26
click at [453, 329] on div "Payment Method Payment Method" at bounding box center [881, 328] width 1331 height 35
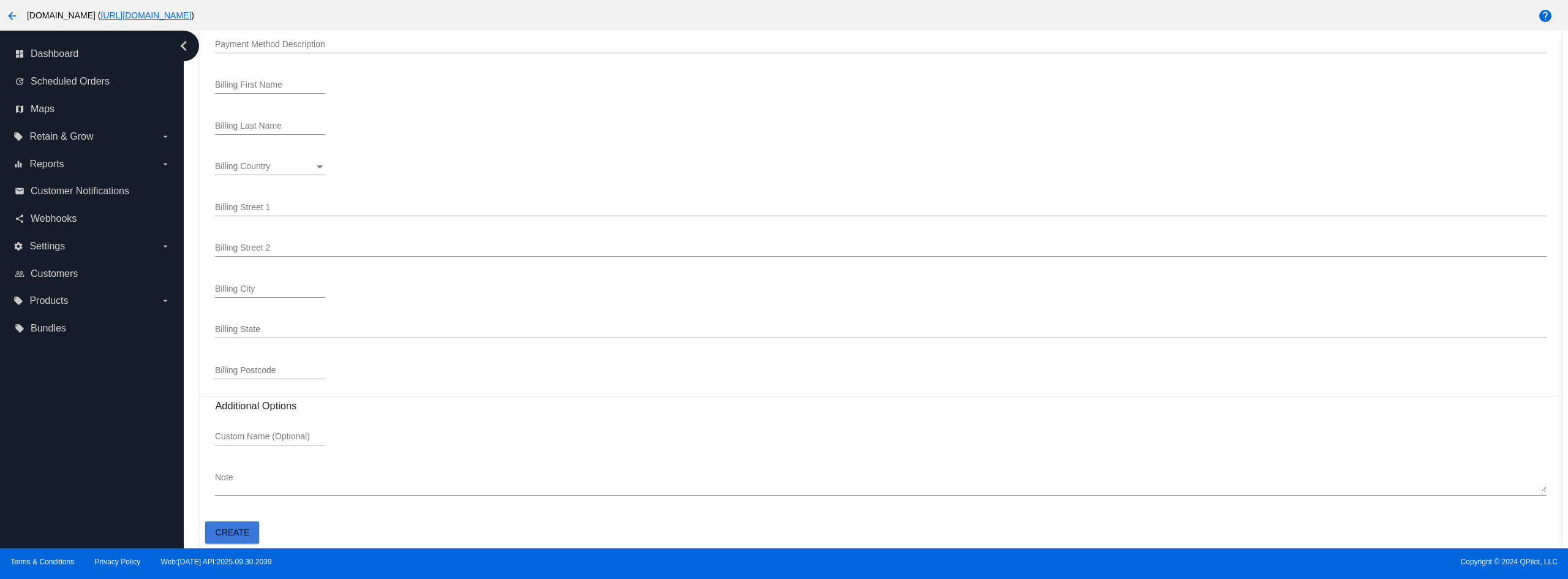
click at [249, 437] on span "Create" at bounding box center [233, 532] width 35 height 10
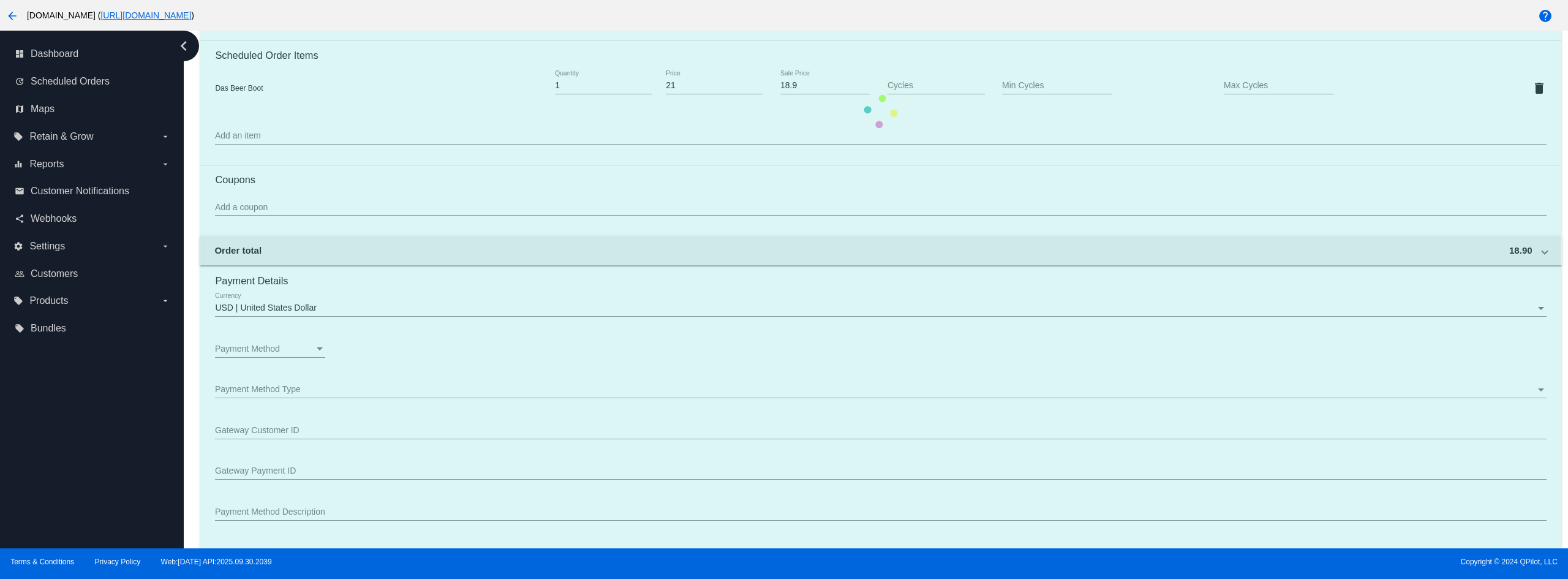
scroll to position [811, 0]
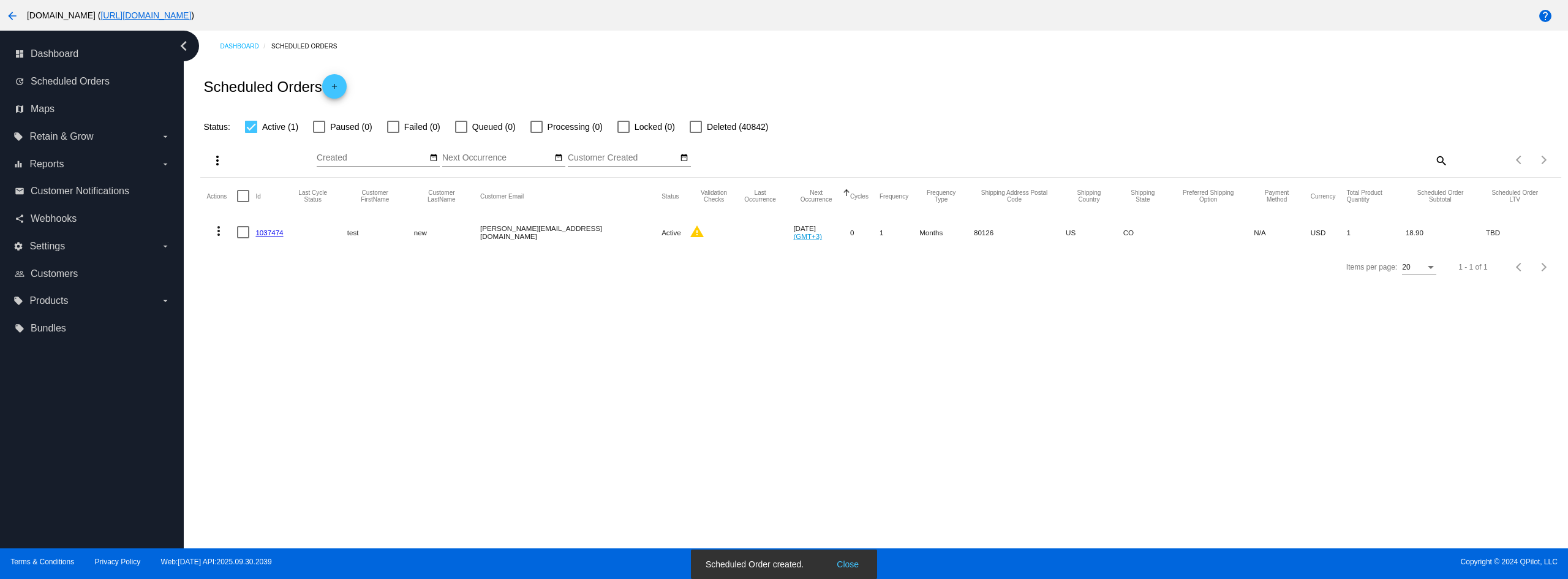
click at [273, 231] on link "1037474" at bounding box center [269, 232] width 27 height 8
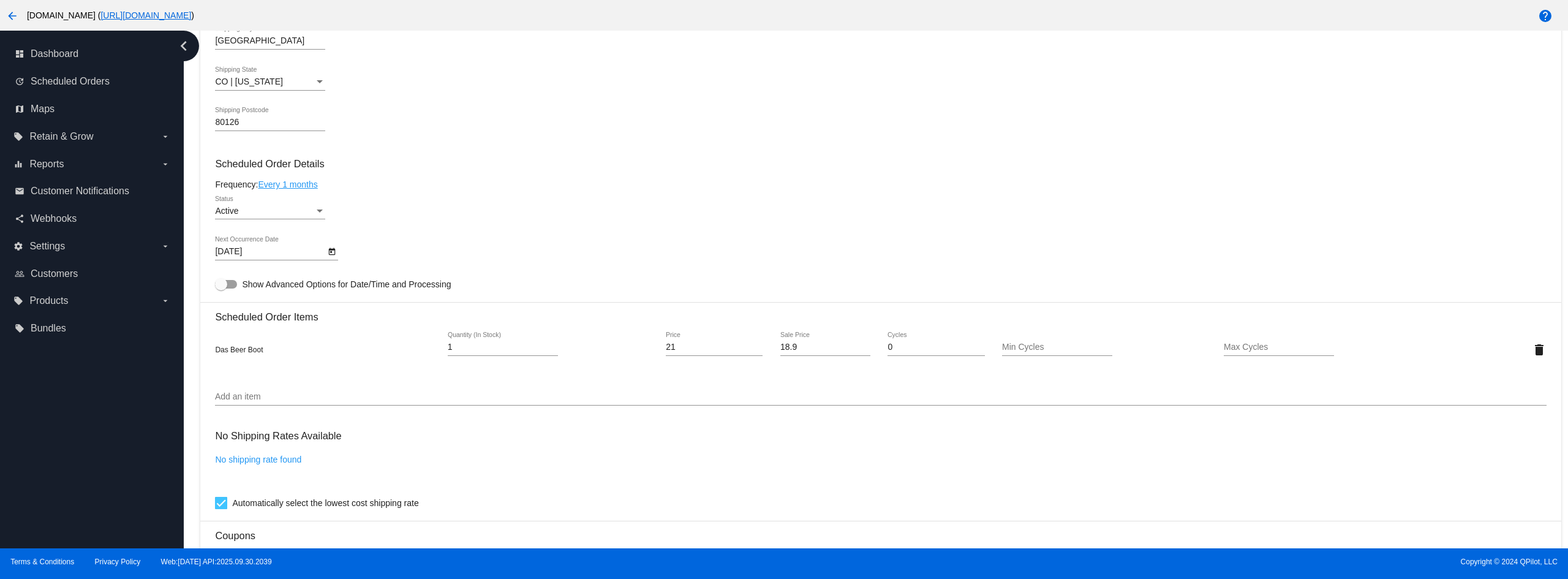
scroll to position [551, 0]
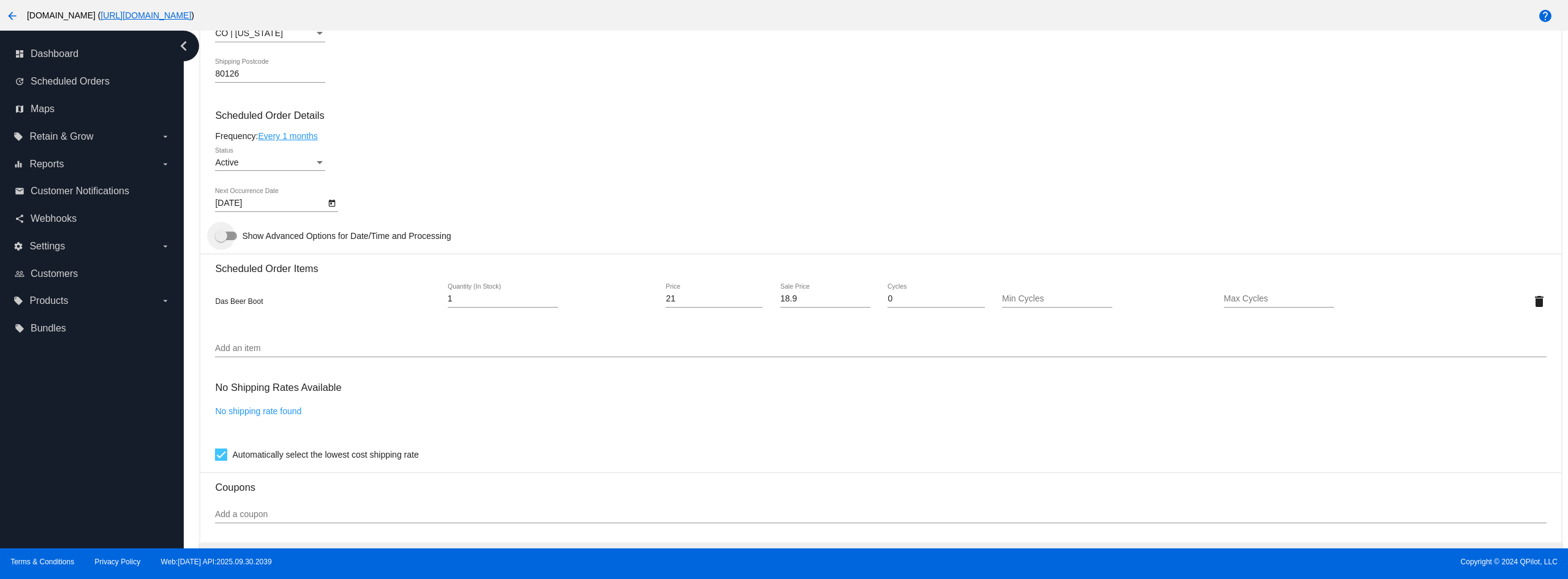
click at [233, 237] on div at bounding box center [226, 236] width 22 height 9
click at [221, 240] on input "Show Advanced Options for Date/Time and Processing" at bounding box center [220, 240] width 1 height 1
checkbox input "true"
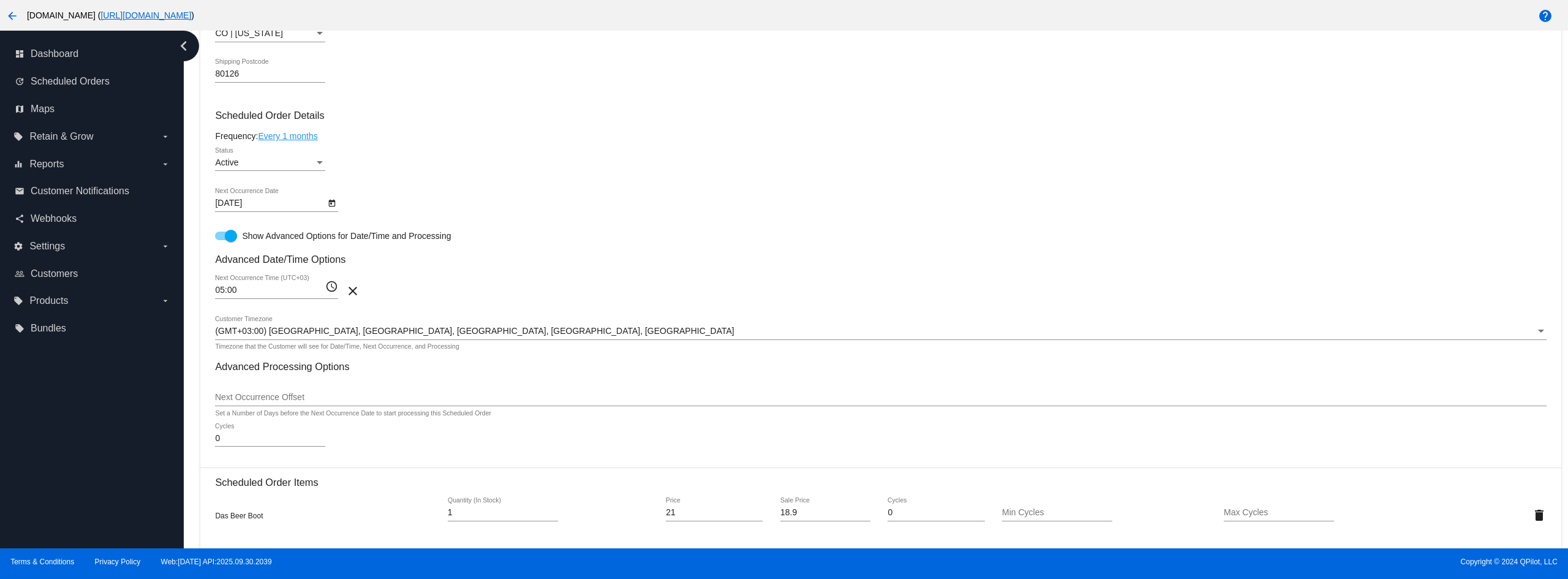
click at [253, 330] on span "(GMT+03:00) [GEOGRAPHIC_DATA], [GEOGRAPHIC_DATA], [GEOGRAPHIC_DATA], [GEOGRAPHI…" at bounding box center [474, 331] width 519 height 10
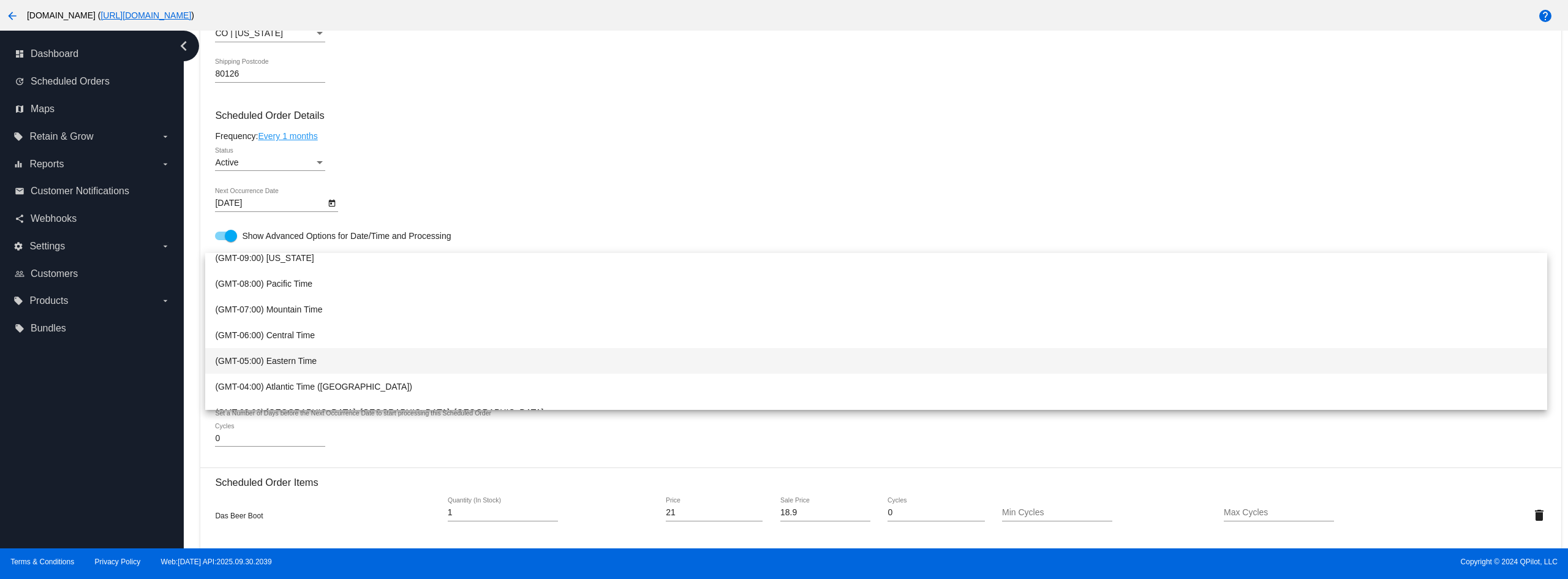
scroll to position [76, 0]
click at [276, 348] on span "(GMT-06:00) Central Time" at bounding box center [876, 345] width 1322 height 26
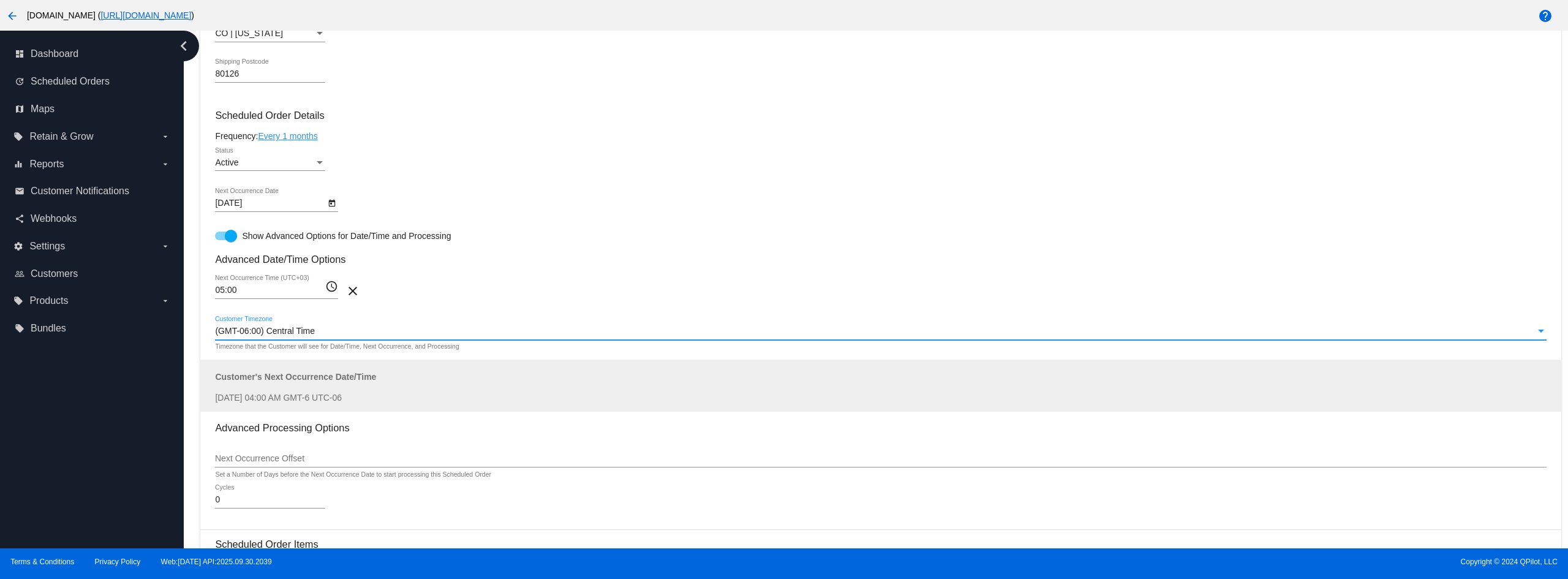
click at [564, 190] on div "[DATE] Next Occurrence Date" at bounding box center [881, 205] width 1331 height 35
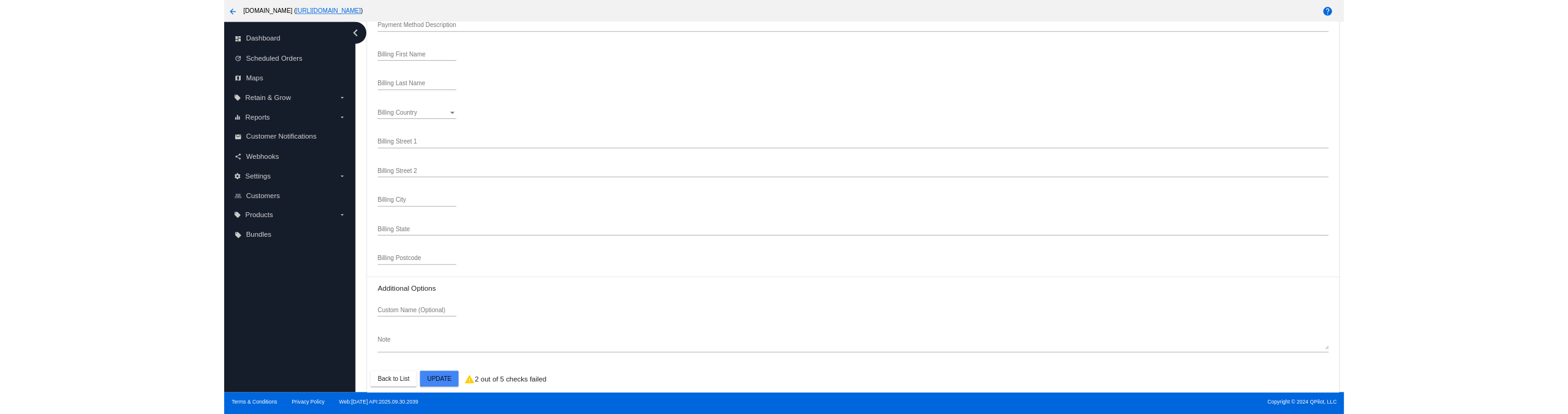
scroll to position [1653, 0]
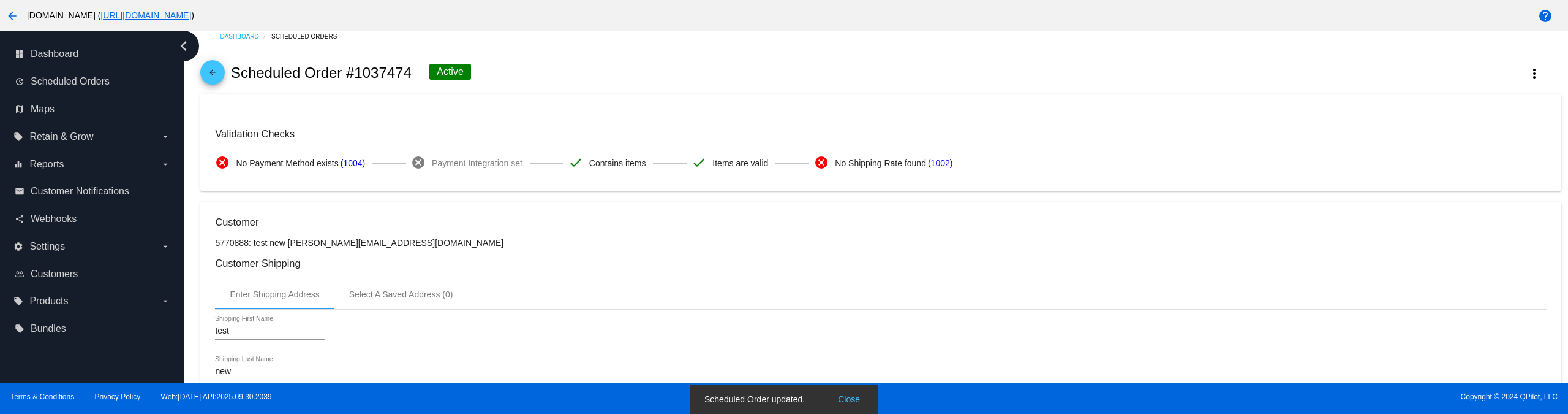
scroll to position [0, 0]
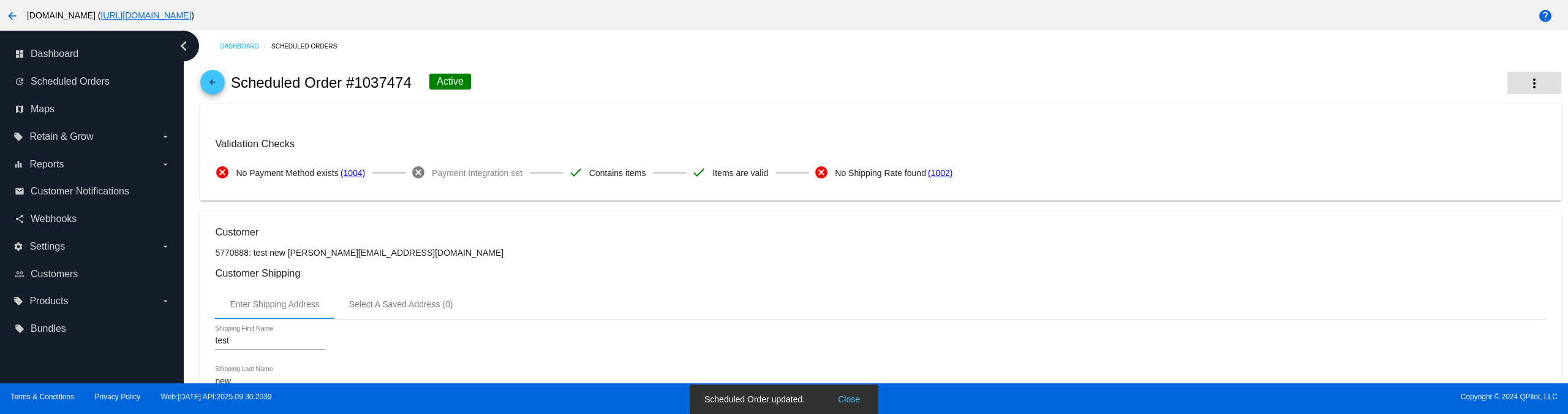
click at [1525, 92] on button "more_vert" at bounding box center [1534, 83] width 54 height 22
click at [1461, 93] on span "View Event Logs" at bounding box center [1449, 91] width 64 height 10
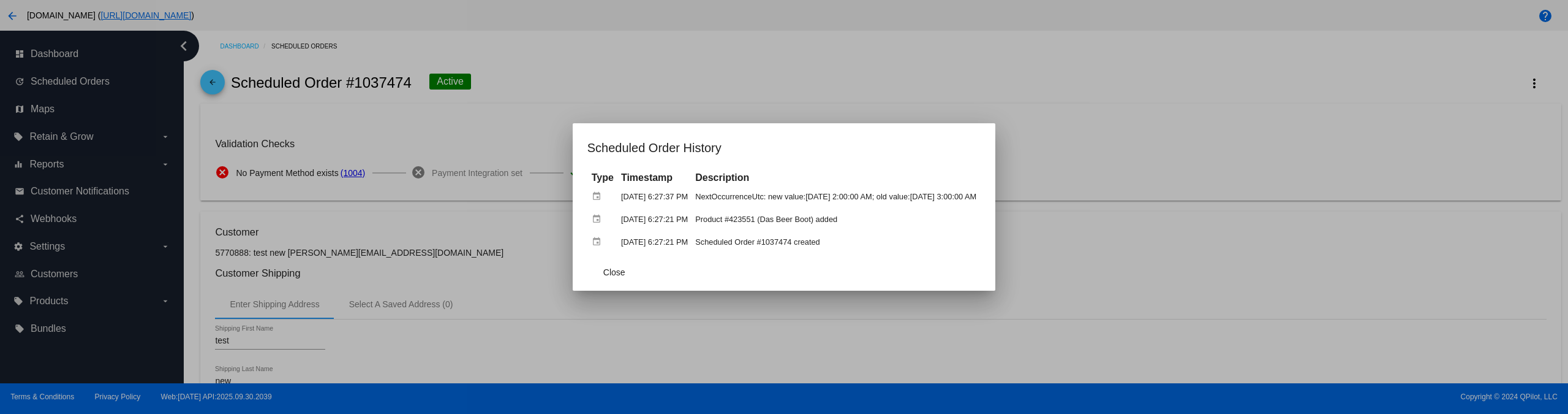
click at [146, 364] on div at bounding box center [784, 207] width 1568 height 414
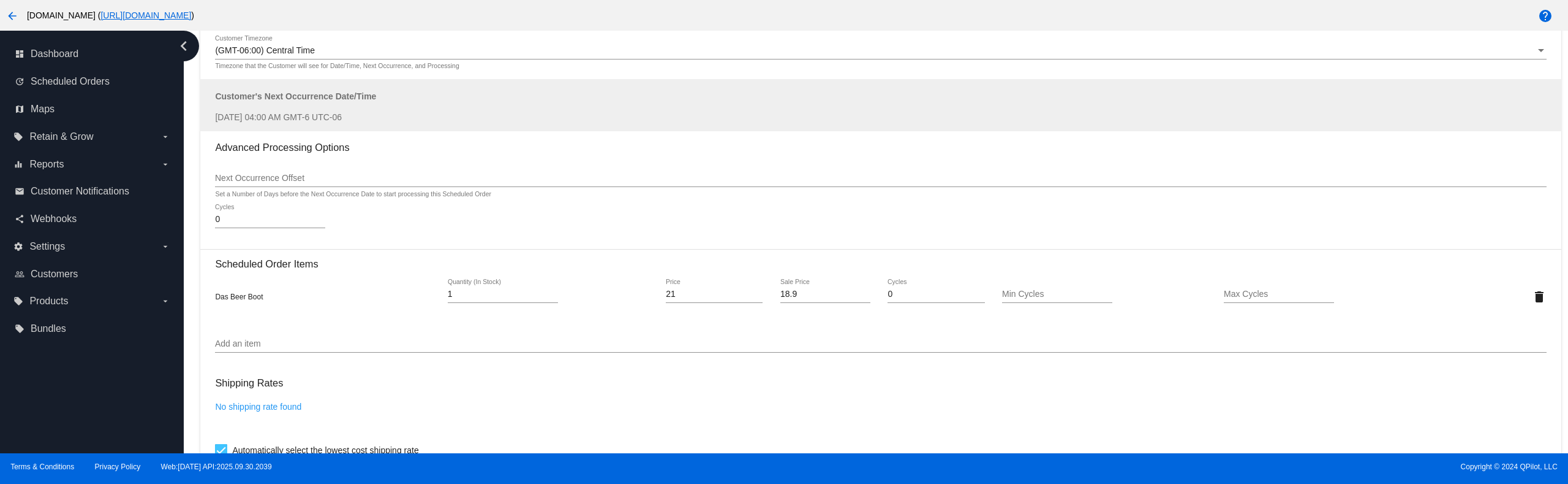
scroll to position [736, 0]
